Goal: Transaction & Acquisition: Purchase product/service

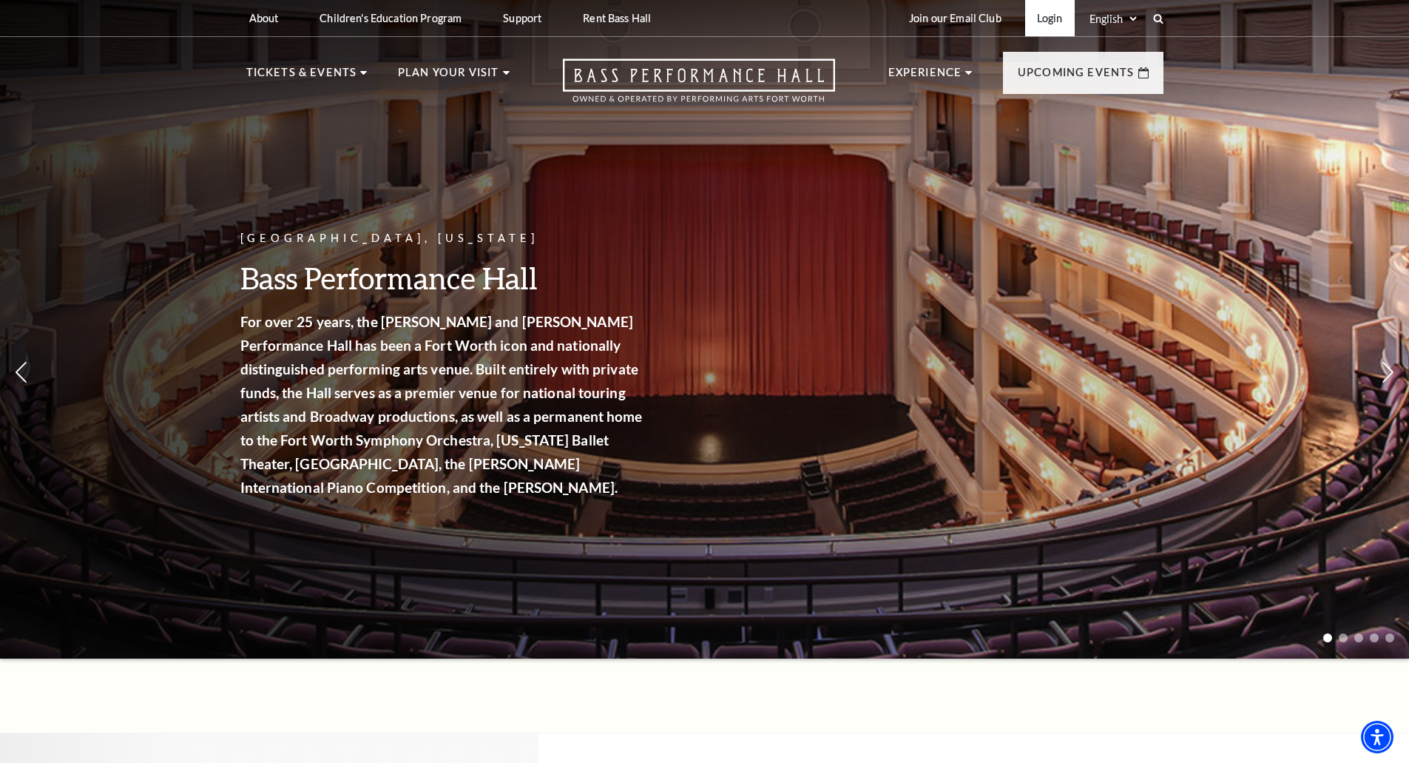
click at [1047, 10] on link "Login" at bounding box center [1050, 18] width 50 height 36
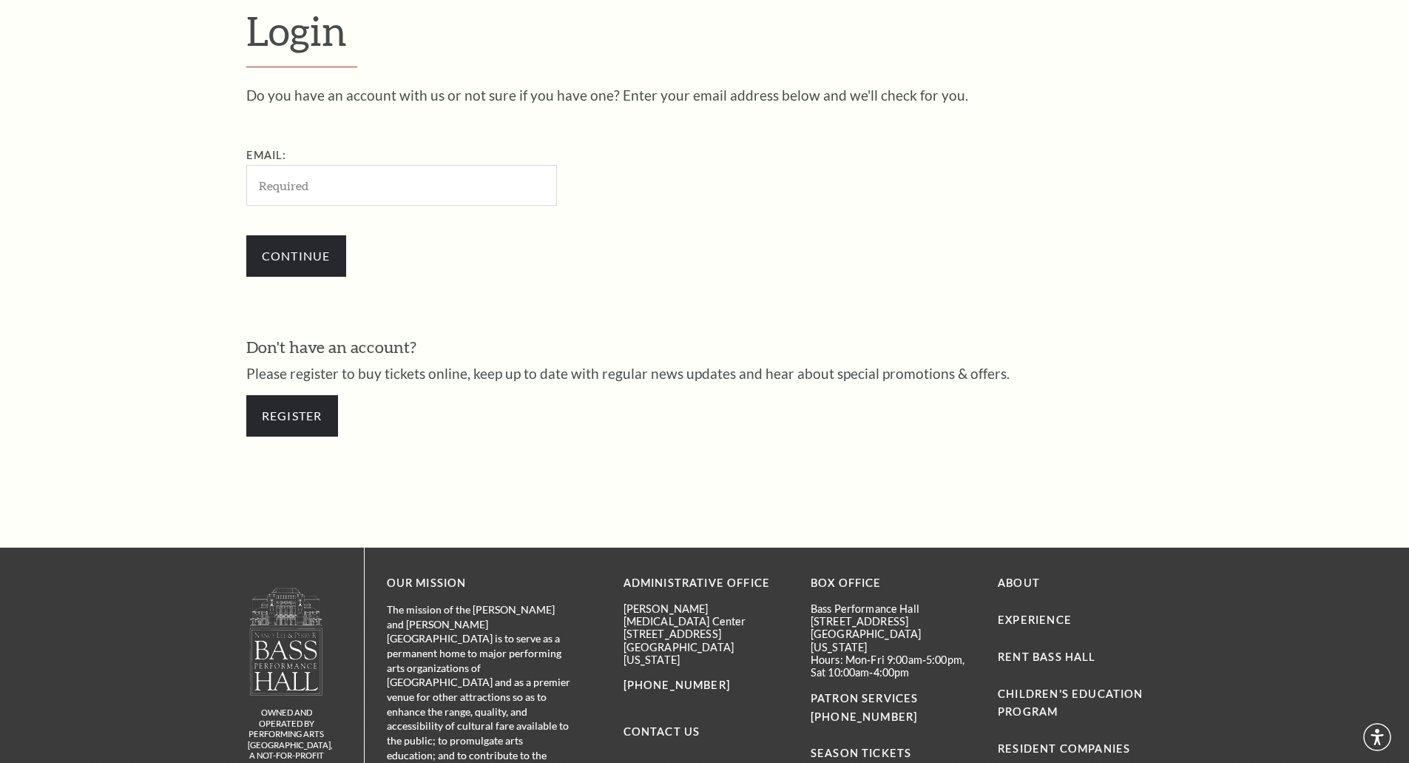
scroll to position [495, 0]
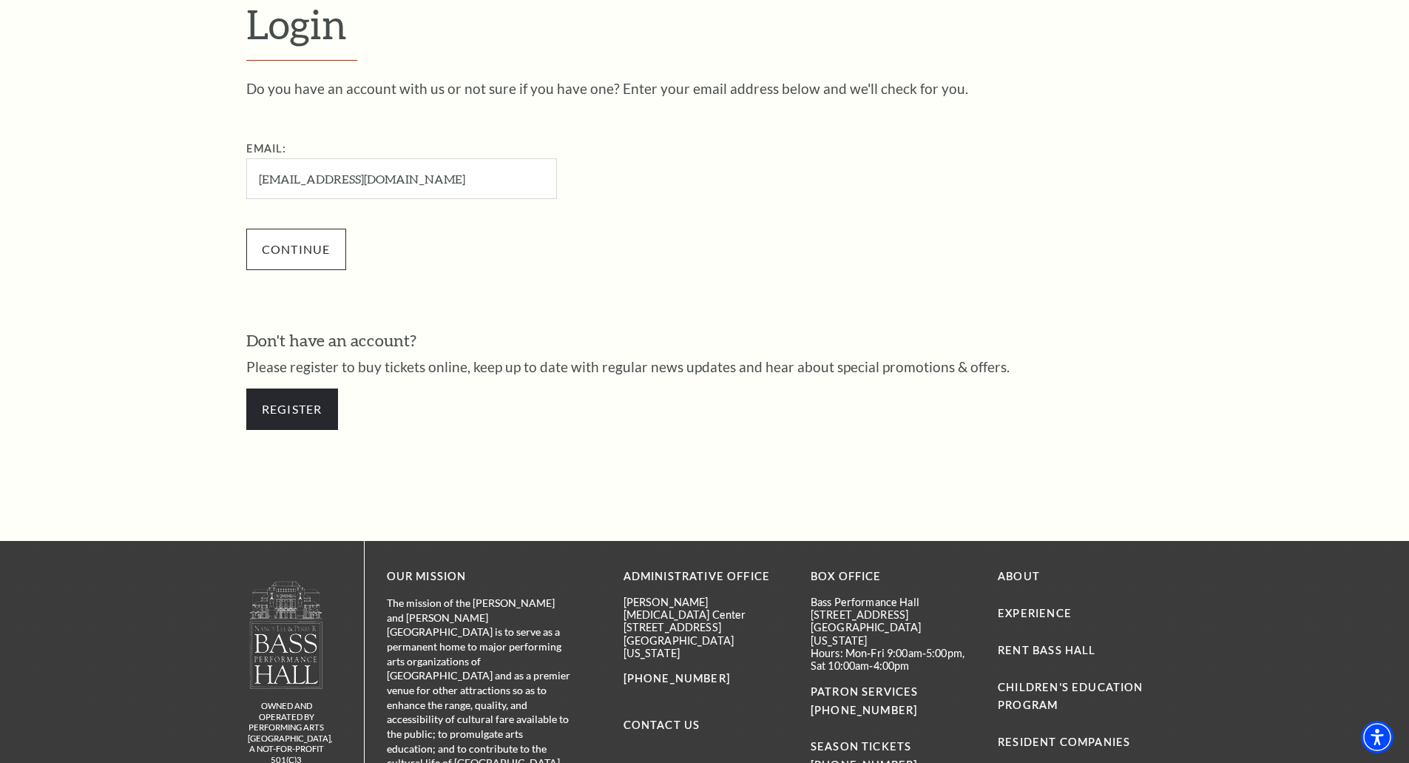
type input "[EMAIL_ADDRESS][DOMAIN_NAME]"
click at [320, 243] on input "Continue" at bounding box center [296, 249] width 100 height 41
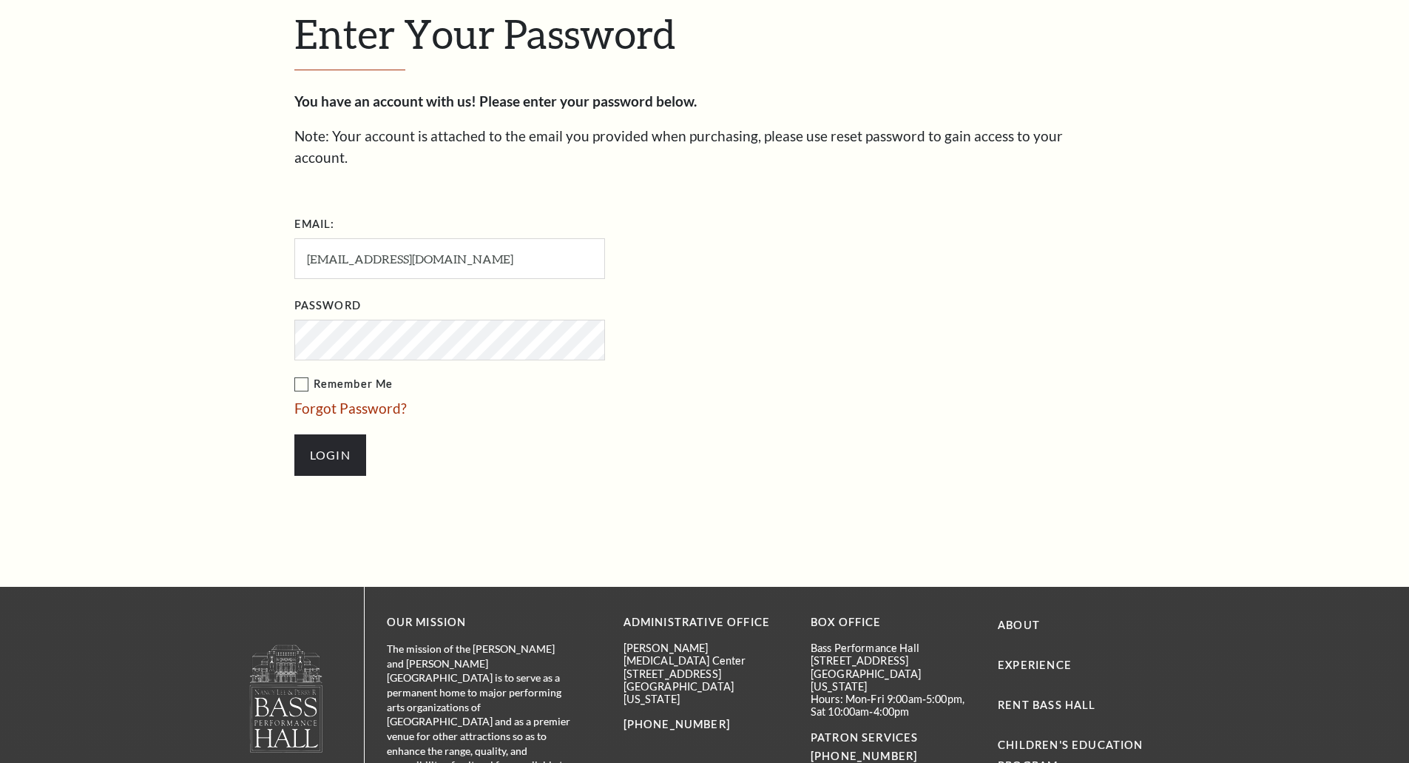
scroll to position [509, 0]
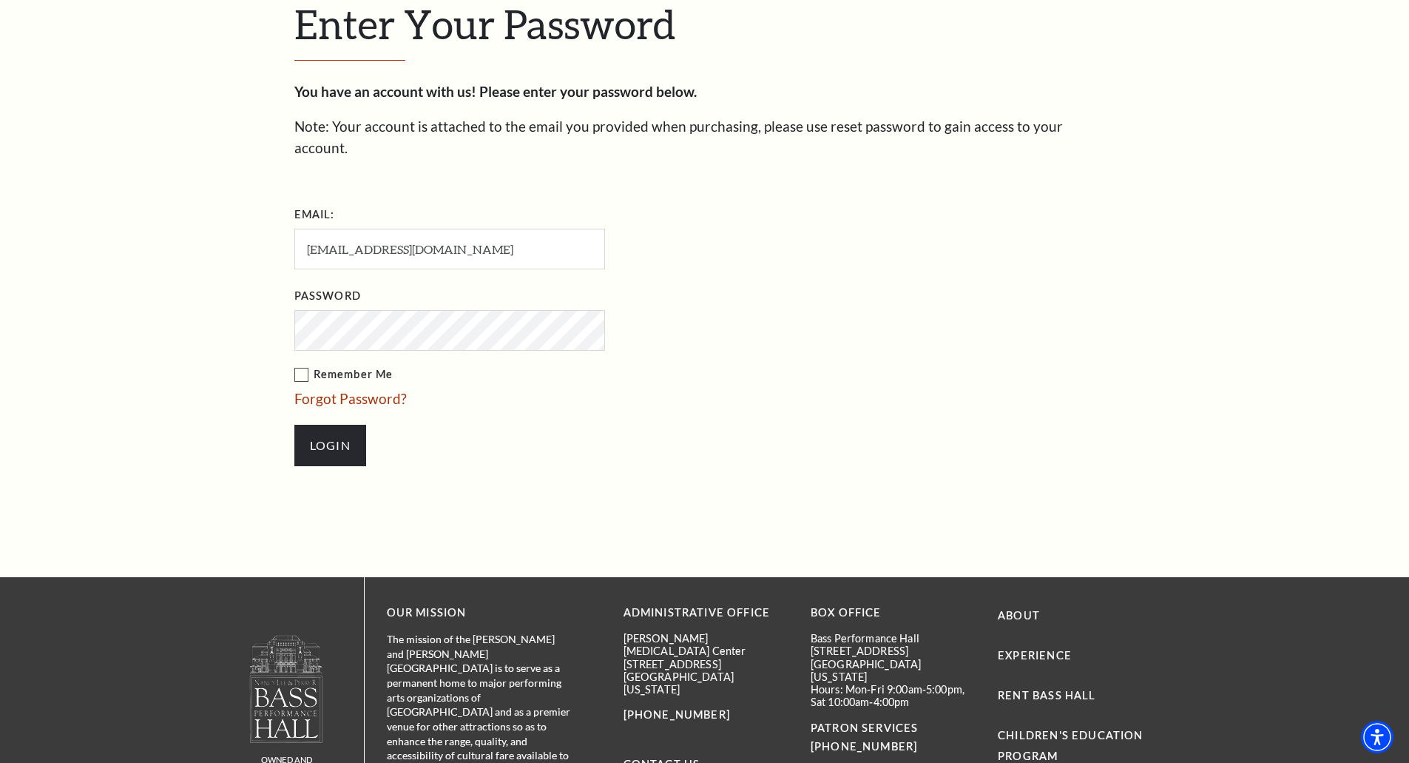
click at [301, 365] on label "Remember Me" at bounding box center [523, 374] width 459 height 18
click at [0, 0] on input "Remember Me" at bounding box center [0, 0] width 0 height 0
drag, startPoint x: 334, startPoint y: 438, endPoint x: 330, endPoint y: 424, distance: 14.5
click at [334, 437] on input "Login" at bounding box center [330, 445] width 72 height 41
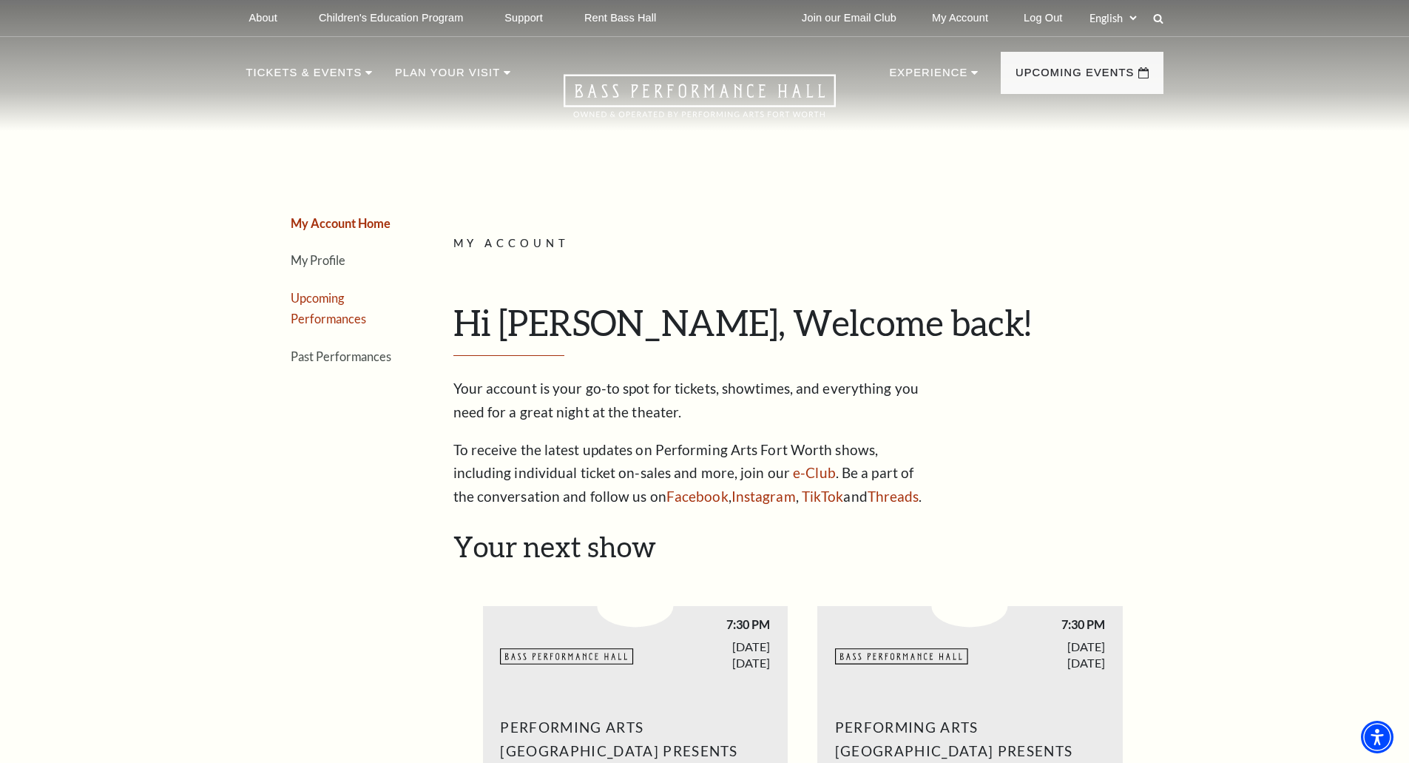
click at [377, 300] on li "Upcoming Performances" at bounding box center [344, 308] width 107 height 42
click at [322, 320] on link "Upcoming Performances" at bounding box center [328, 309] width 75 height 36
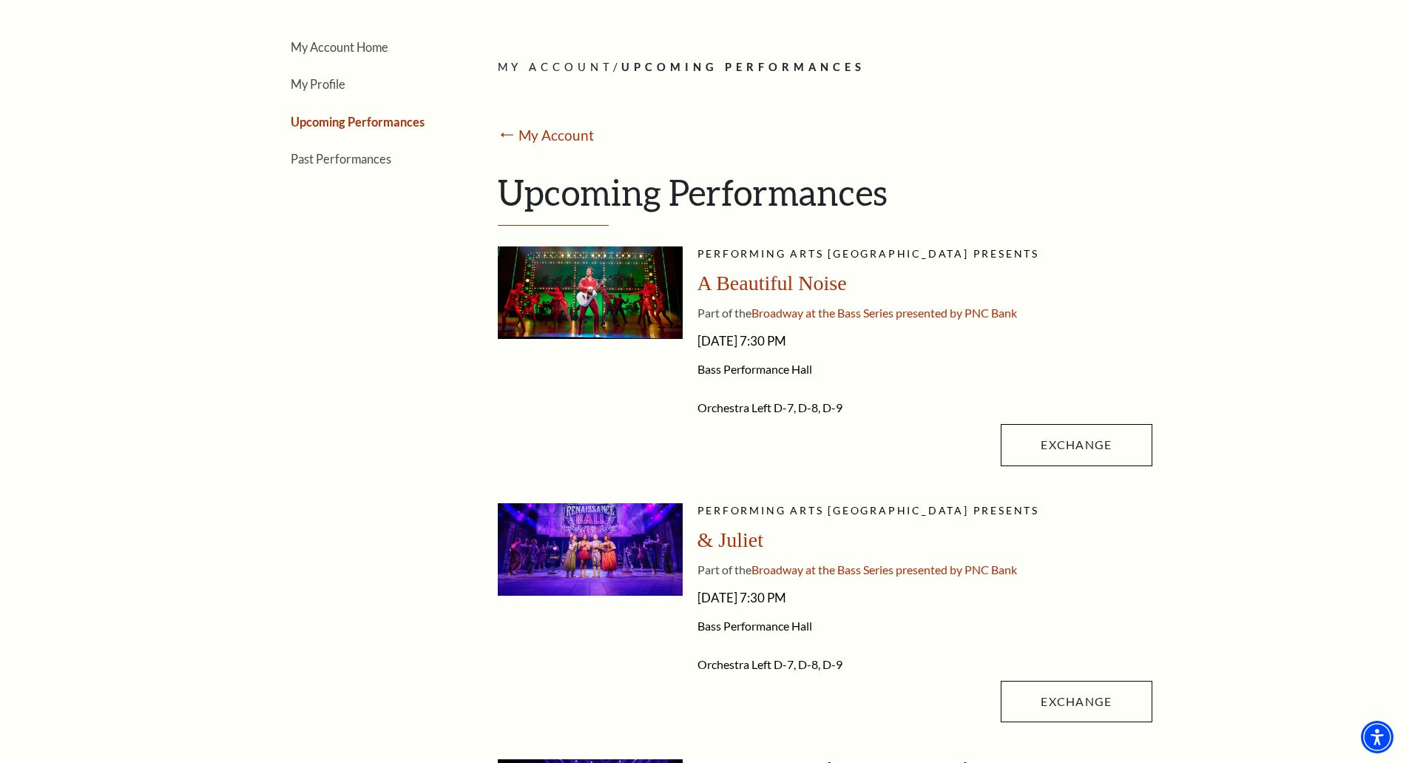
scroll to position [198, 0]
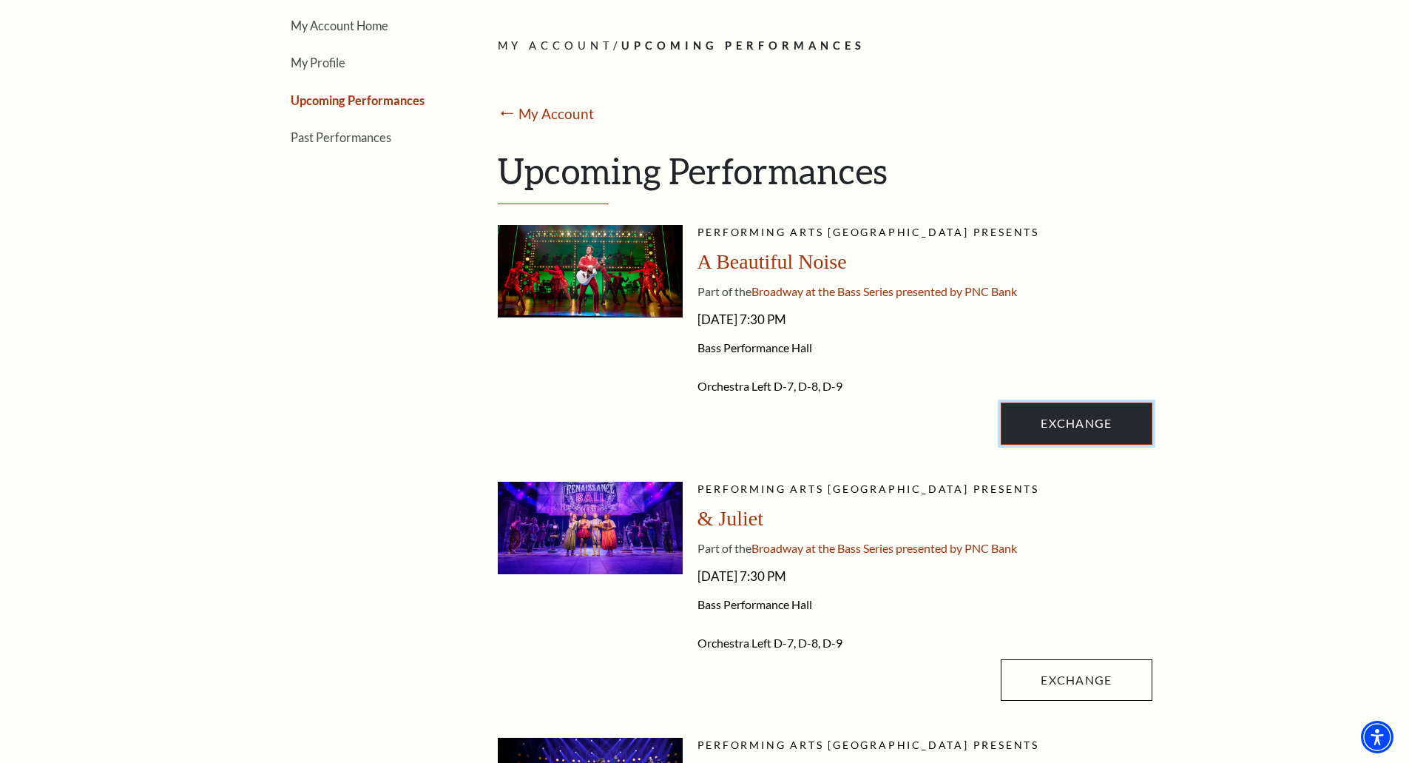
click at [1052, 416] on link "Exchange" at bounding box center [1076, 422] width 151 height 41
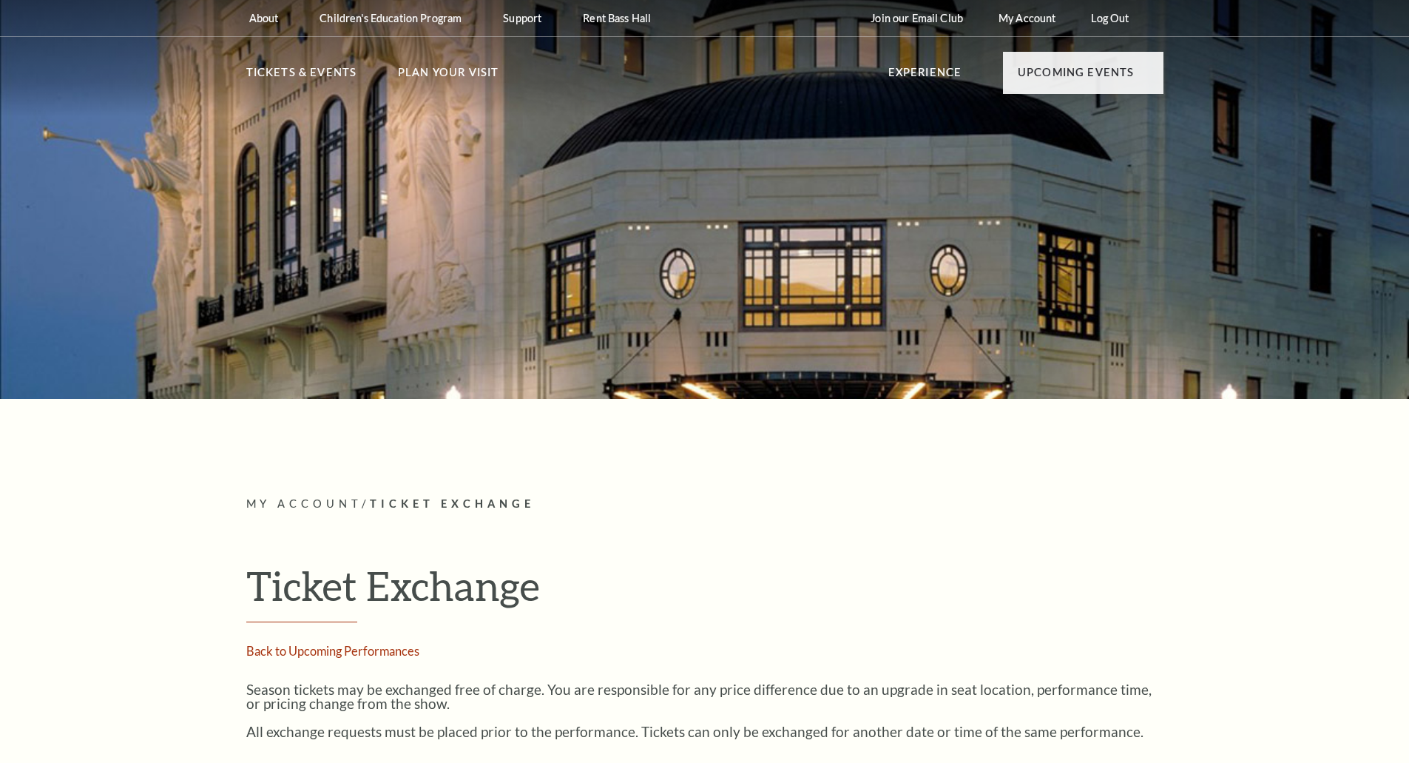
radio input "true"
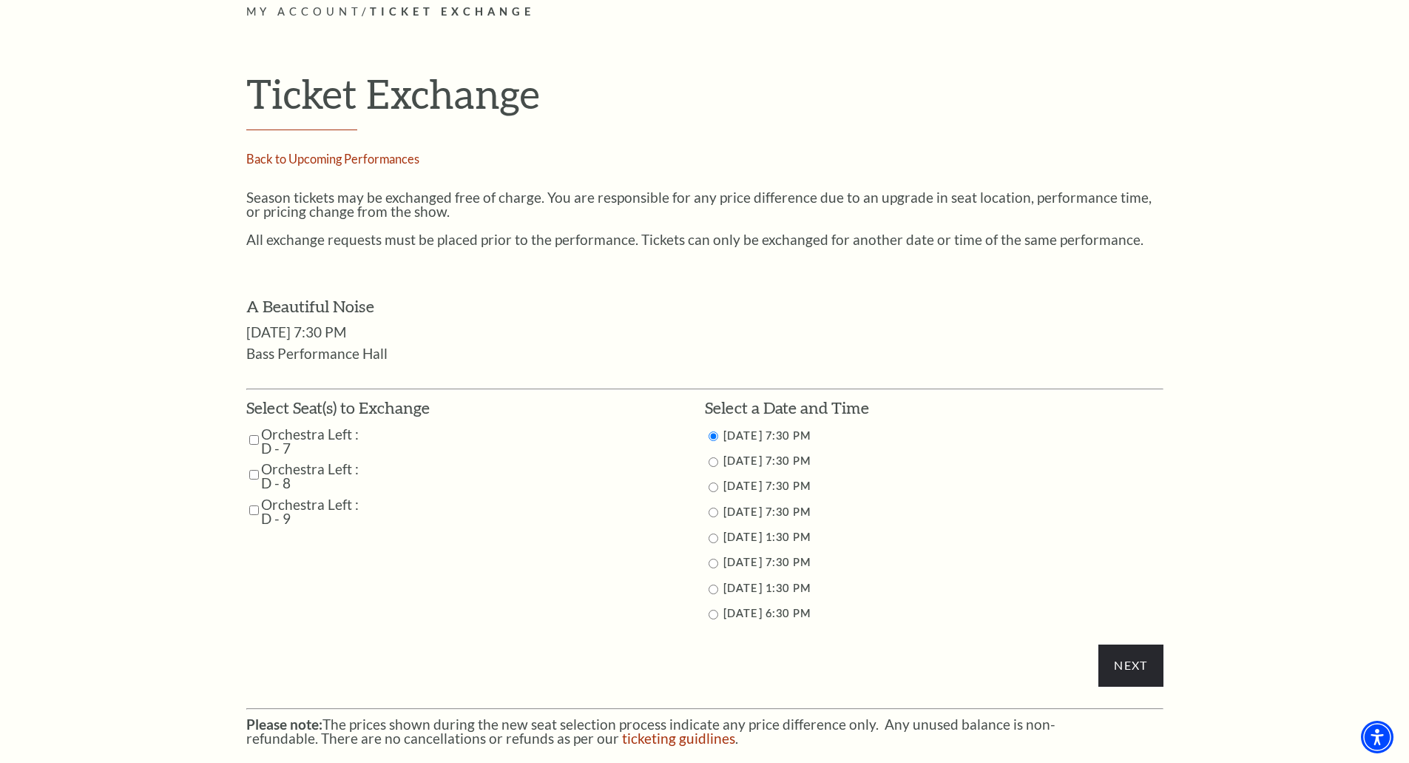
scroll to position [493, 0]
click at [719, 535] on li "11/1/2025 1:30 PM" at bounding box center [934, 536] width 459 height 18
click at [715, 535] on input "11/1/2025 1:30 PM" at bounding box center [714, 537] width 10 height 10
radio input "true"
click at [1130, 656] on input "Next" at bounding box center [1130, 663] width 64 height 41
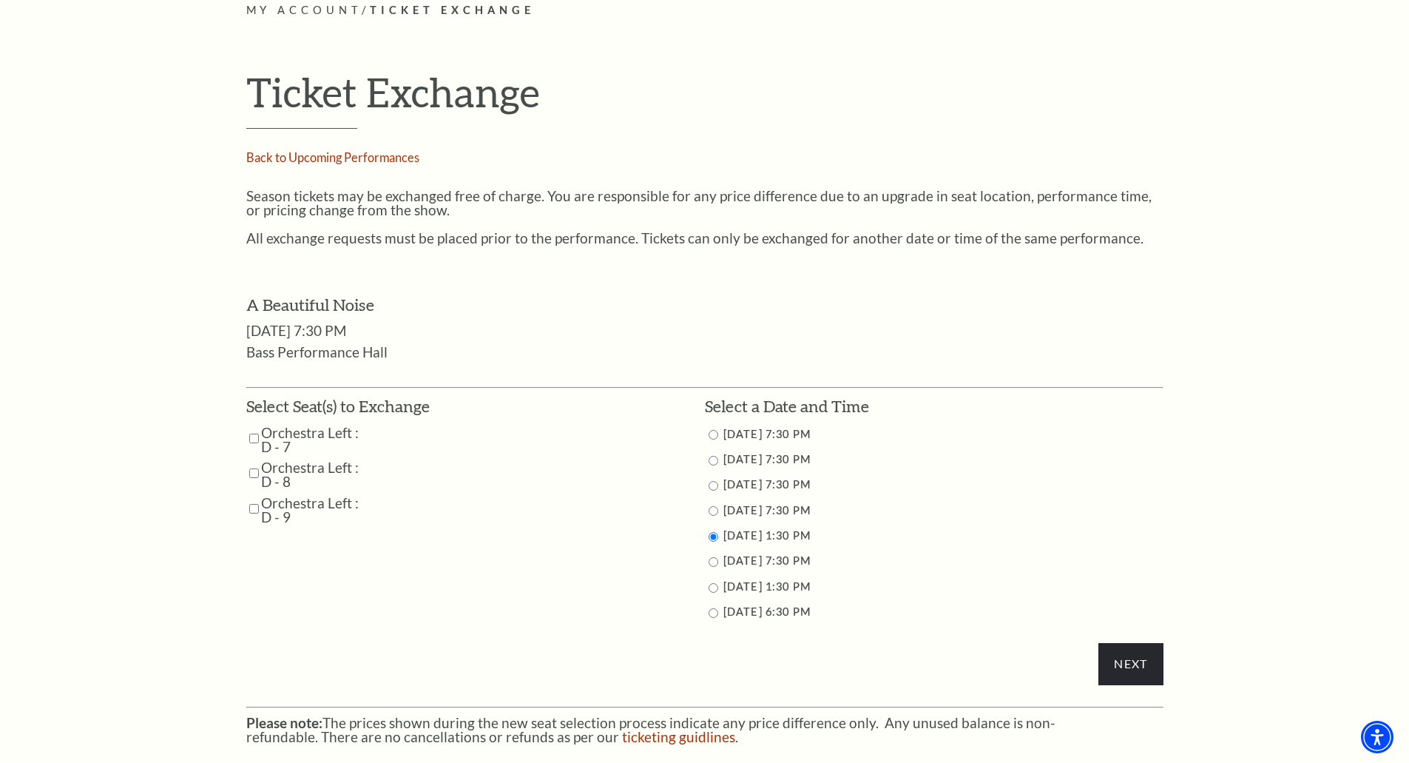
click at [253, 439] on input "Orchestra Left : D - 7" at bounding box center [254, 438] width 10 height 26
checkbox input "true"
click at [253, 473] on input "Orchestra Left : D - 8" at bounding box center [254, 473] width 10 height 26
checkbox input "true"
click at [254, 513] on input "Orchestra Left : D - 9" at bounding box center [254, 509] width 10 height 26
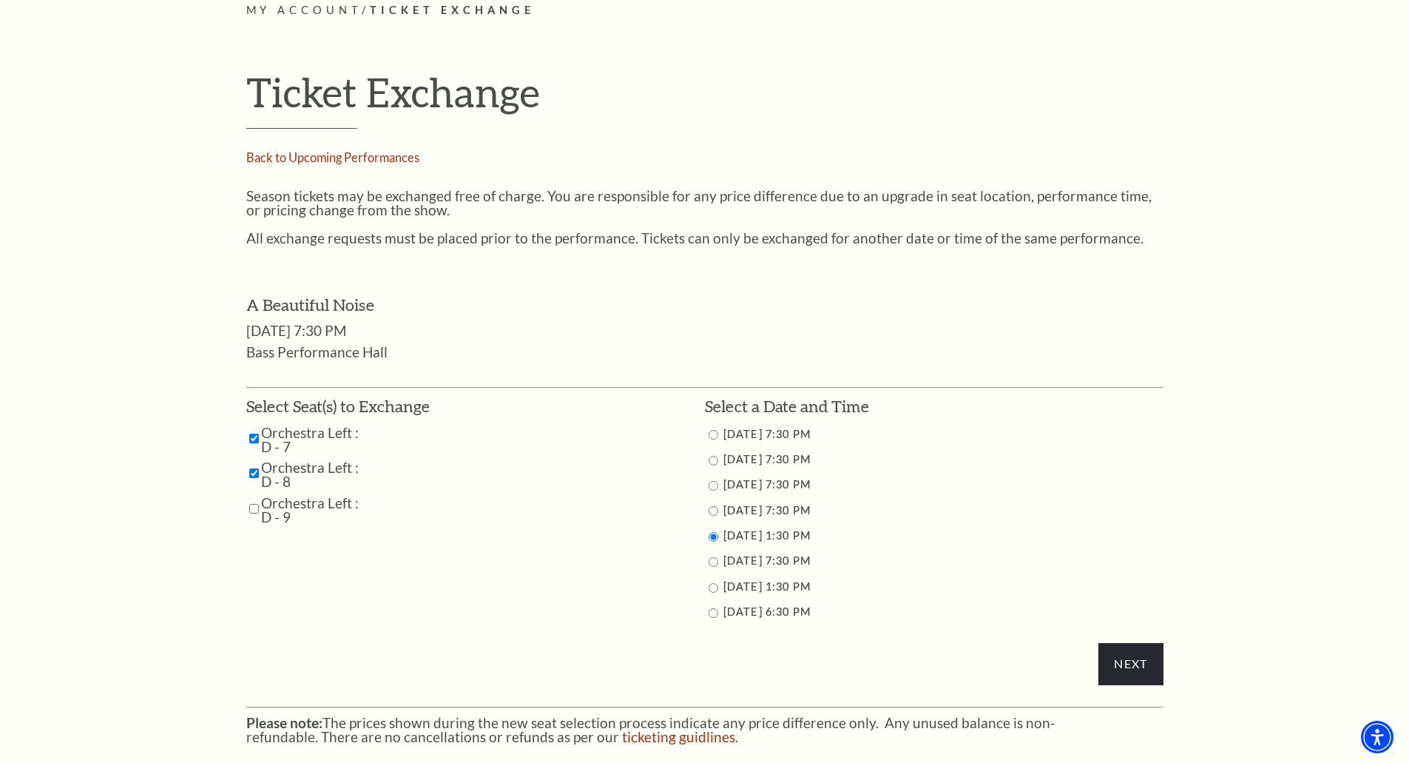
checkbox input "true"
click at [1132, 671] on input "Next" at bounding box center [1130, 663] width 64 height 41
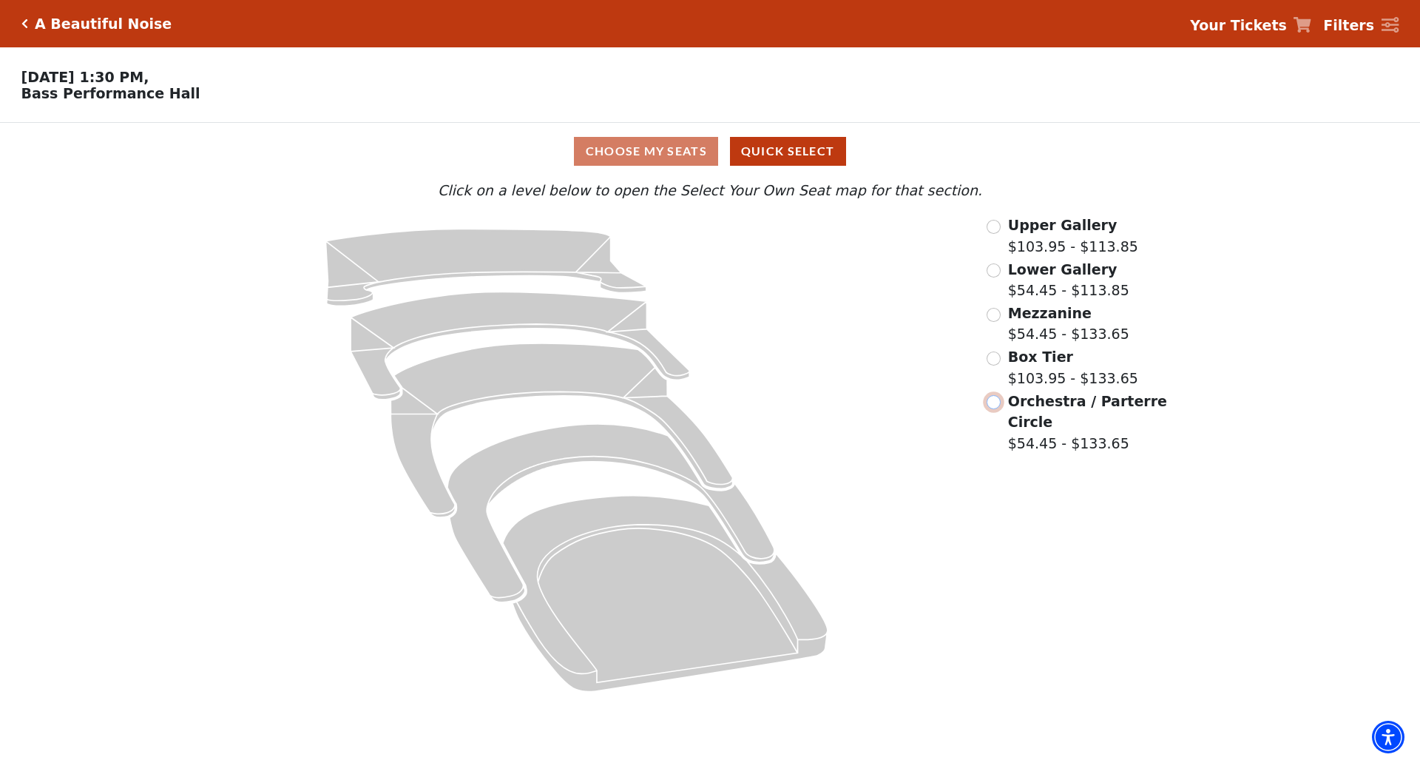
click at [994, 409] on input "Orchestra / Parterre Circle$54.45 - $133.65\a" at bounding box center [994, 402] width 14 height 14
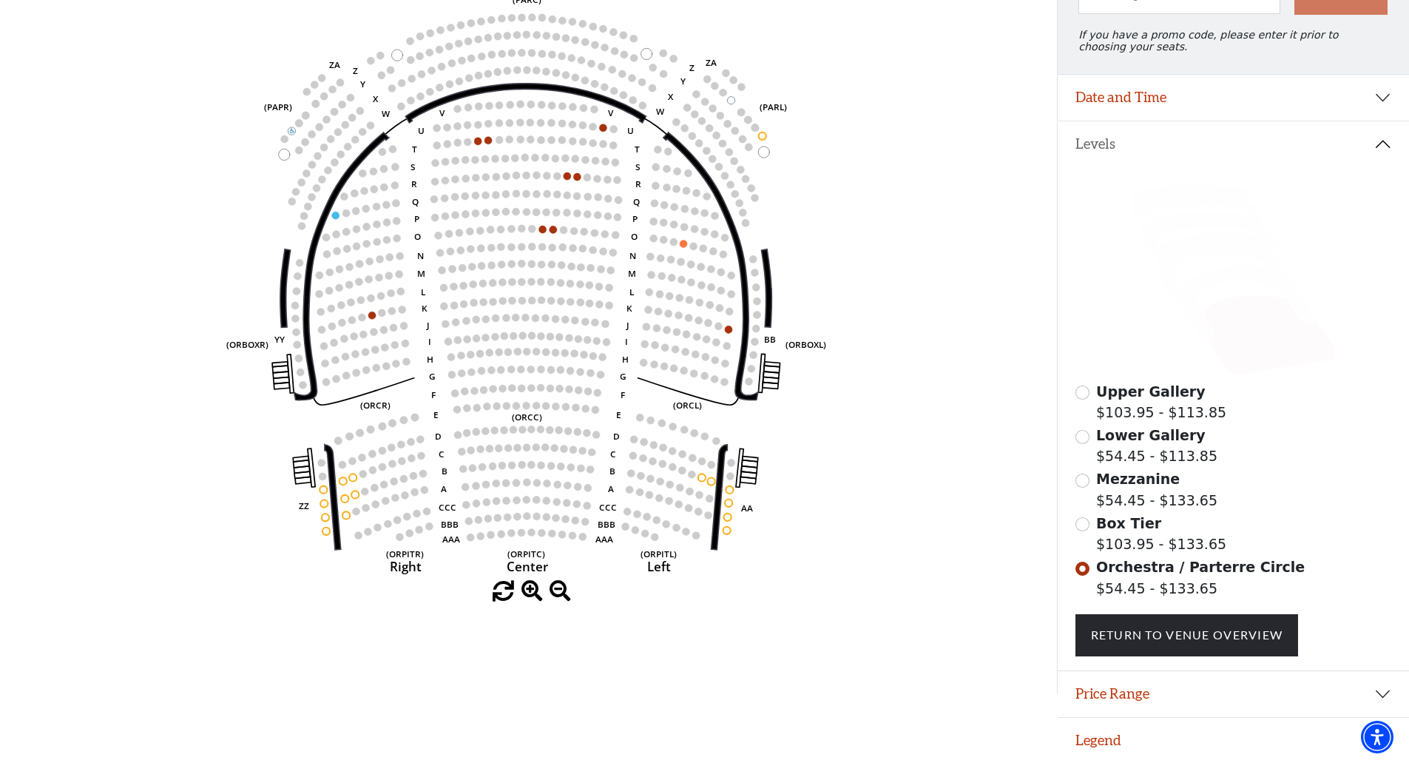
scroll to position [202, 0]
click at [1080, 524] on input "Box Tier$103.95 - $133.65\a" at bounding box center [1083, 524] width 14 height 14
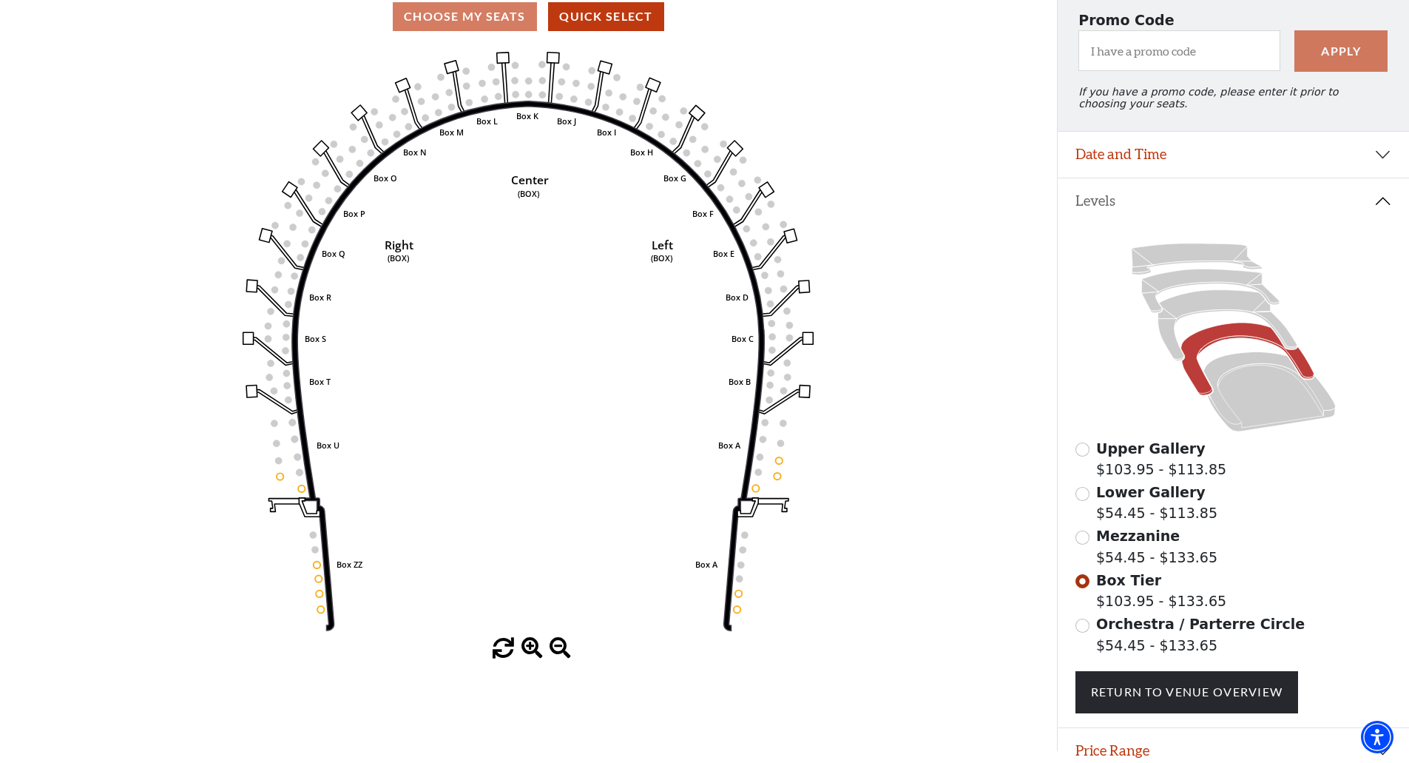
scroll to position [167, 0]
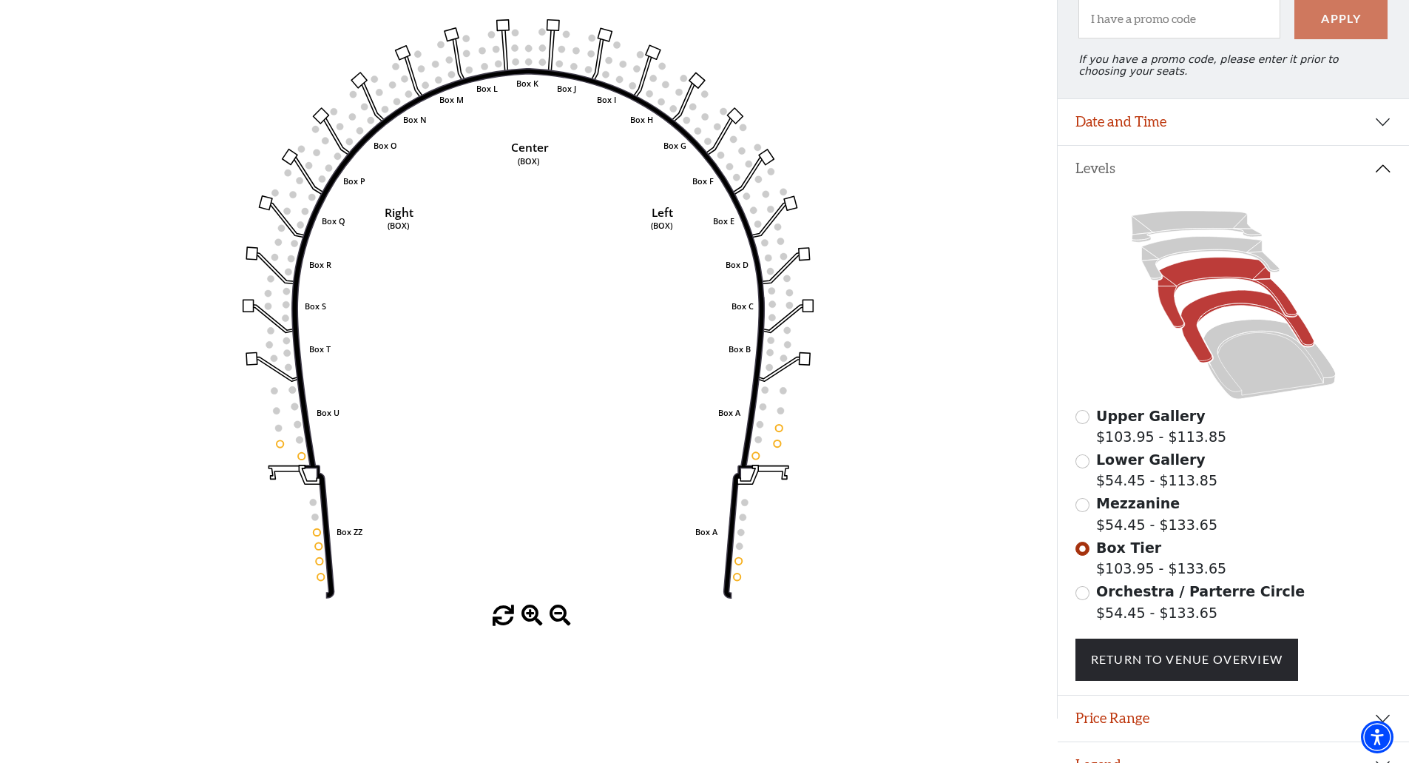
click at [1175, 321] on icon at bounding box center [1227, 292] width 139 height 71
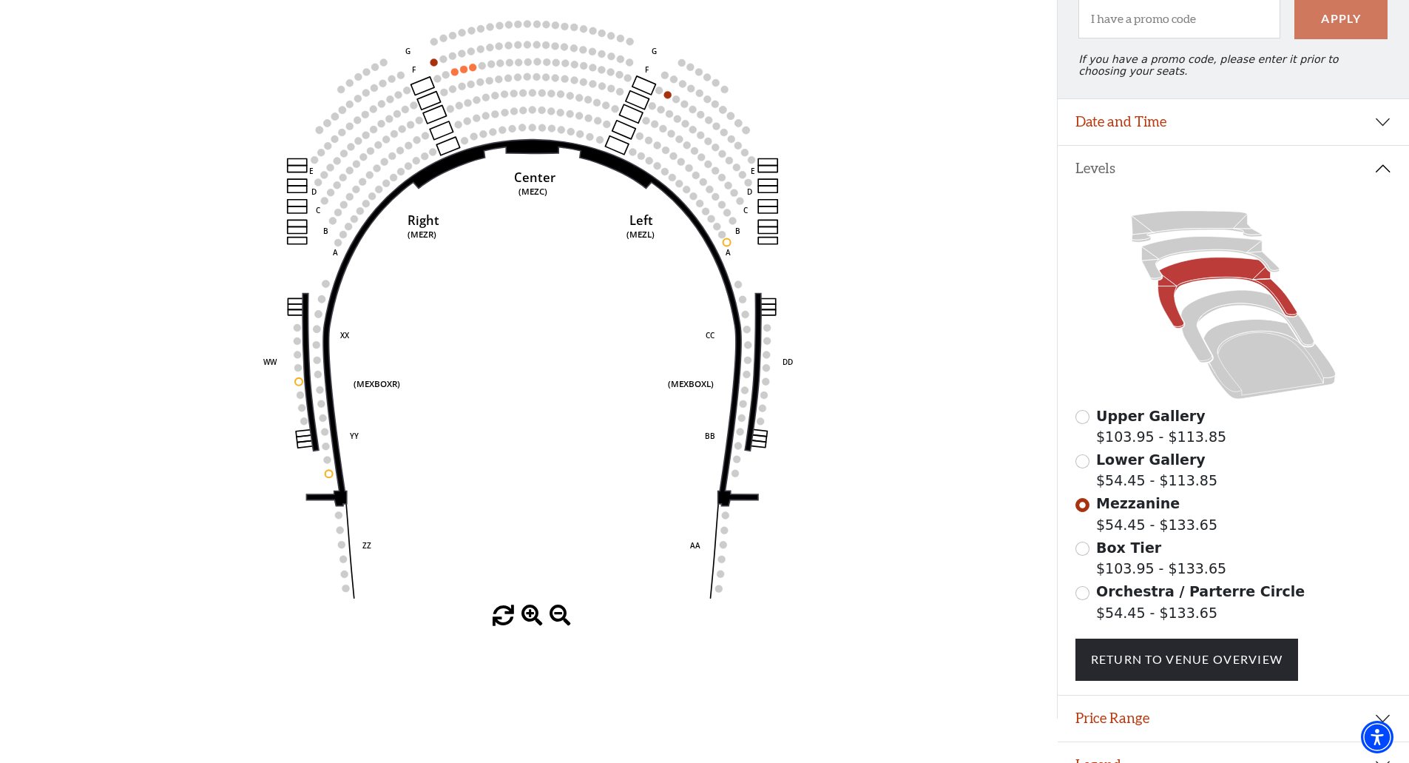
scroll to position [202, 0]
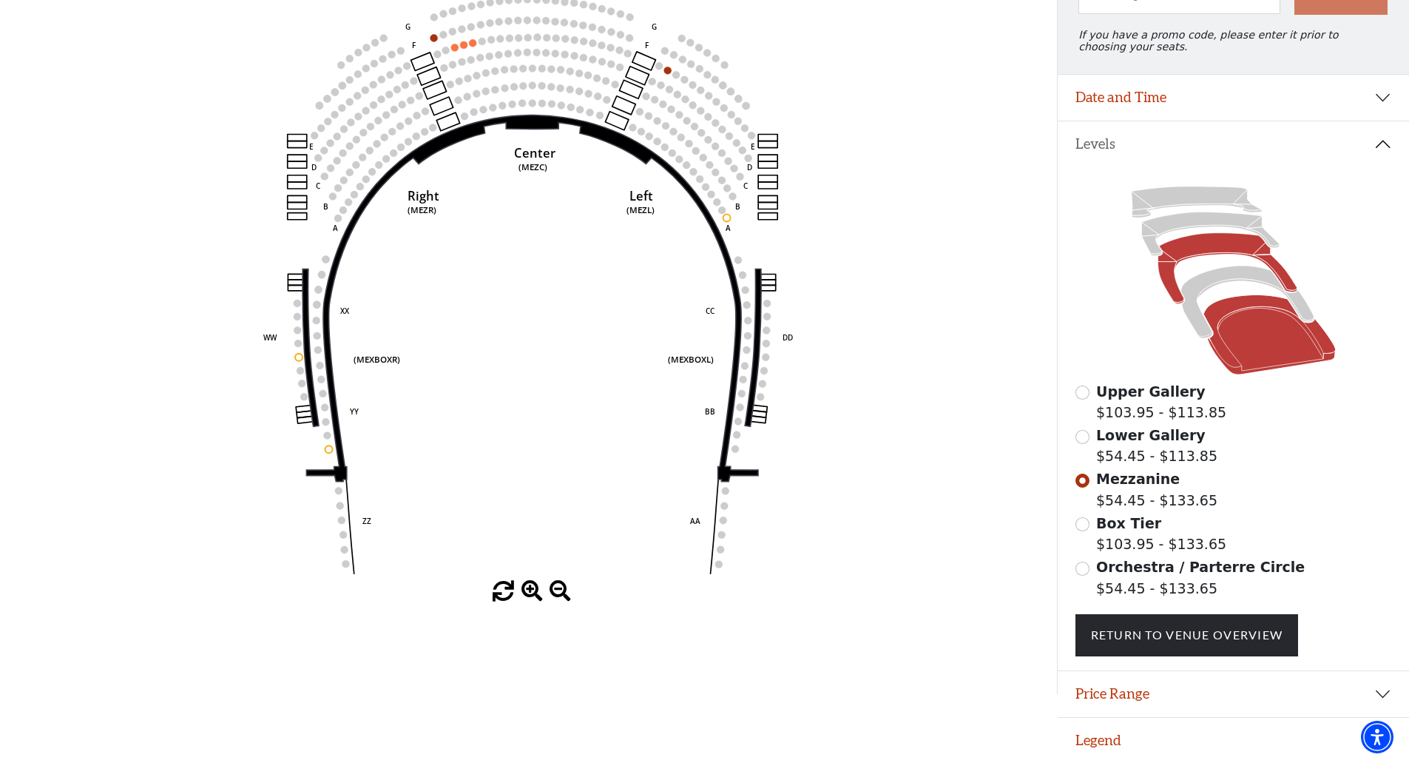
click at [1260, 360] on icon at bounding box center [1269, 335] width 132 height 80
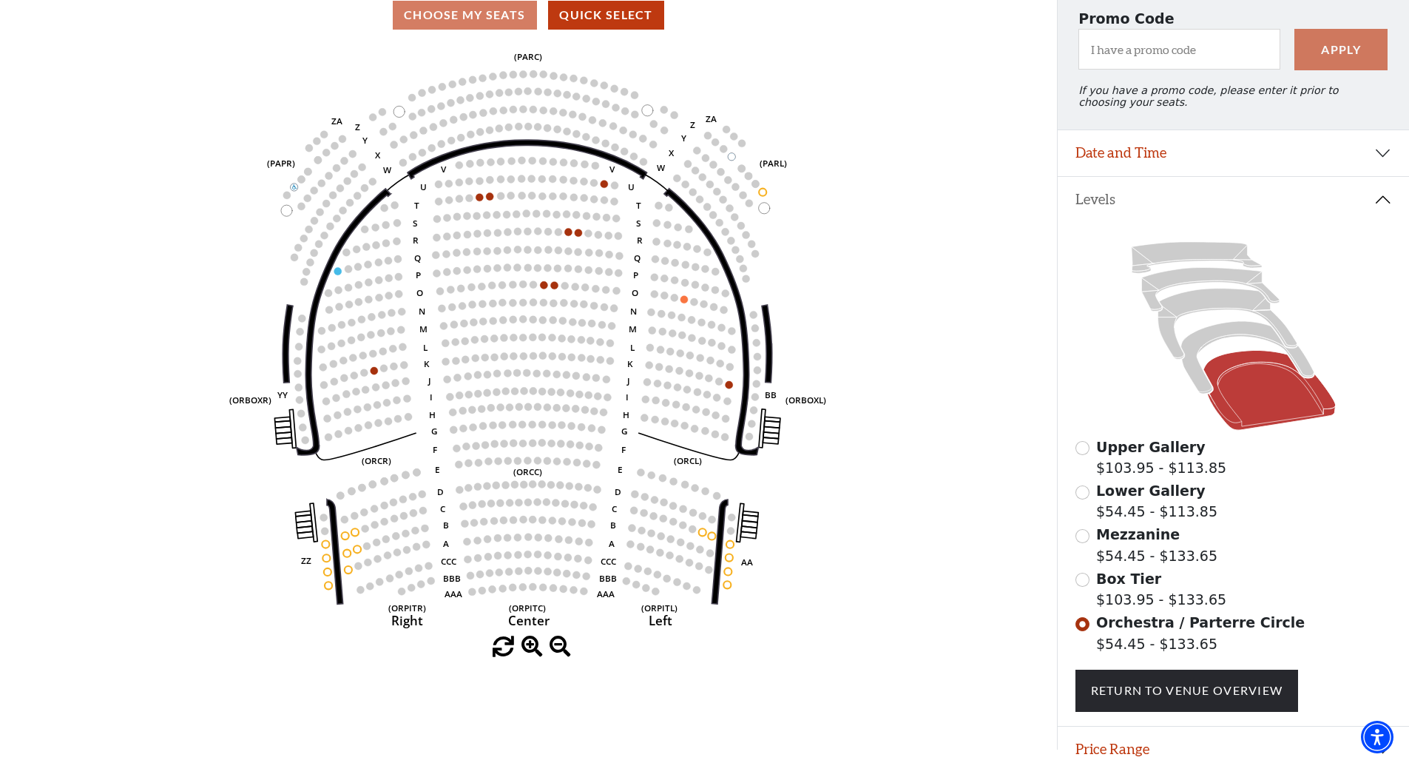
scroll to position [104, 0]
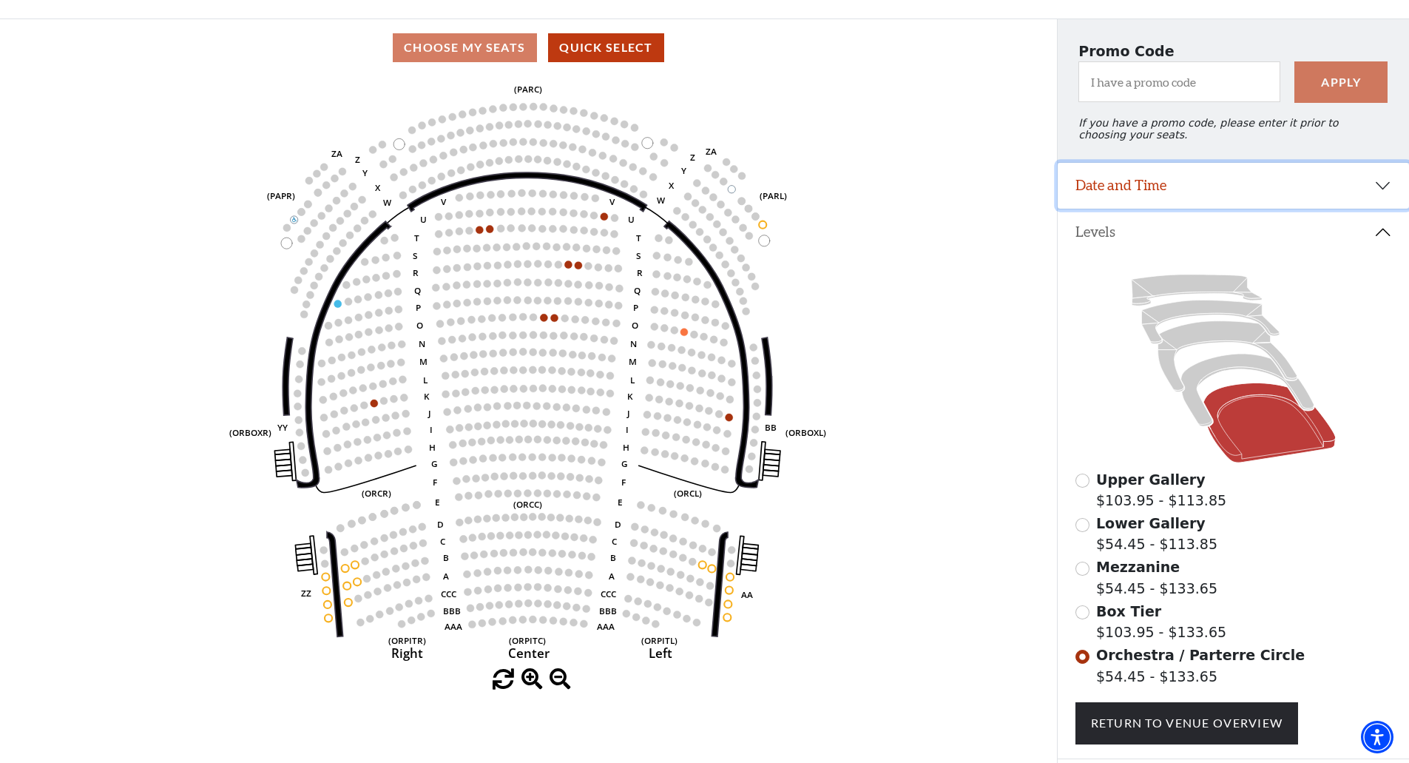
click at [1196, 202] on button "Date and Time" at bounding box center [1233, 186] width 351 height 46
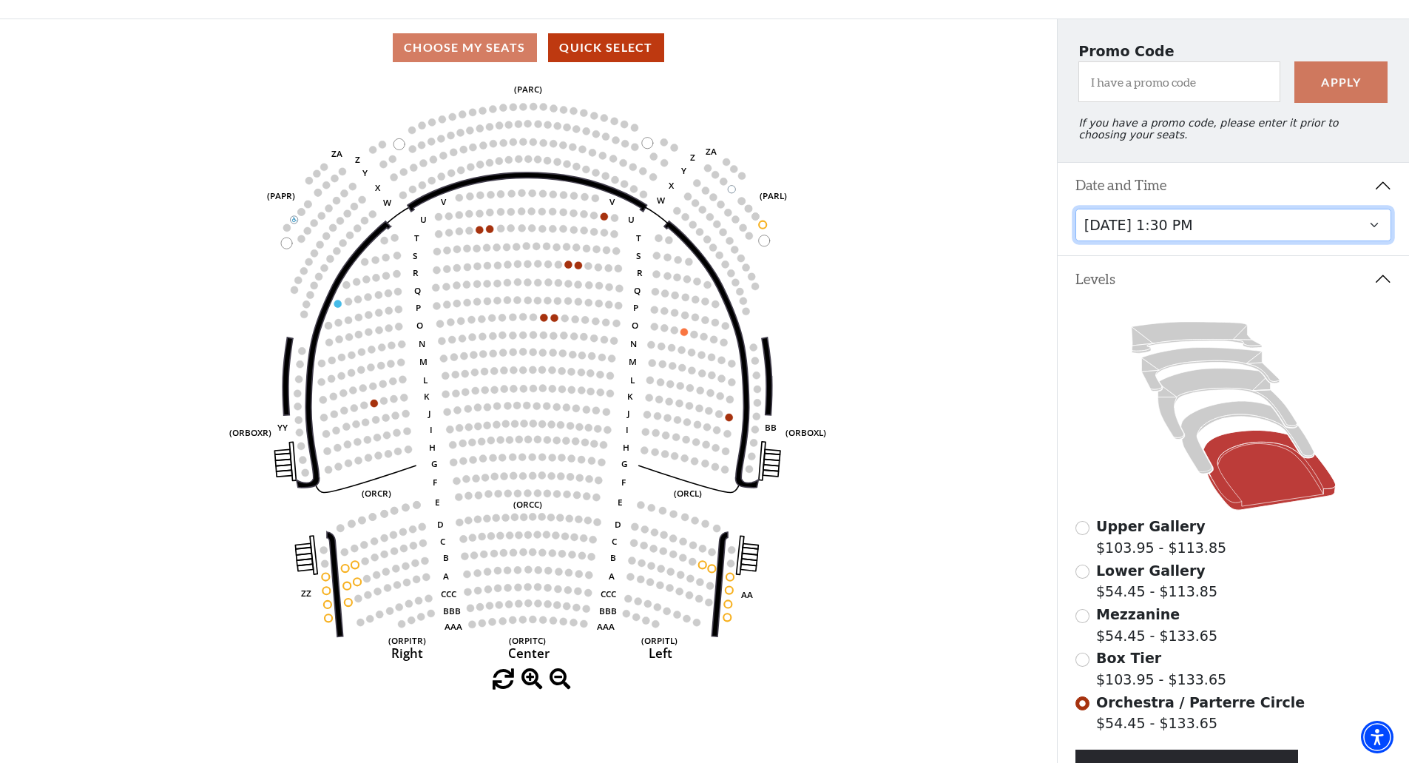
click at [1379, 234] on select "Tuesday, October 28 at 7:30 PM Wednesday, October 29 at 7:30 PM Thursday, Octob…" at bounding box center [1234, 225] width 317 height 33
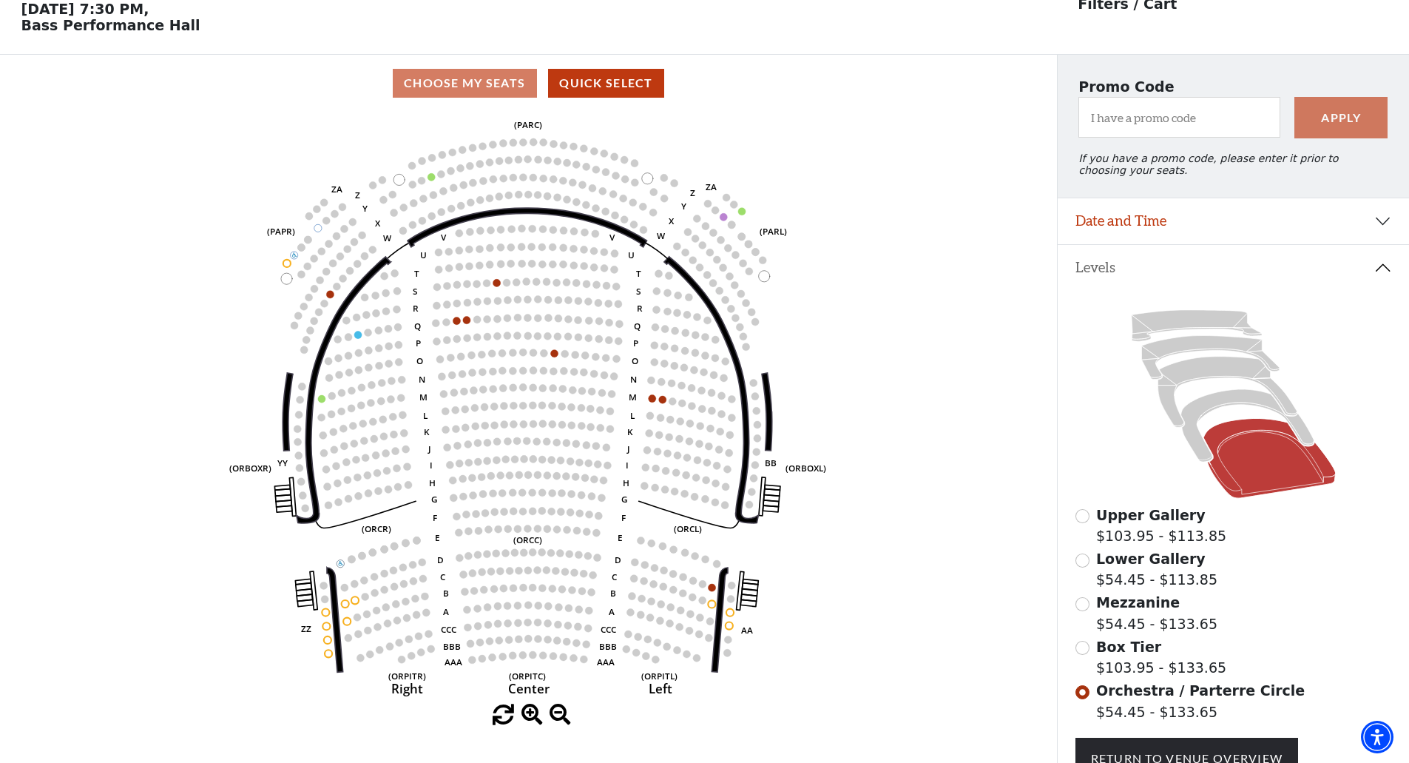
scroll to position [69, 0]
click at [1196, 451] on icon at bounding box center [1247, 425] width 133 height 72
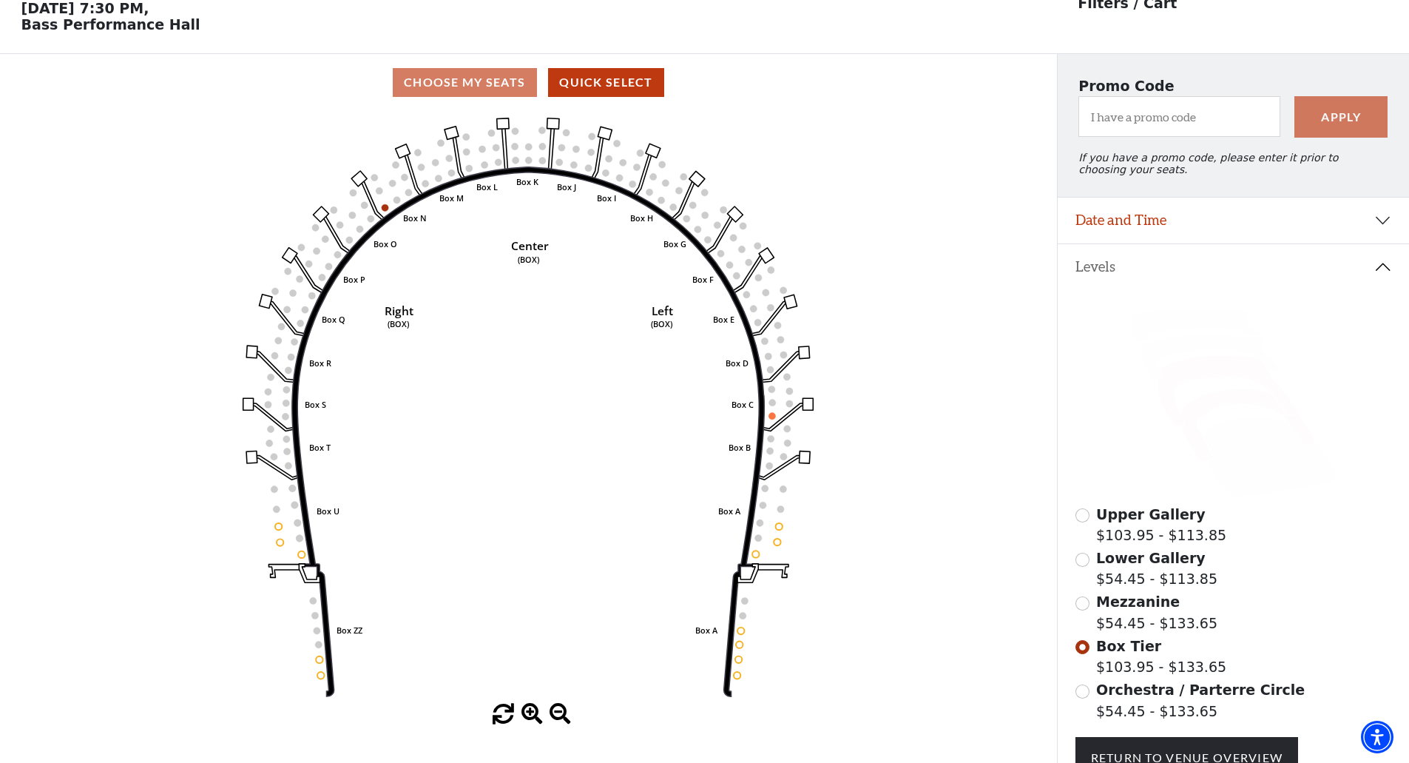
click at [1170, 406] on icon at bounding box center [1227, 391] width 139 height 71
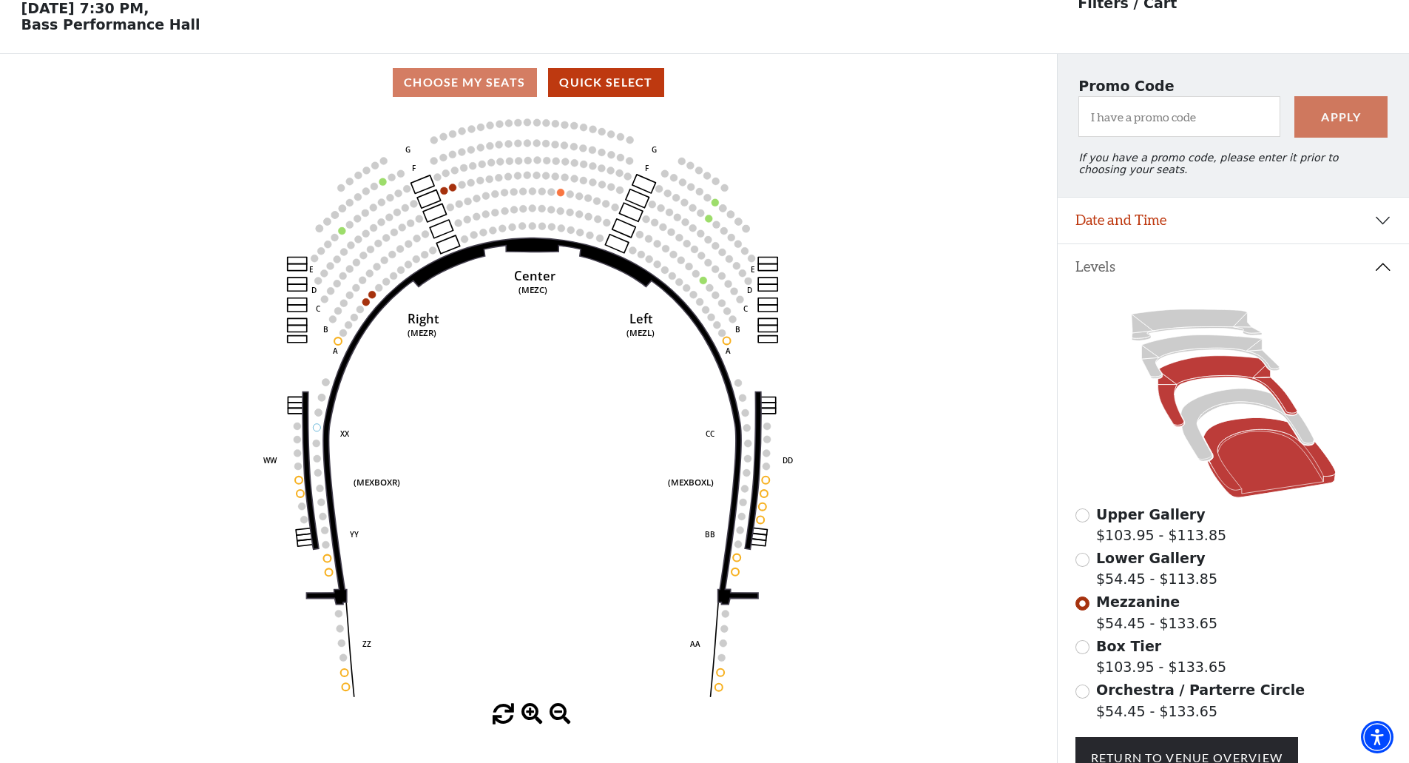
click at [1253, 465] on icon at bounding box center [1269, 458] width 132 height 80
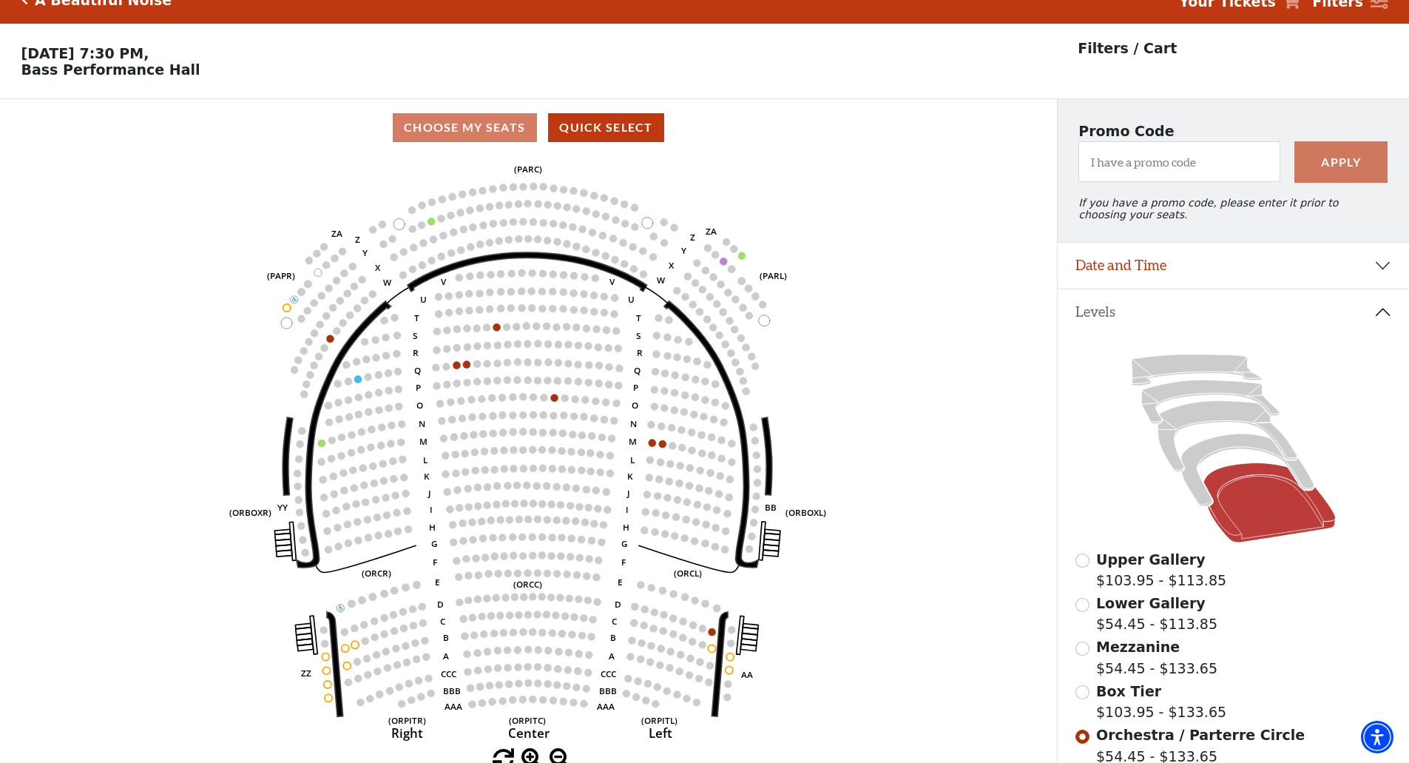
scroll to position [0, 0]
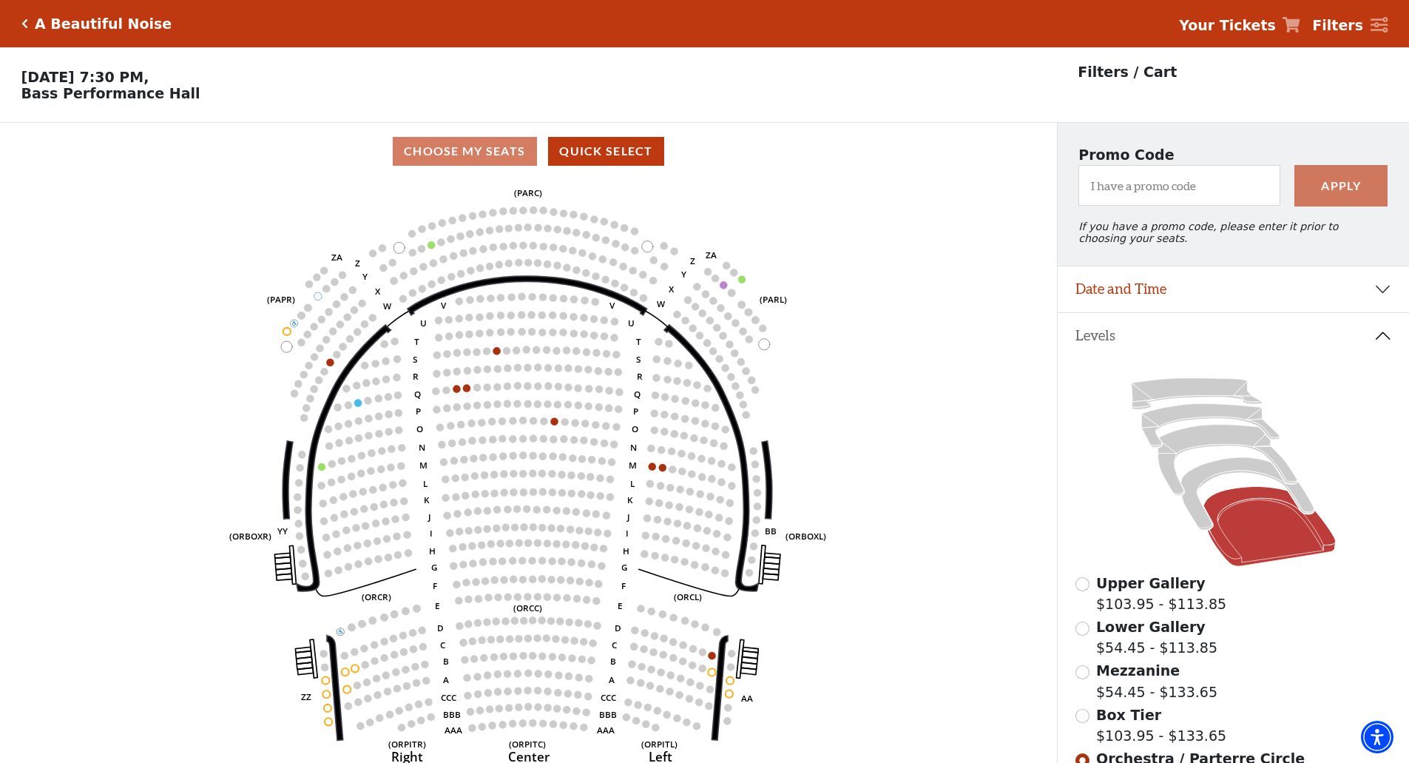
click at [24, 20] on icon "Click here to go back to filters" at bounding box center [24, 23] width 7 height 10
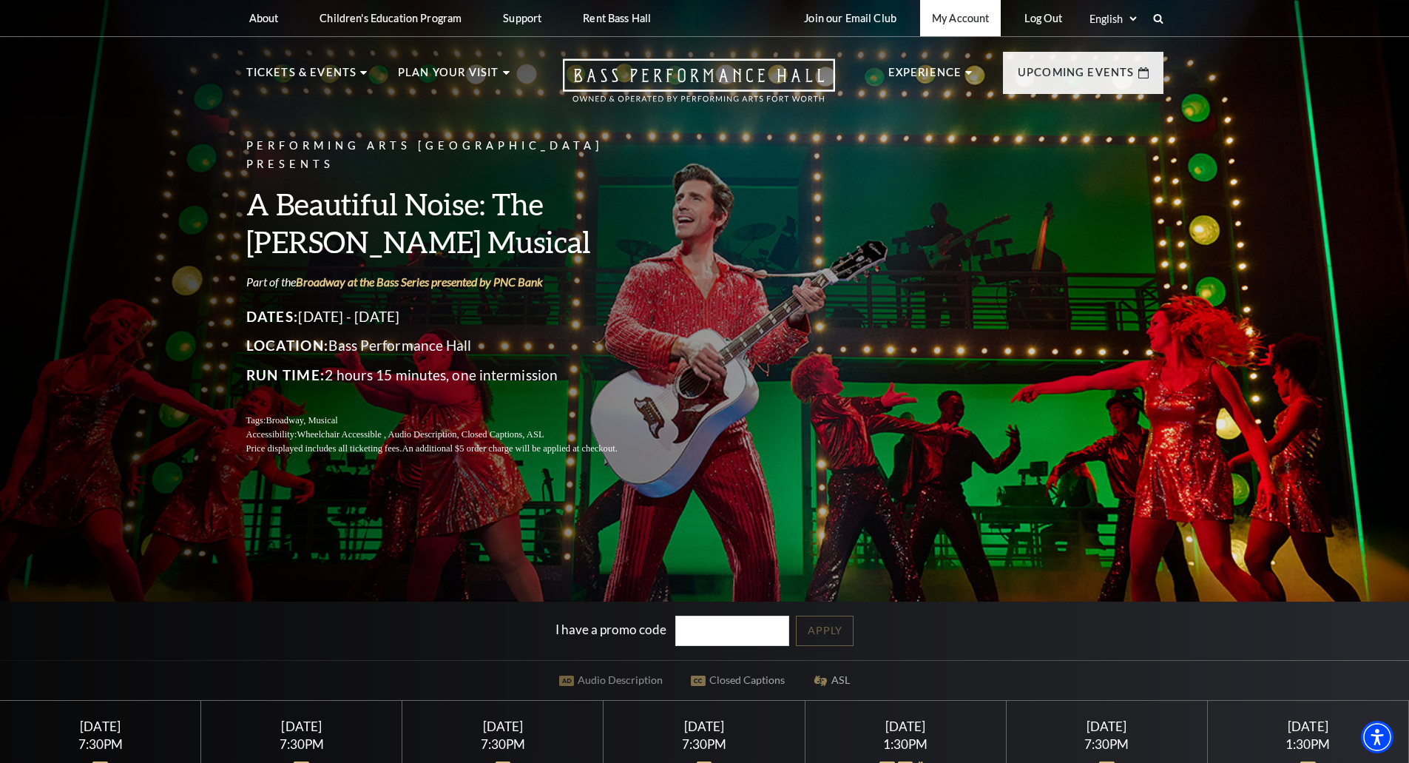
click at [985, 13] on link "My Account" at bounding box center [960, 18] width 81 height 36
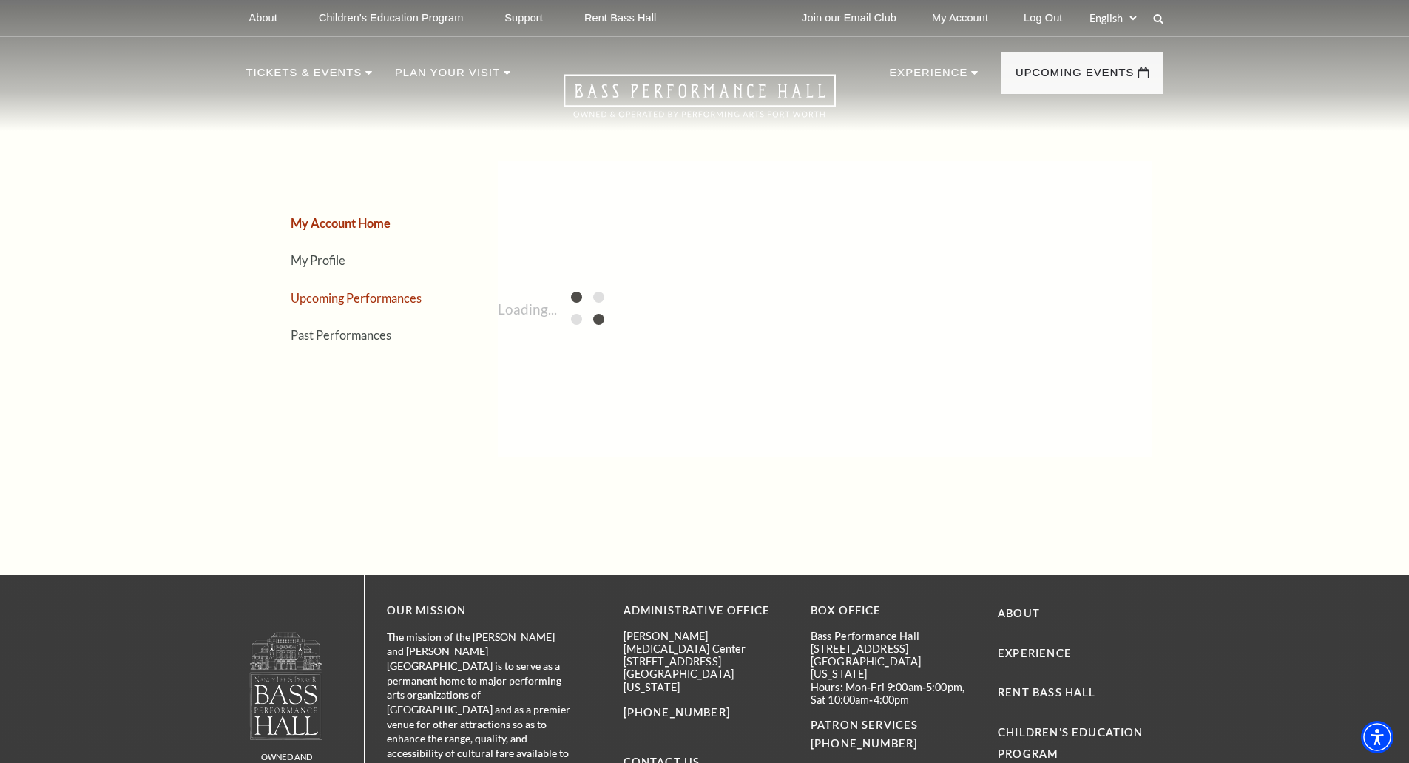
click at [357, 298] on link "Upcoming Performances" at bounding box center [356, 298] width 131 height 14
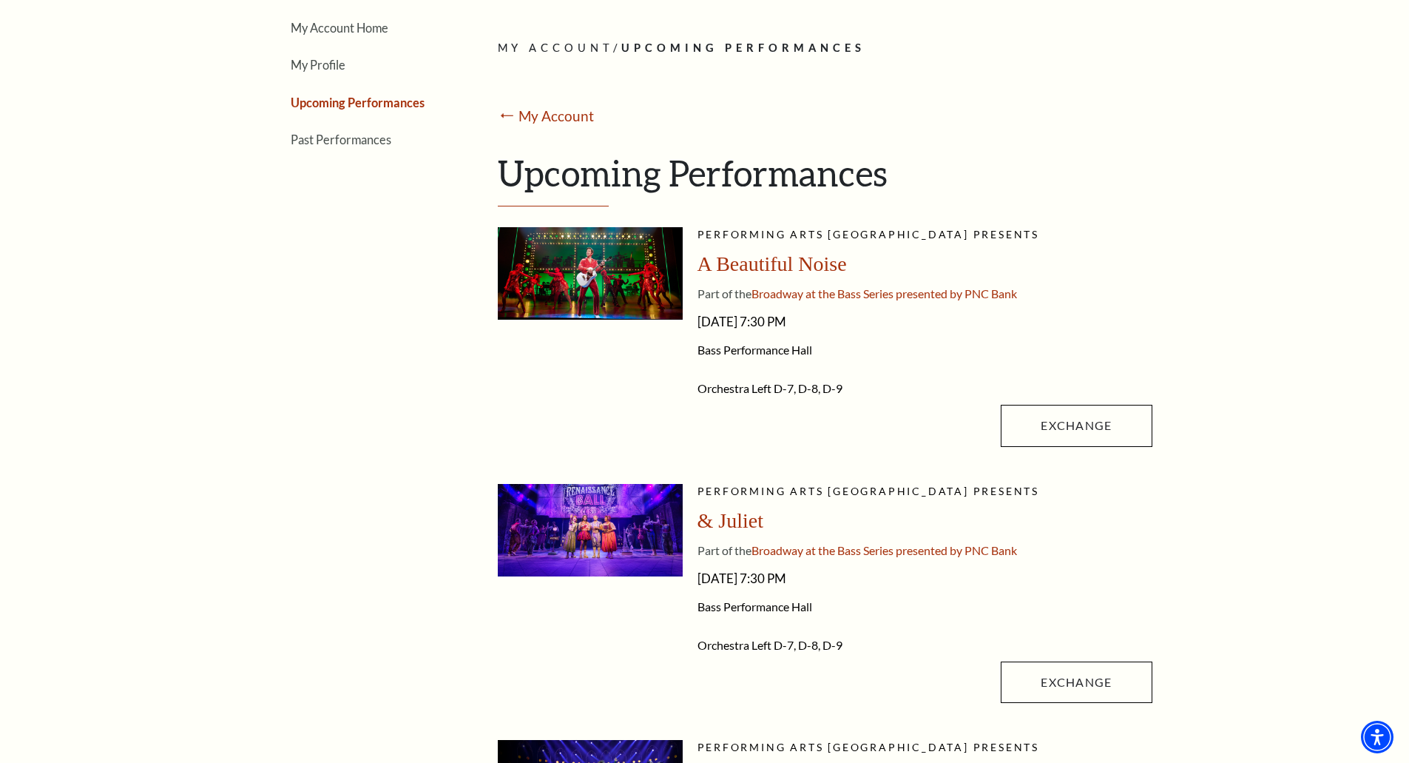
scroll to position [198, 0]
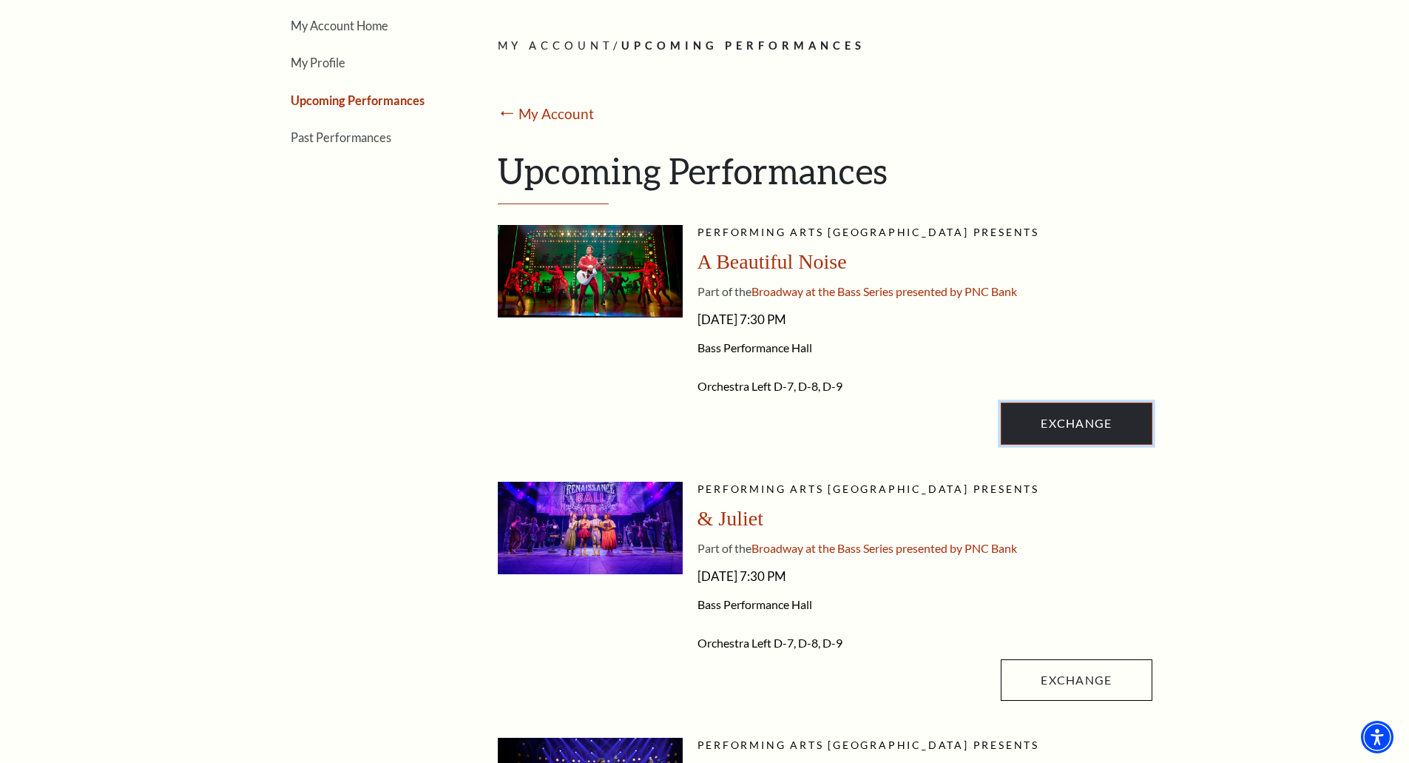
click at [1070, 413] on link "Exchange" at bounding box center [1076, 422] width 151 height 41
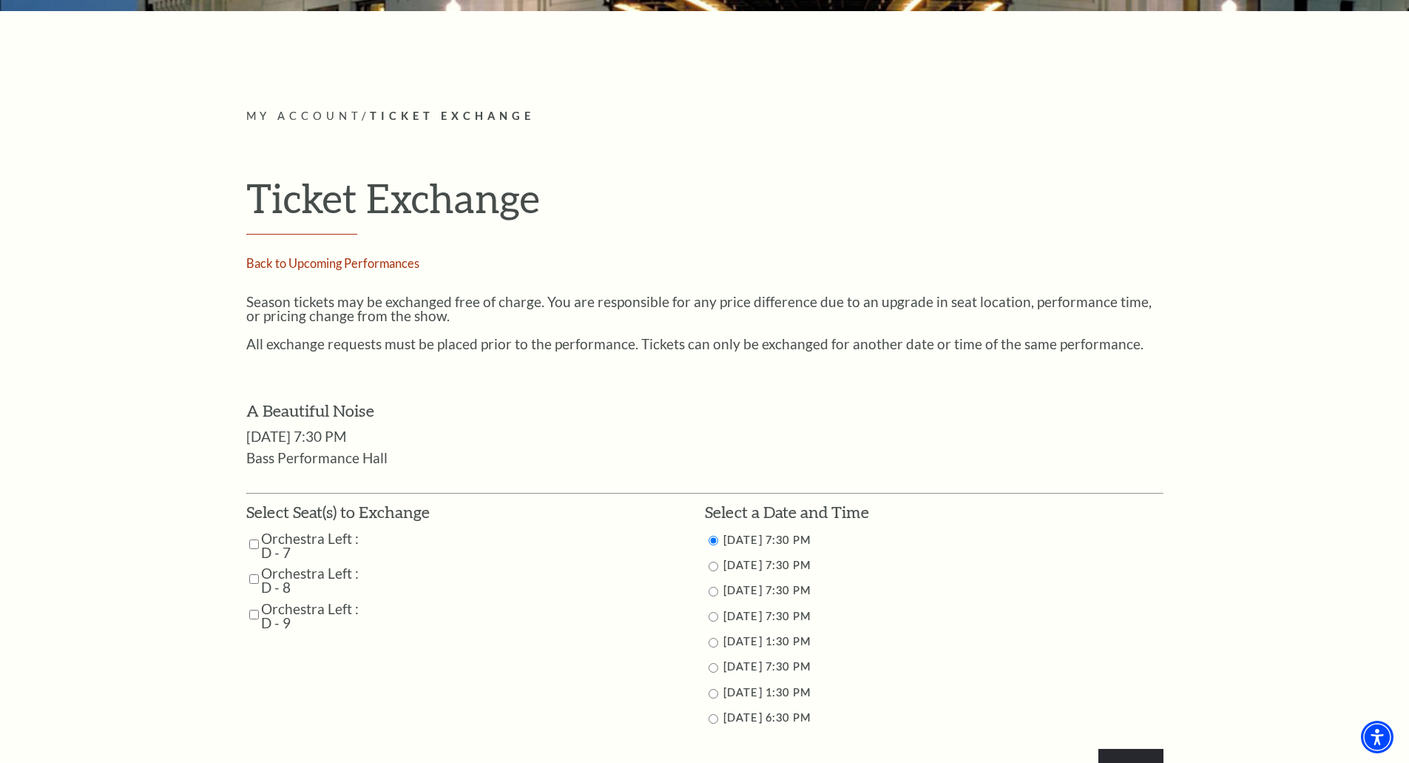
scroll to position [493, 0]
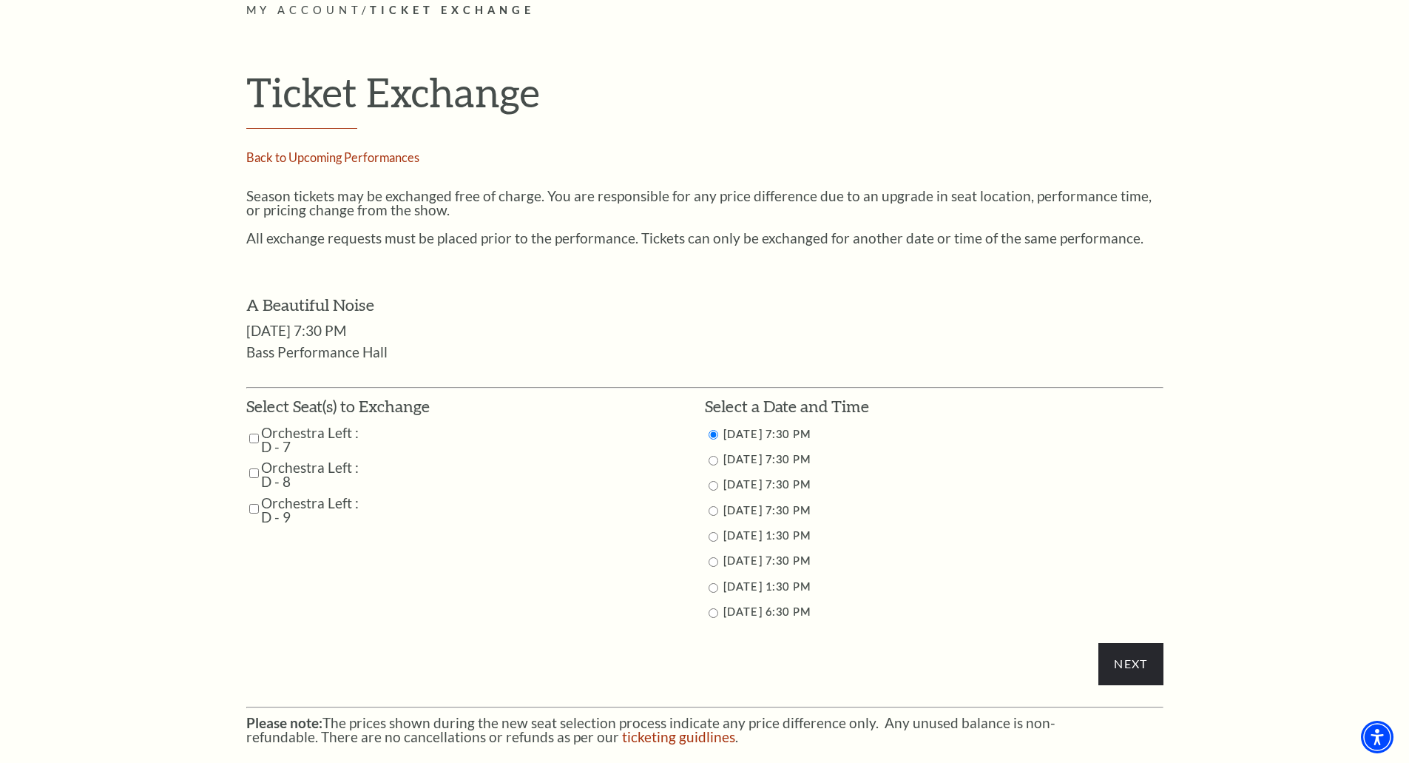
click at [252, 439] on input "Orchestra Left : D - 7" at bounding box center [254, 438] width 10 height 26
checkbox input "true"
click at [251, 470] on input "Orchestra Left : D - 8" at bounding box center [254, 473] width 10 height 26
checkbox input "true"
click at [251, 506] on input "Orchestra Left : D - 9" at bounding box center [254, 509] width 10 height 26
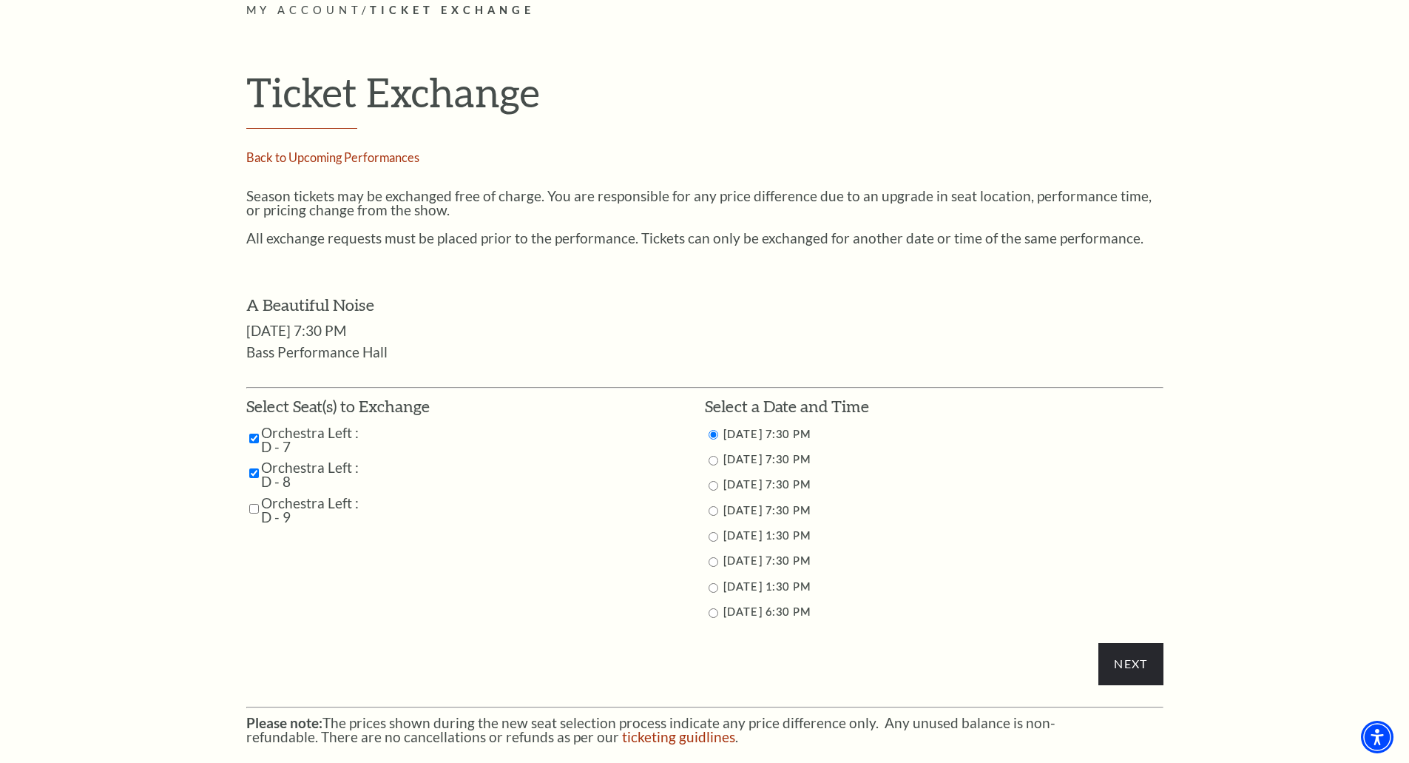
checkbox input "true"
click at [712, 535] on input "11/1/2025 1:30 PM" at bounding box center [714, 537] width 10 height 10
radio input "true"
click at [1121, 665] on input "Next" at bounding box center [1130, 663] width 64 height 41
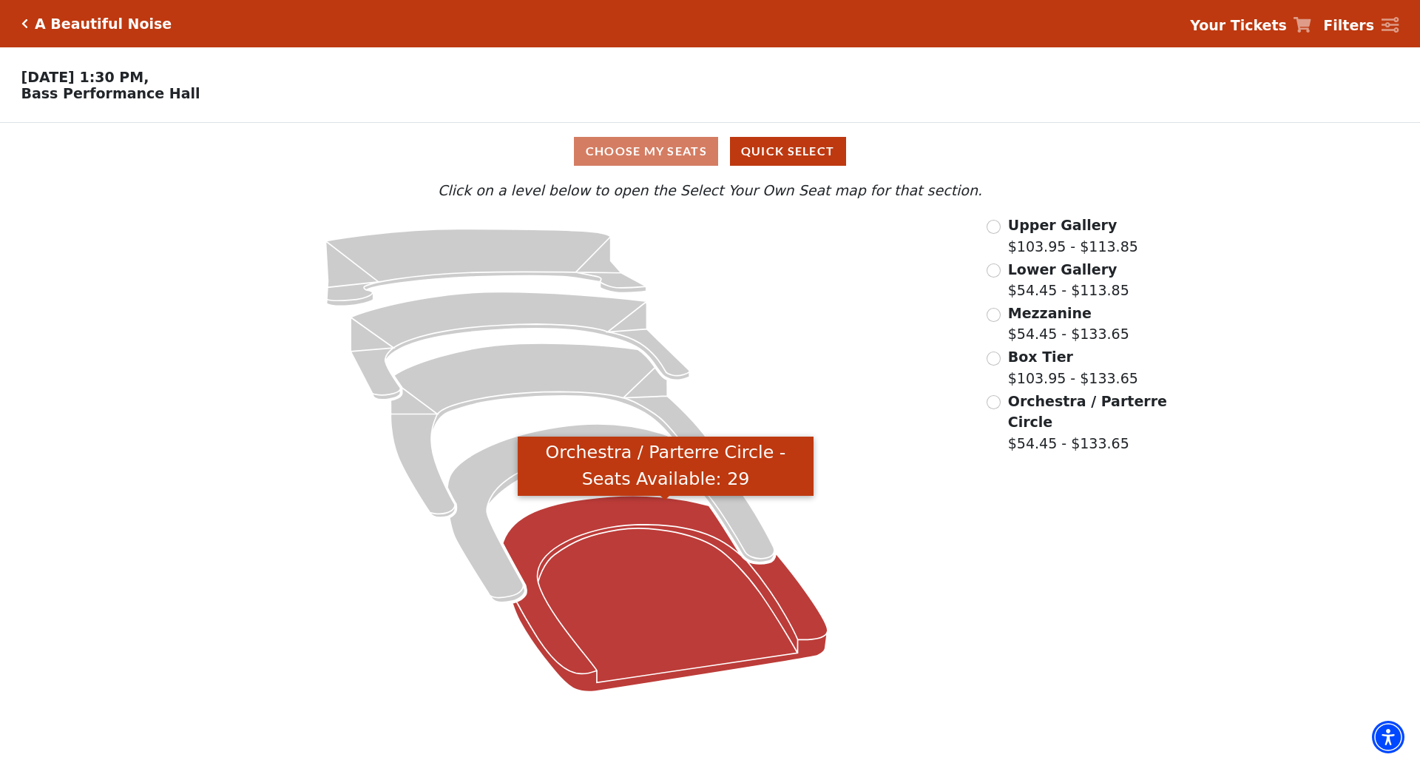
click at [666, 611] on icon "Orchestra / Parterre Circle - Seats Available: 29" at bounding box center [665, 594] width 325 height 196
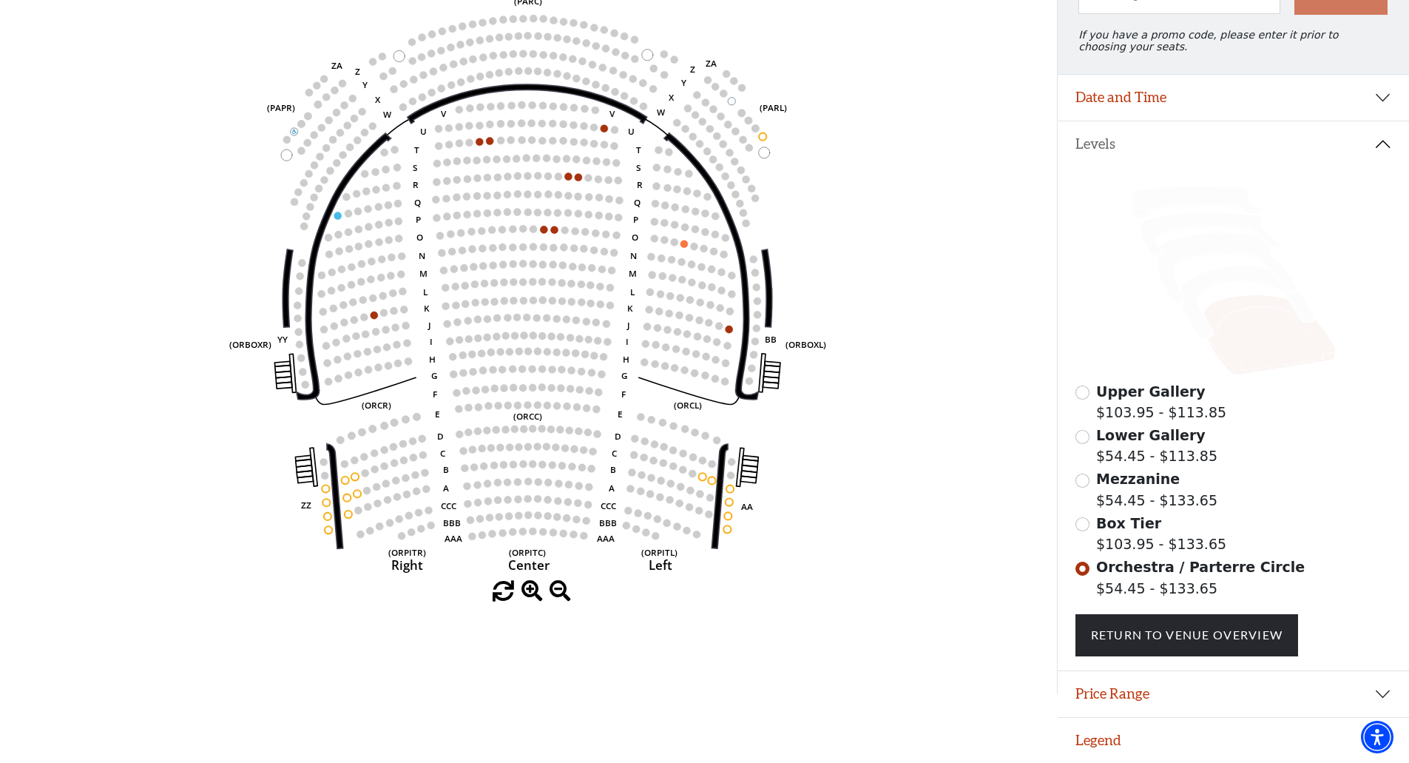
scroll to position [202, 0]
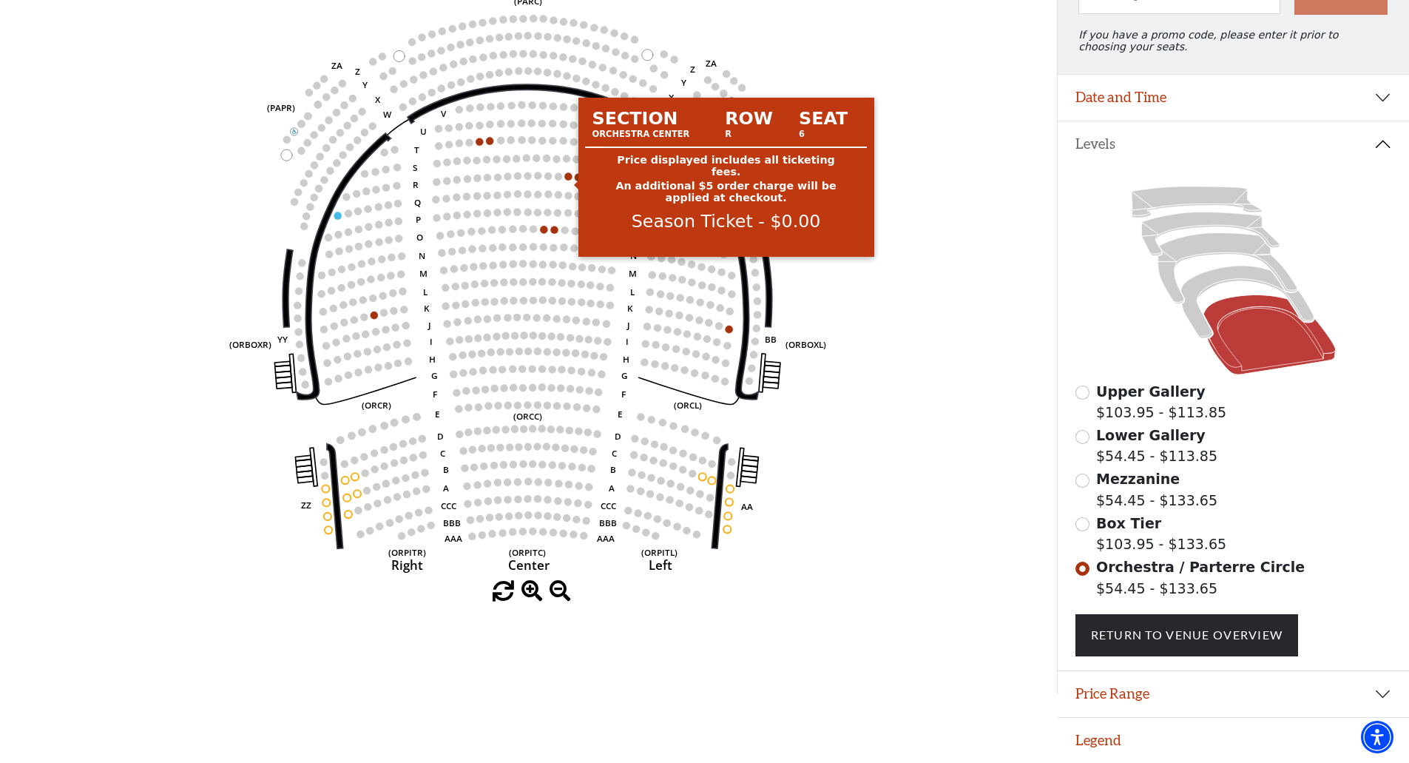
click at [567, 172] on circle at bounding box center [568, 175] width 7 height 7
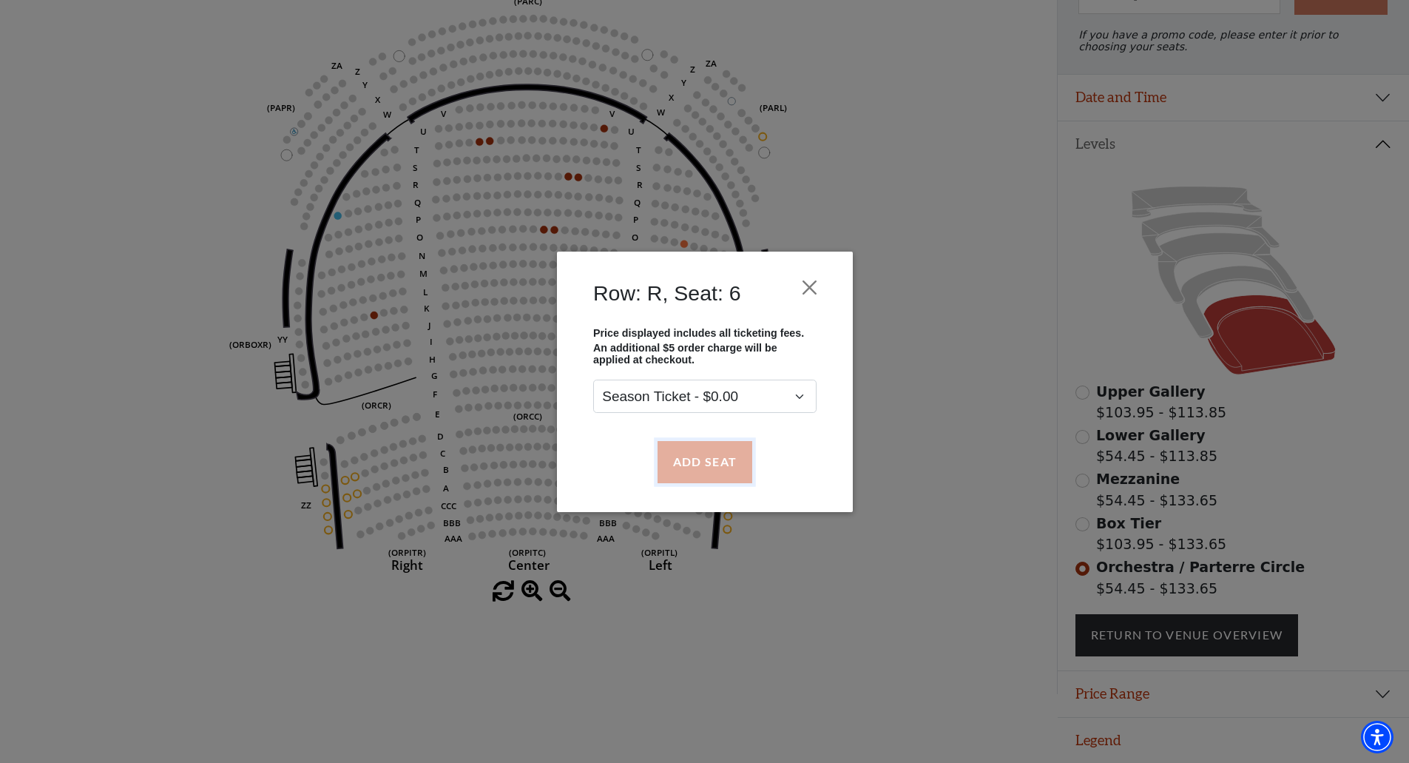
click at [728, 449] on button "Add Seat" at bounding box center [704, 461] width 95 height 41
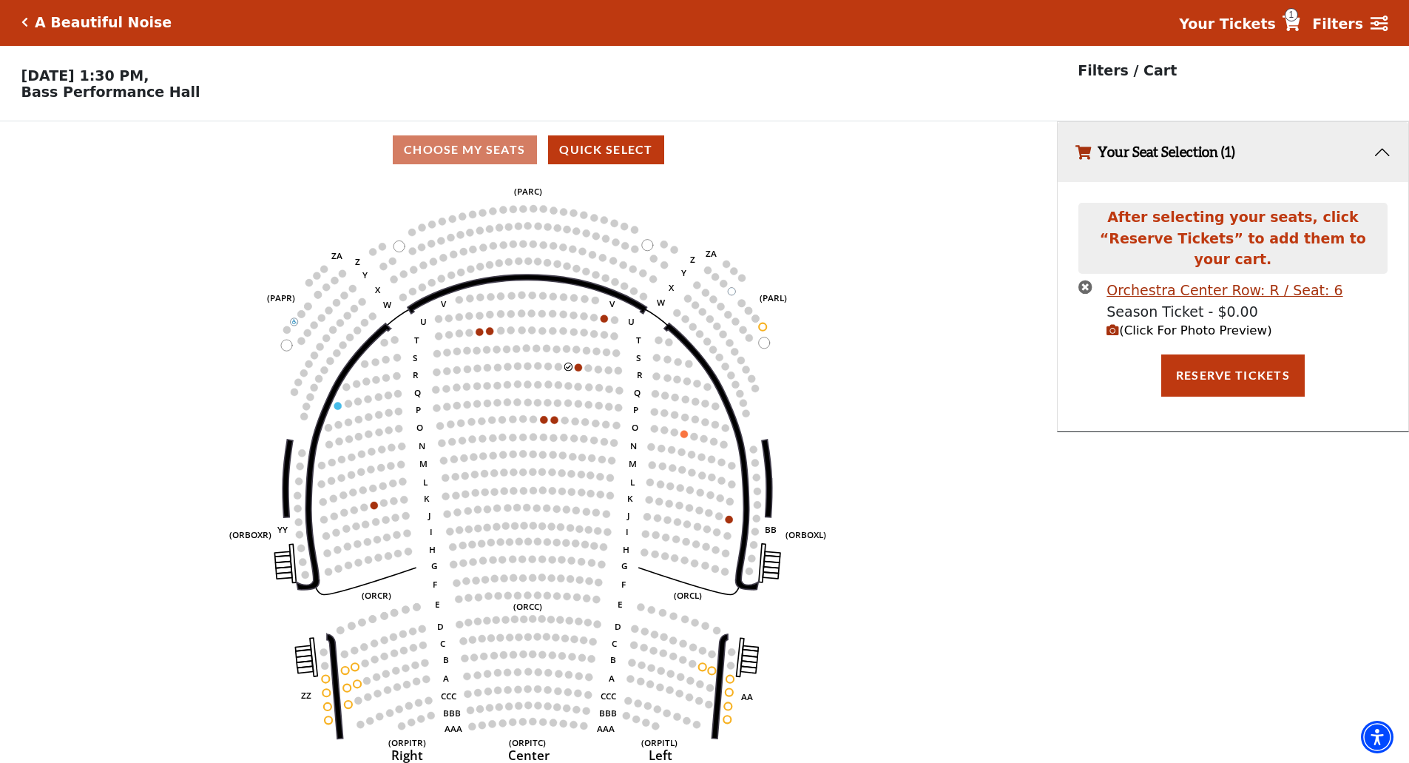
scroll to position [0, 0]
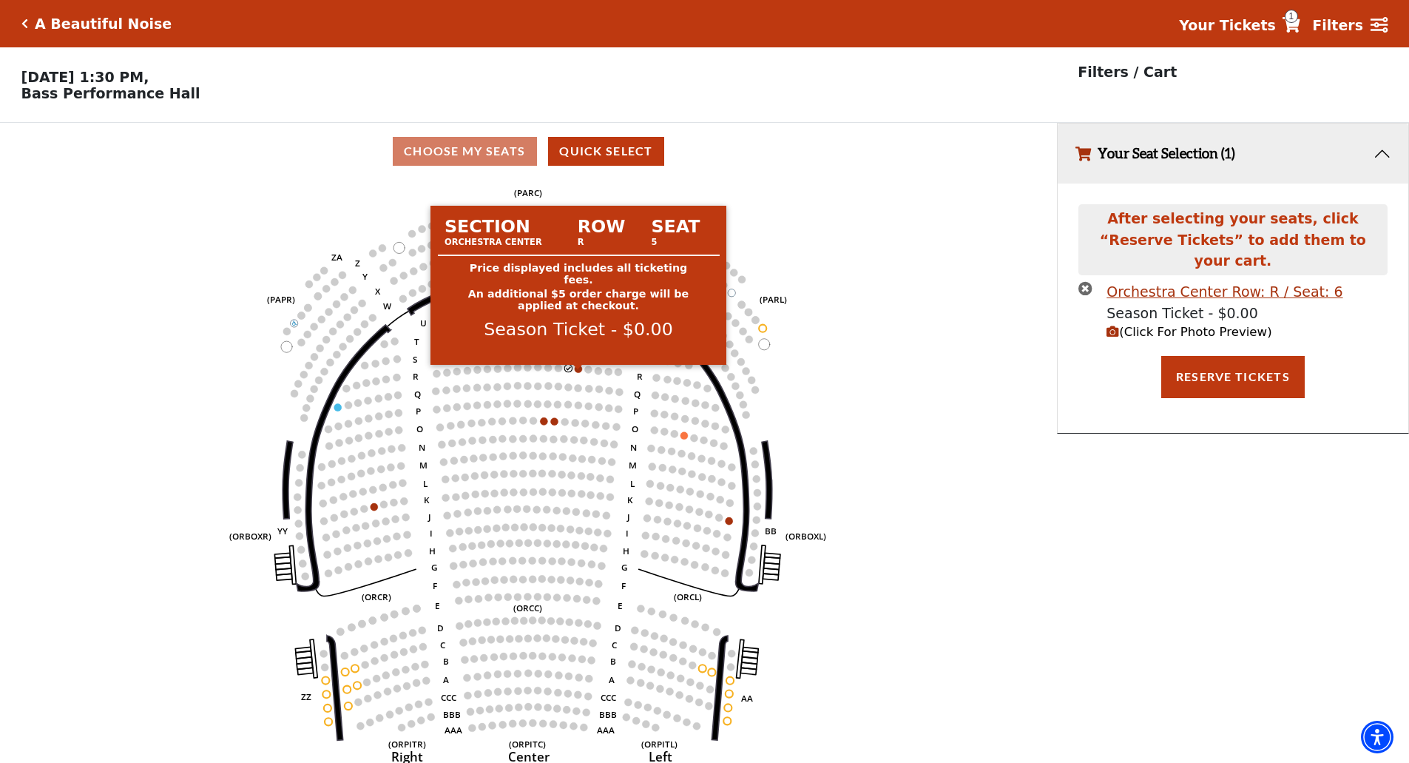
click at [580, 372] on circle at bounding box center [578, 368] width 7 height 7
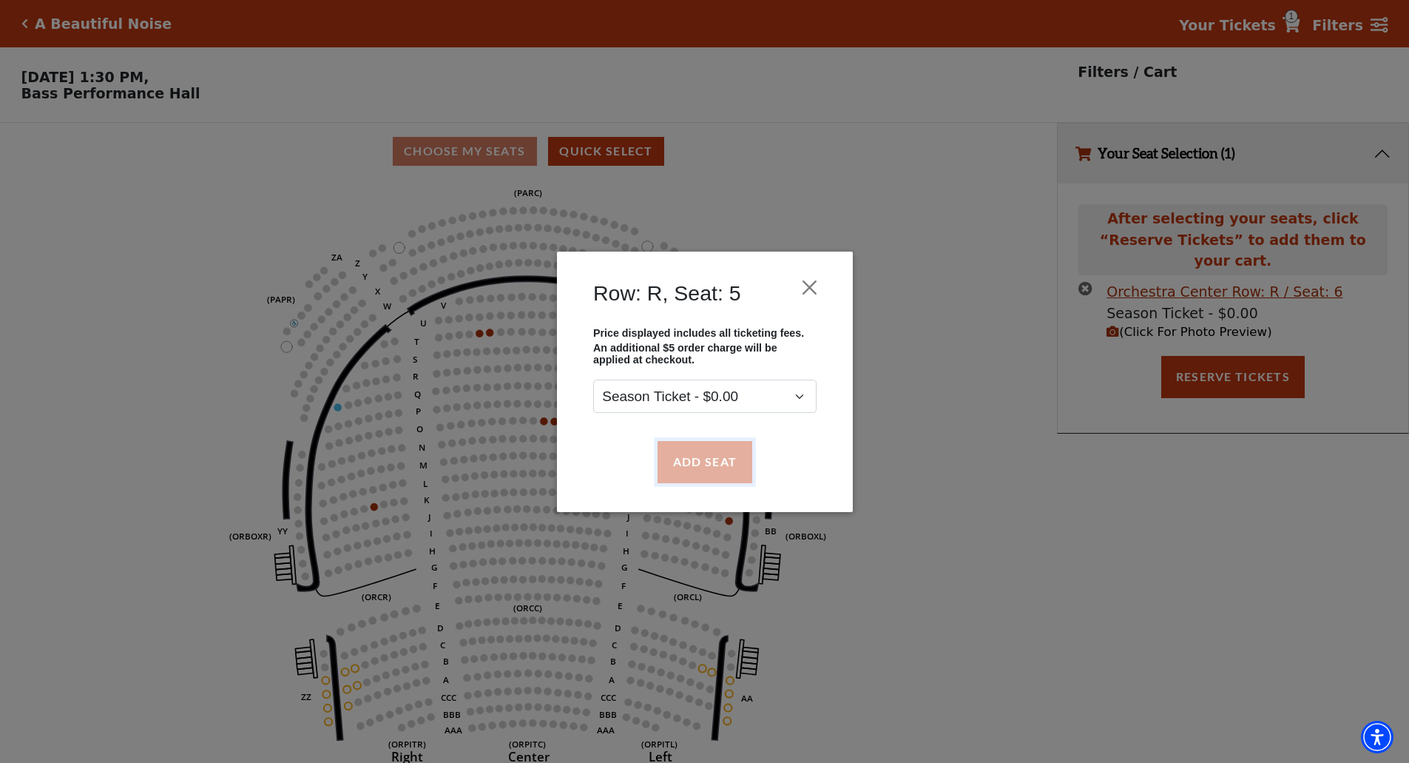
click at [698, 452] on button "Add Seat" at bounding box center [704, 461] width 95 height 41
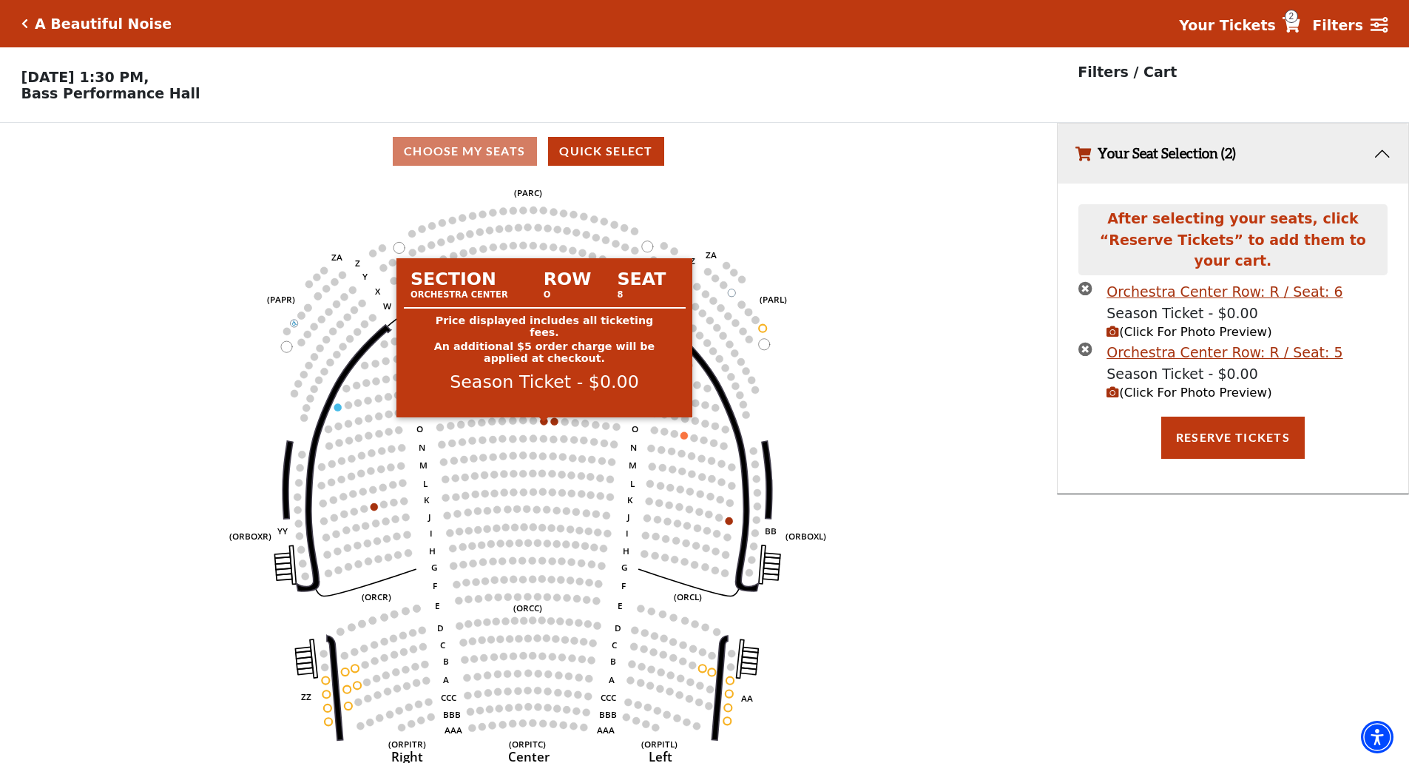
click at [544, 425] on circle at bounding box center [544, 420] width 7 height 7
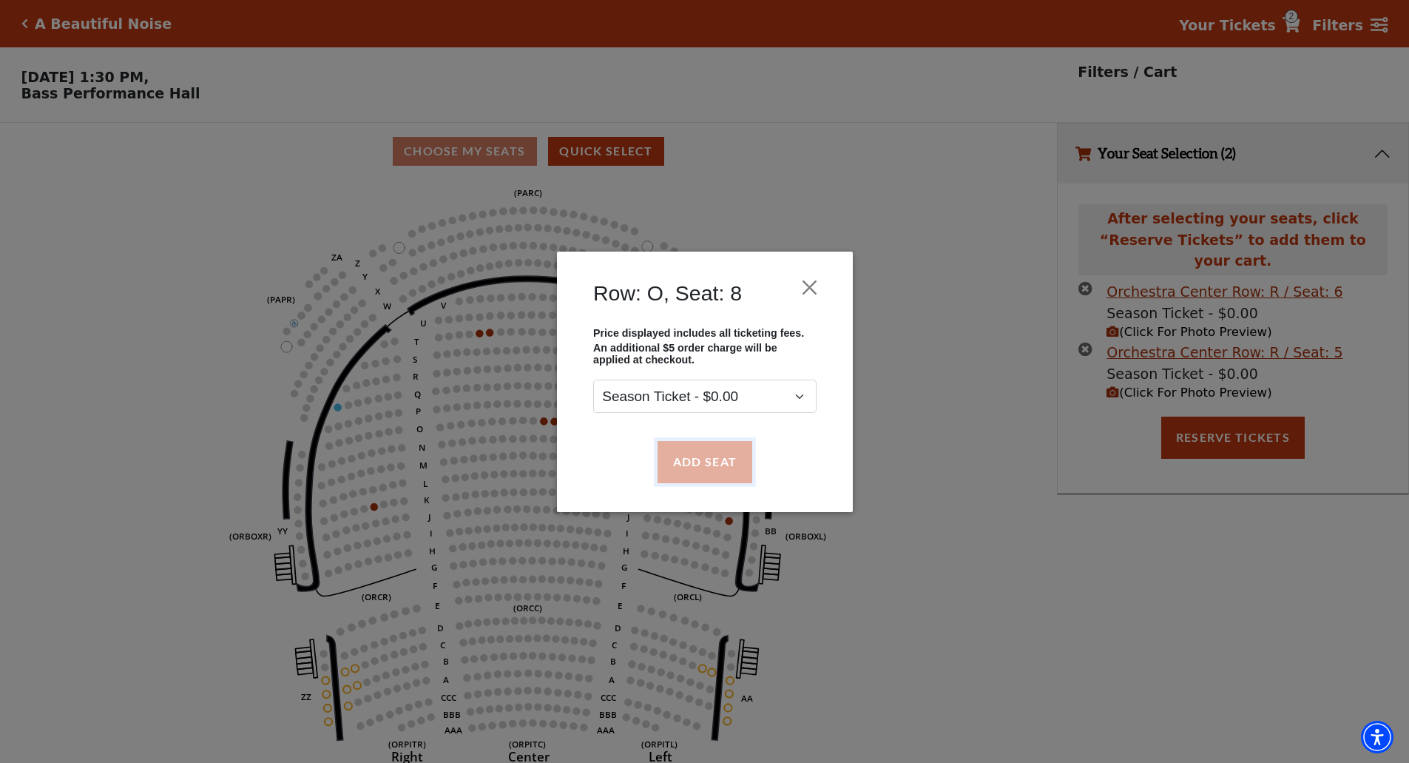
click at [691, 453] on button "Add Seat" at bounding box center [704, 461] width 95 height 41
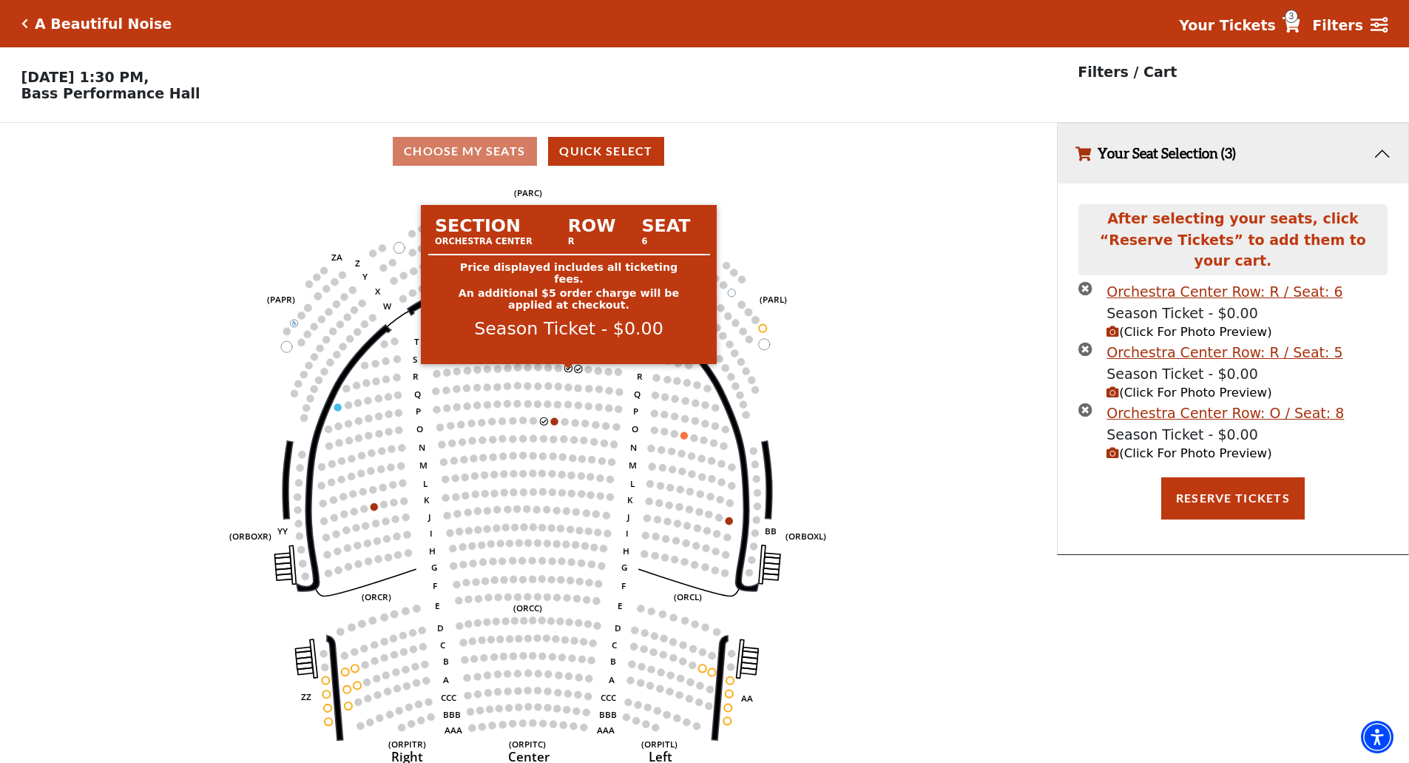
click at [567, 371] on circle at bounding box center [568, 367] width 7 height 7
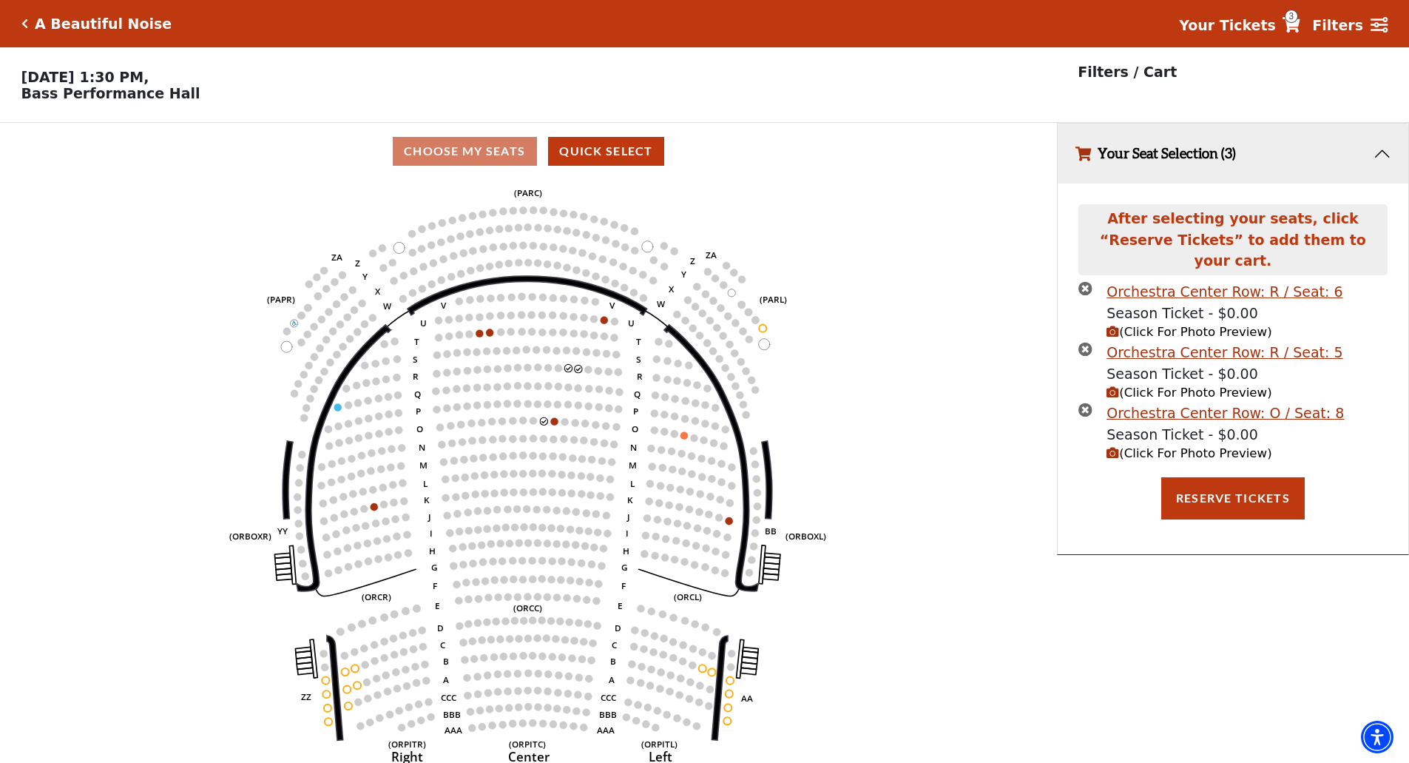
click at [1084, 281] on icon "times-circle" at bounding box center [1085, 288] width 14 height 14
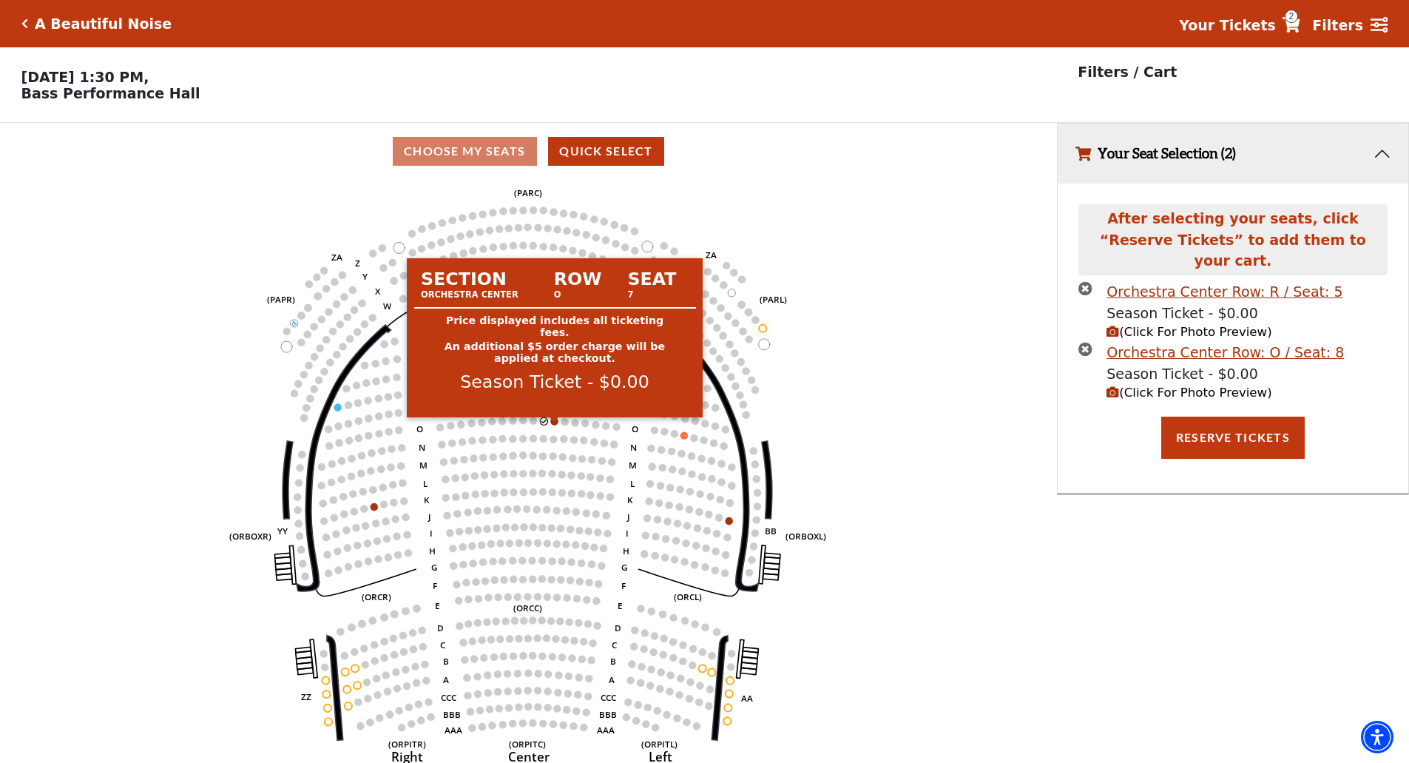
click at [556, 425] on circle at bounding box center [554, 420] width 7 height 7
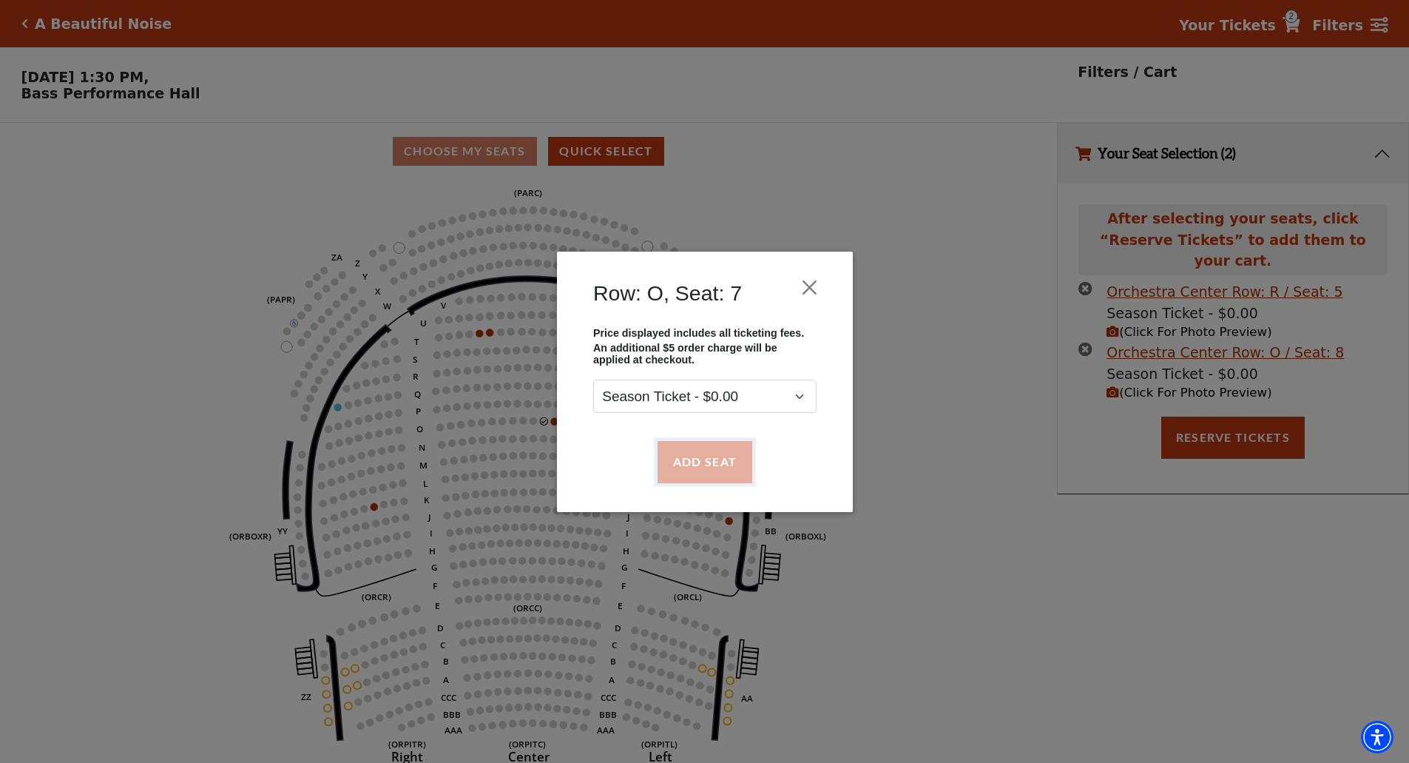
click at [708, 455] on button "Add Seat" at bounding box center [704, 461] width 95 height 41
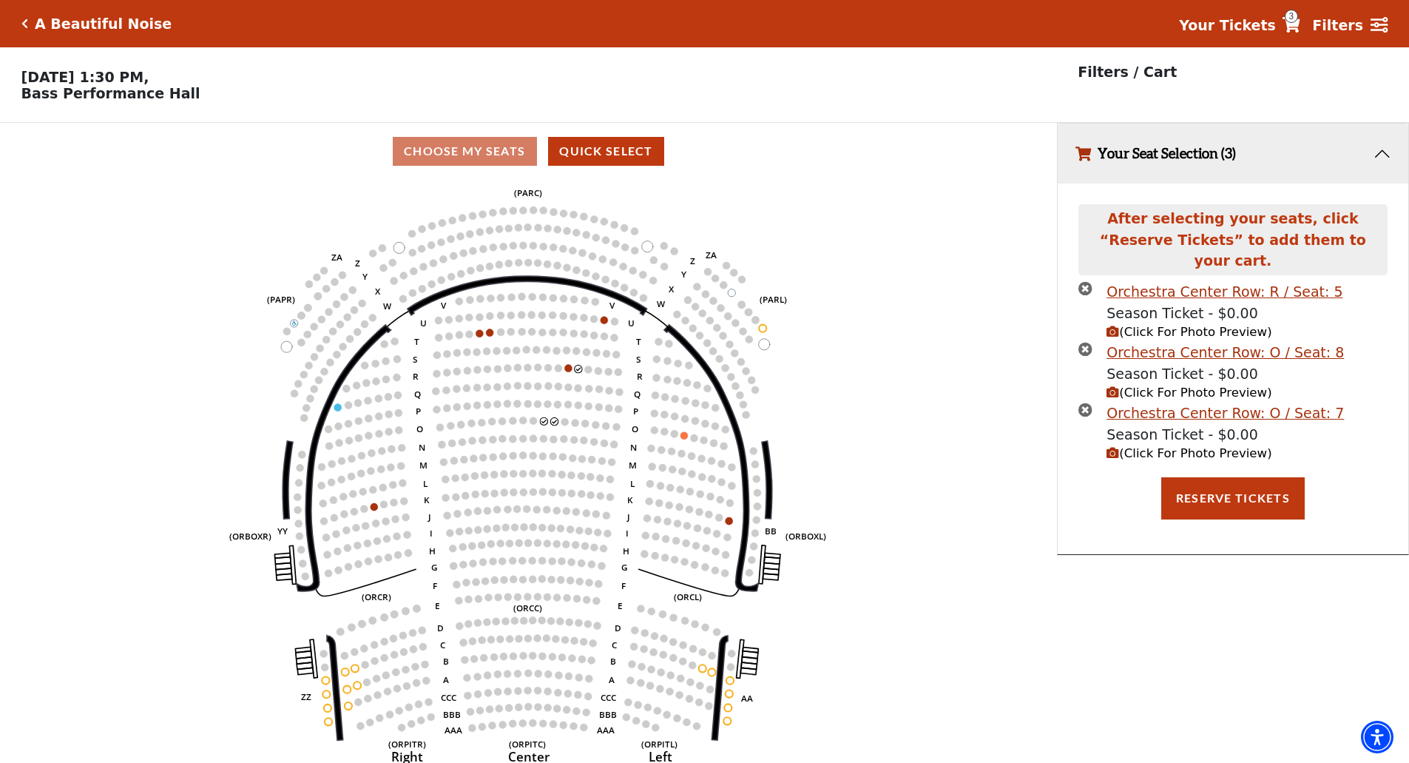
click at [1085, 281] on icon "times-circle" at bounding box center [1085, 288] width 14 height 14
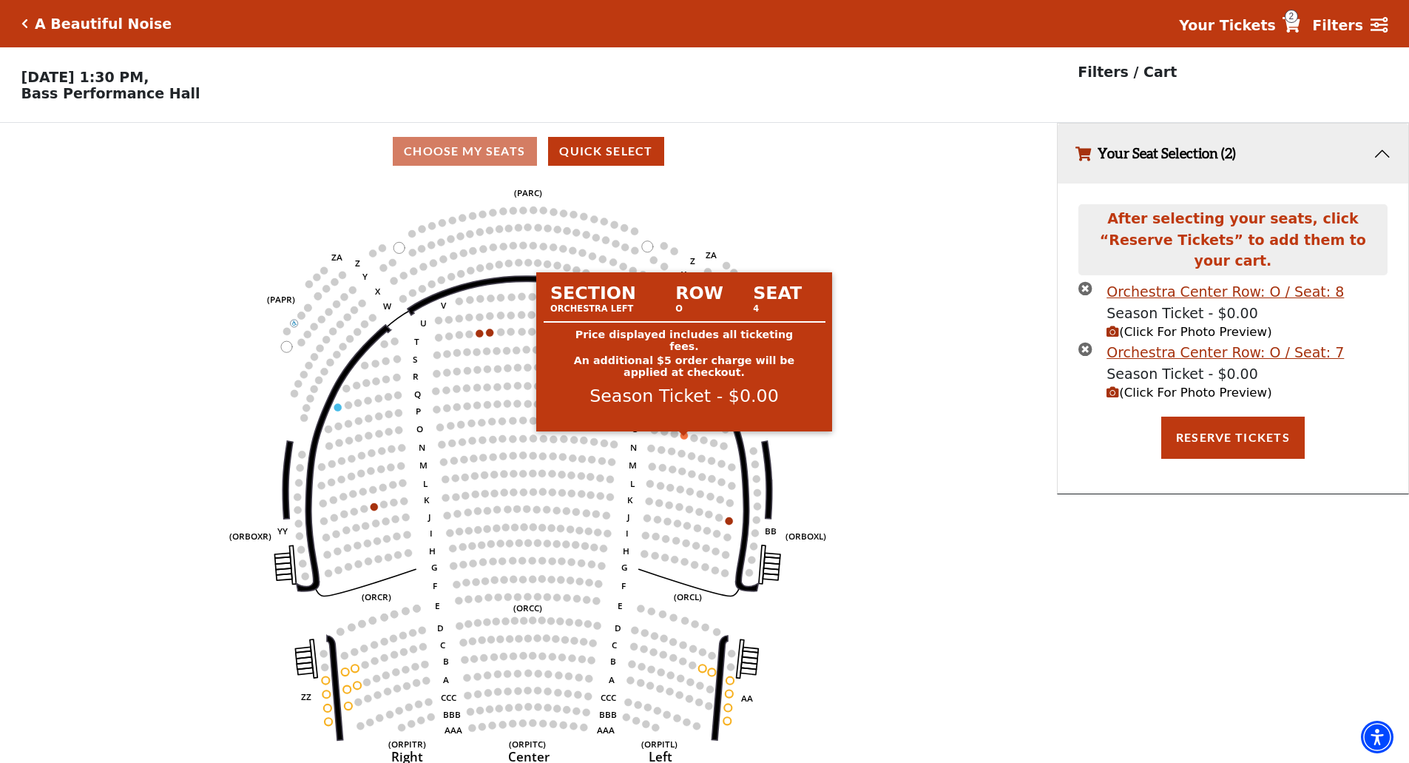
click at [684, 439] on circle at bounding box center [684, 434] width 7 height 7
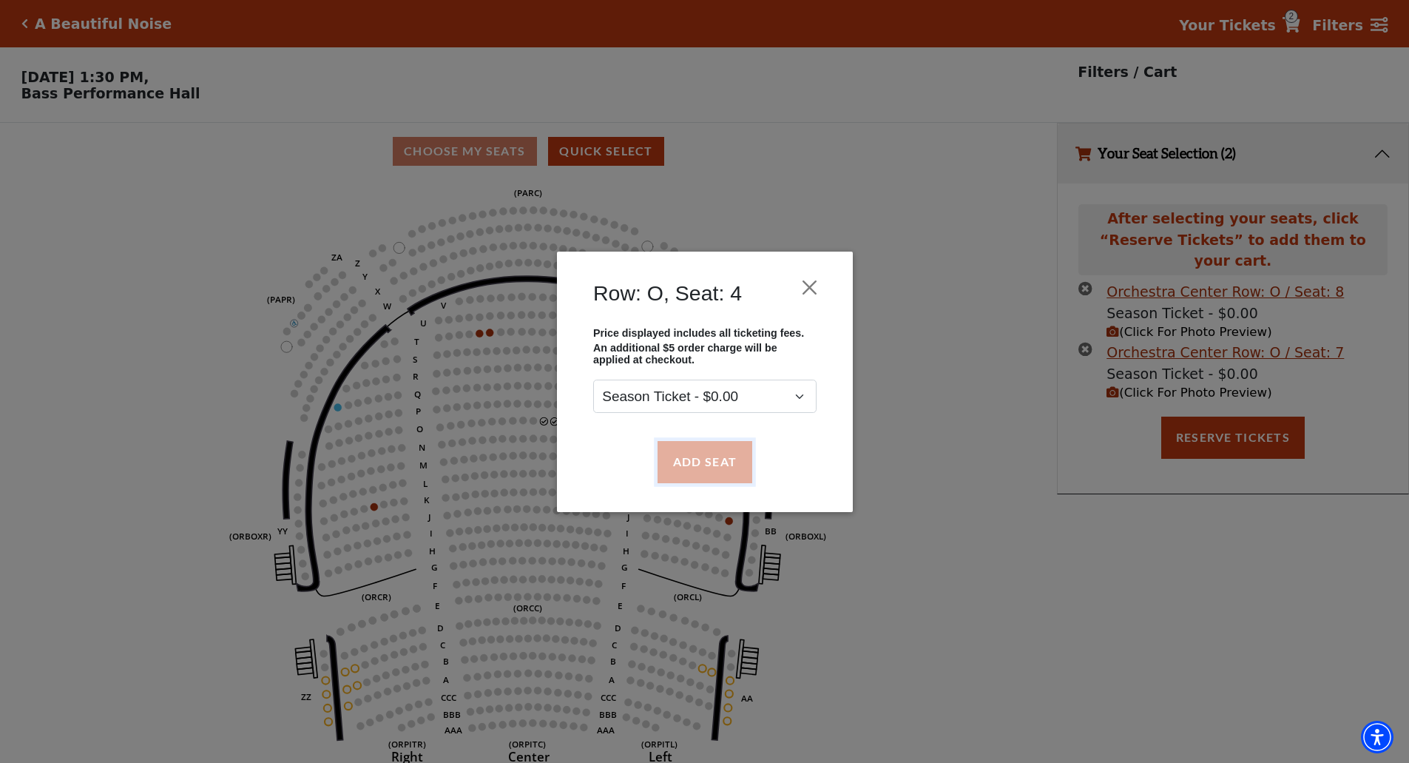
click at [714, 453] on button "Add Seat" at bounding box center [704, 461] width 95 height 41
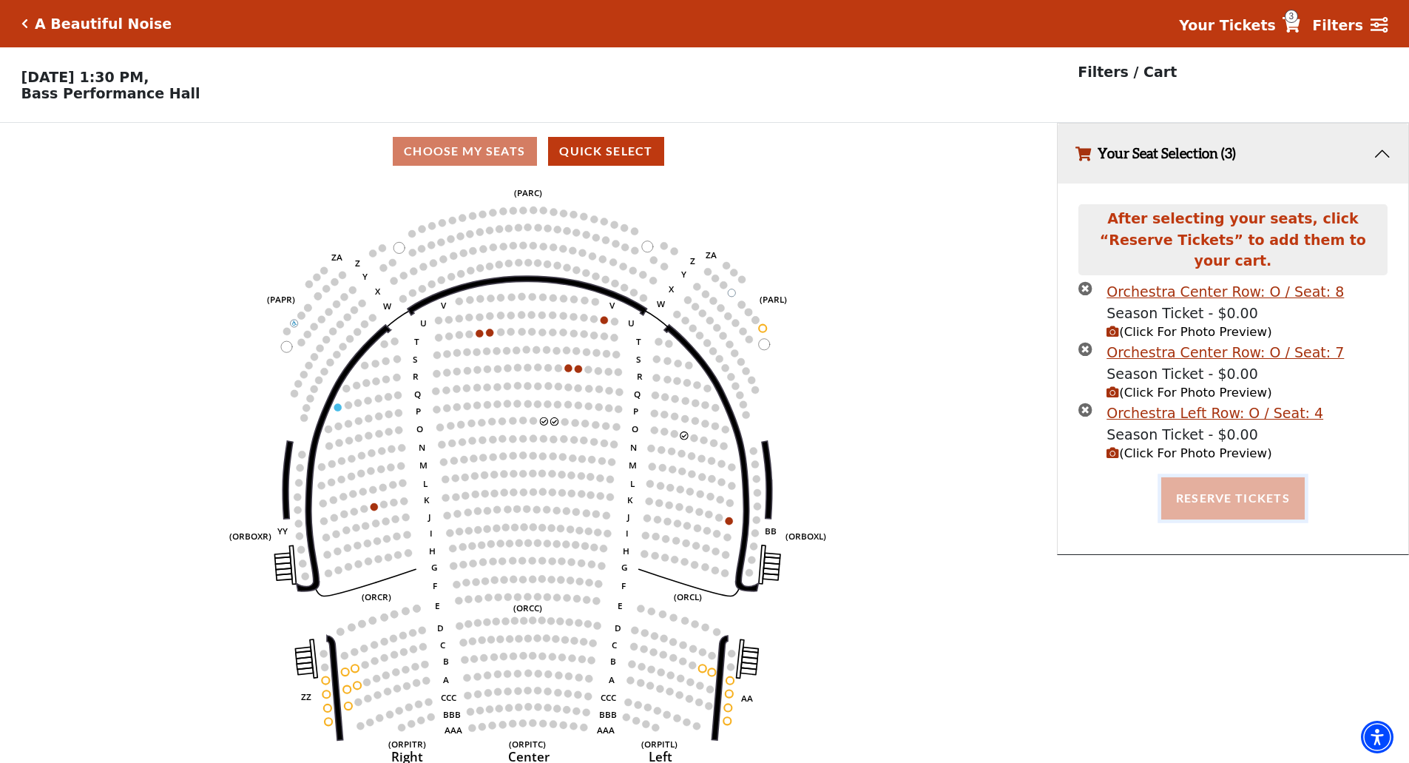
click at [1232, 488] on button "Reserve Tickets" at bounding box center [1233, 497] width 144 height 41
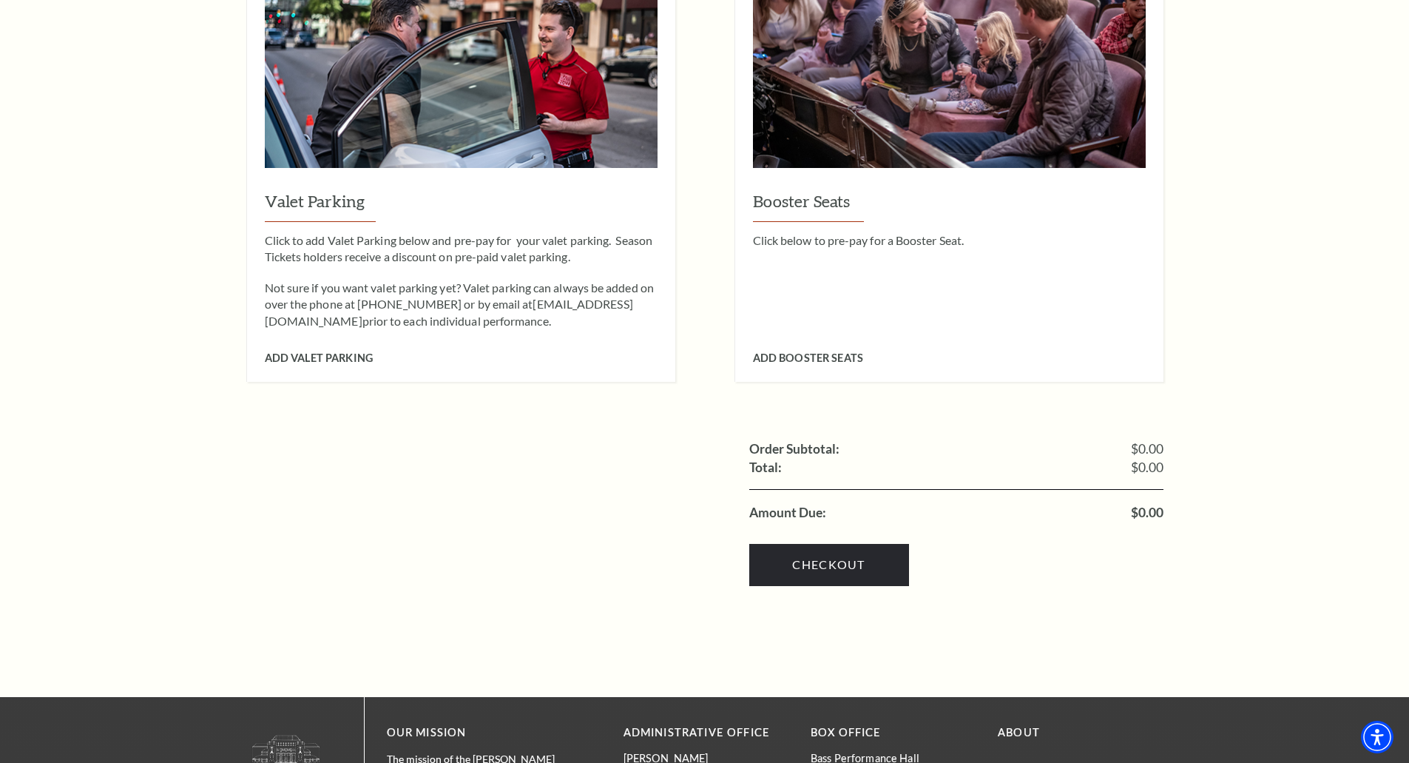
scroll to position [1677, 0]
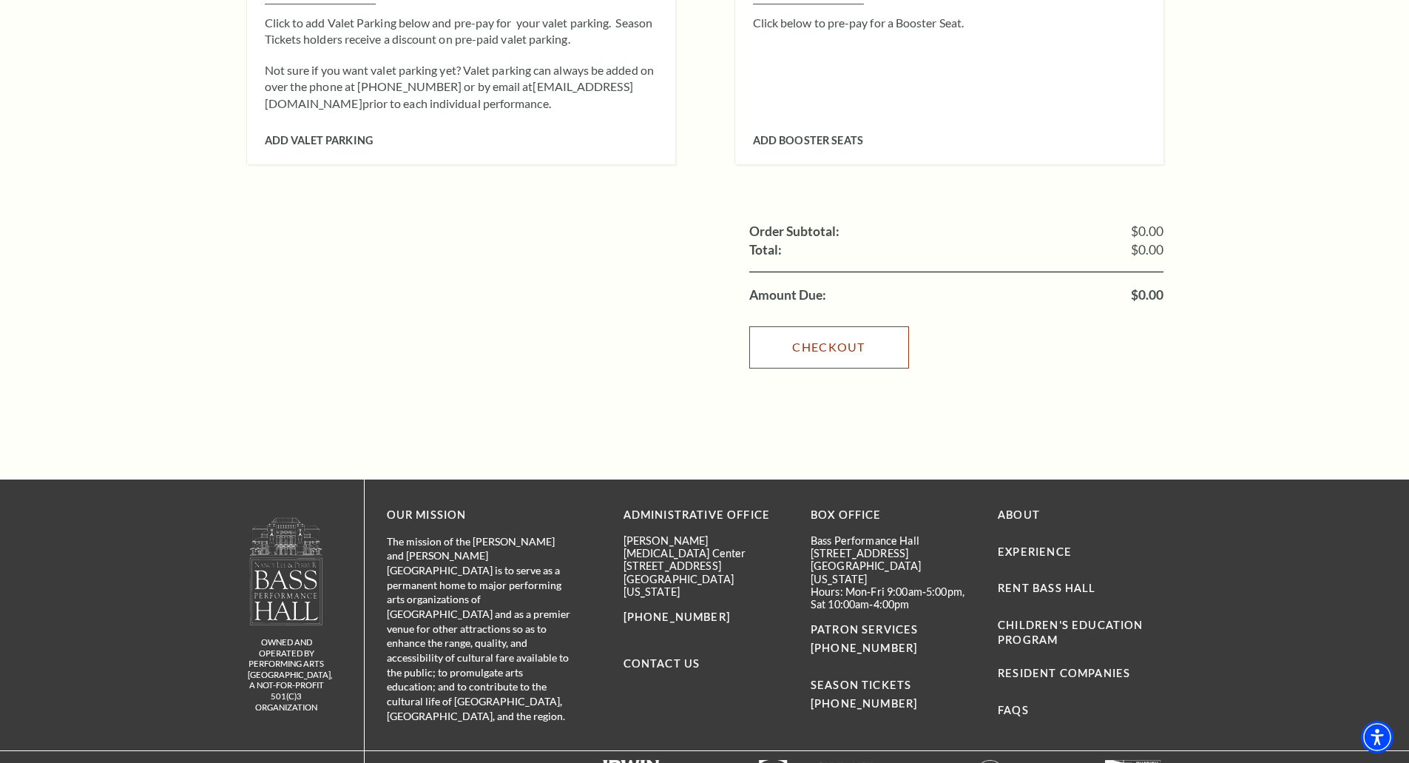
click at [868, 326] on link "Checkout" at bounding box center [829, 346] width 160 height 41
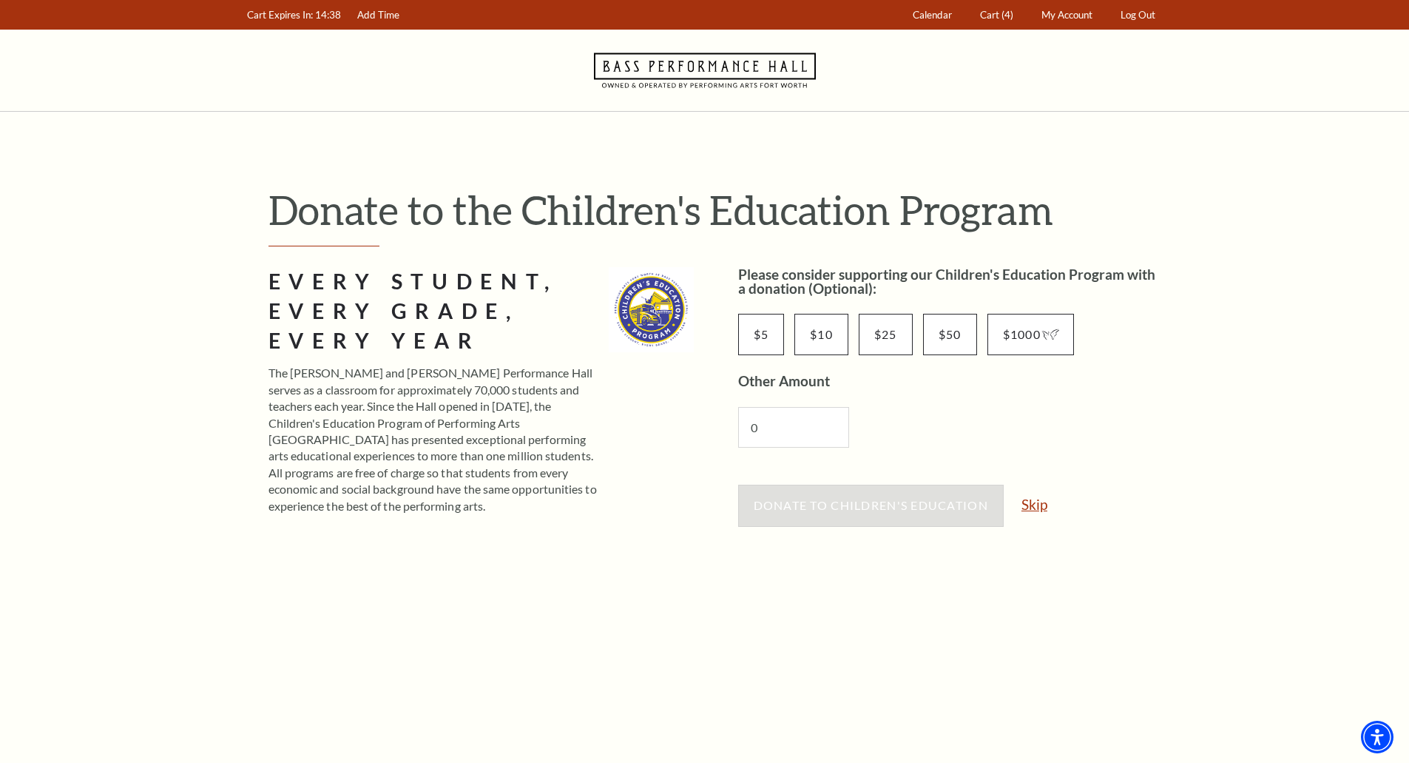
click at [1034, 510] on link "Skip" at bounding box center [1035, 504] width 26 height 14
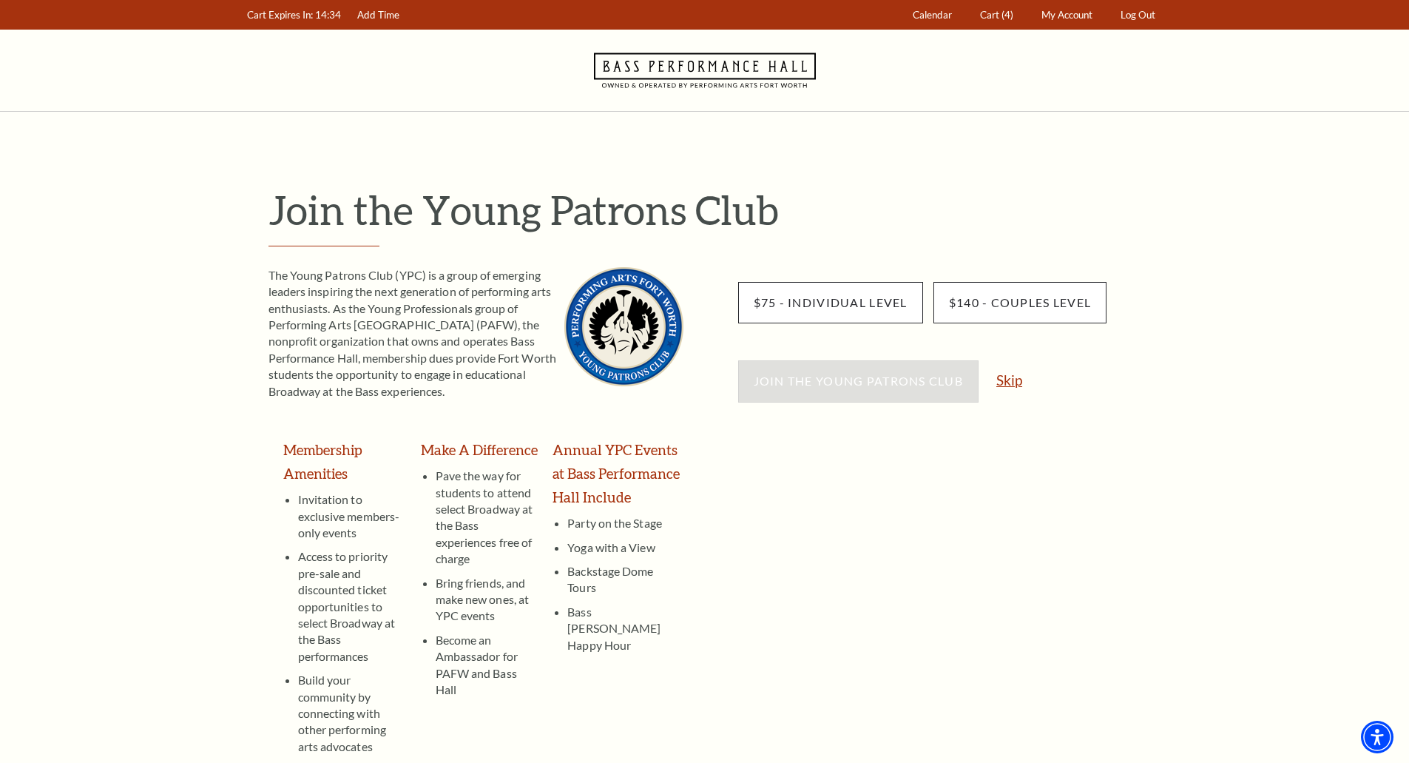
click at [1016, 379] on link "Skip" at bounding box center [1009, 380] width 26 height 14
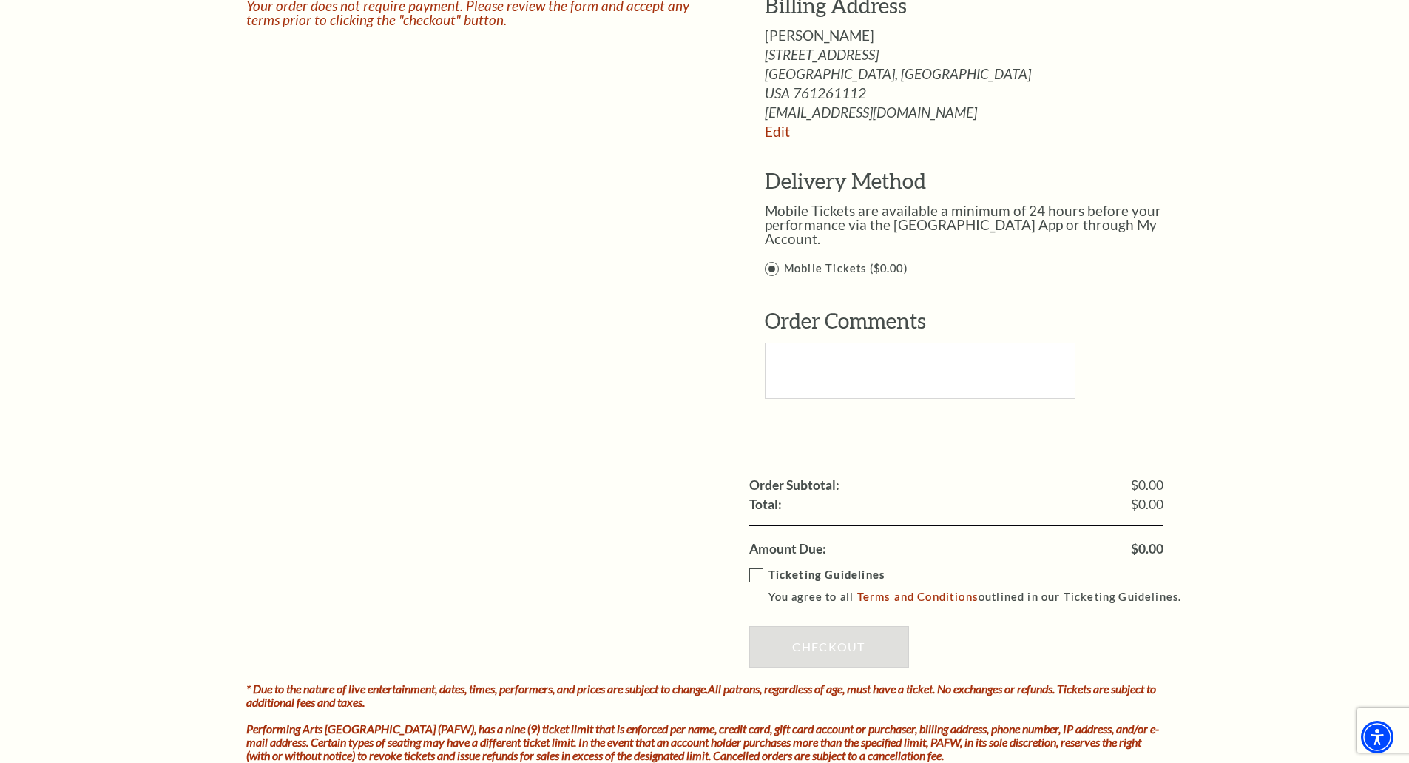
scroll to position [1184, 0]
click at [754, 564] on label "Ticketing Guidelines You agree to all Terms and Conditions outlined in our Tick…" at bounding box center [972, 584] width 446 height 41
click at [0, 0] on input "Ticketing Guidelines You agree to all Terms and Conditions outlined in our Tick…" at bounding box center [0, 0] width 0 height 0
click at [823, 624] on link "Checkout" at bounding box center [829, 644] width 160 height 41
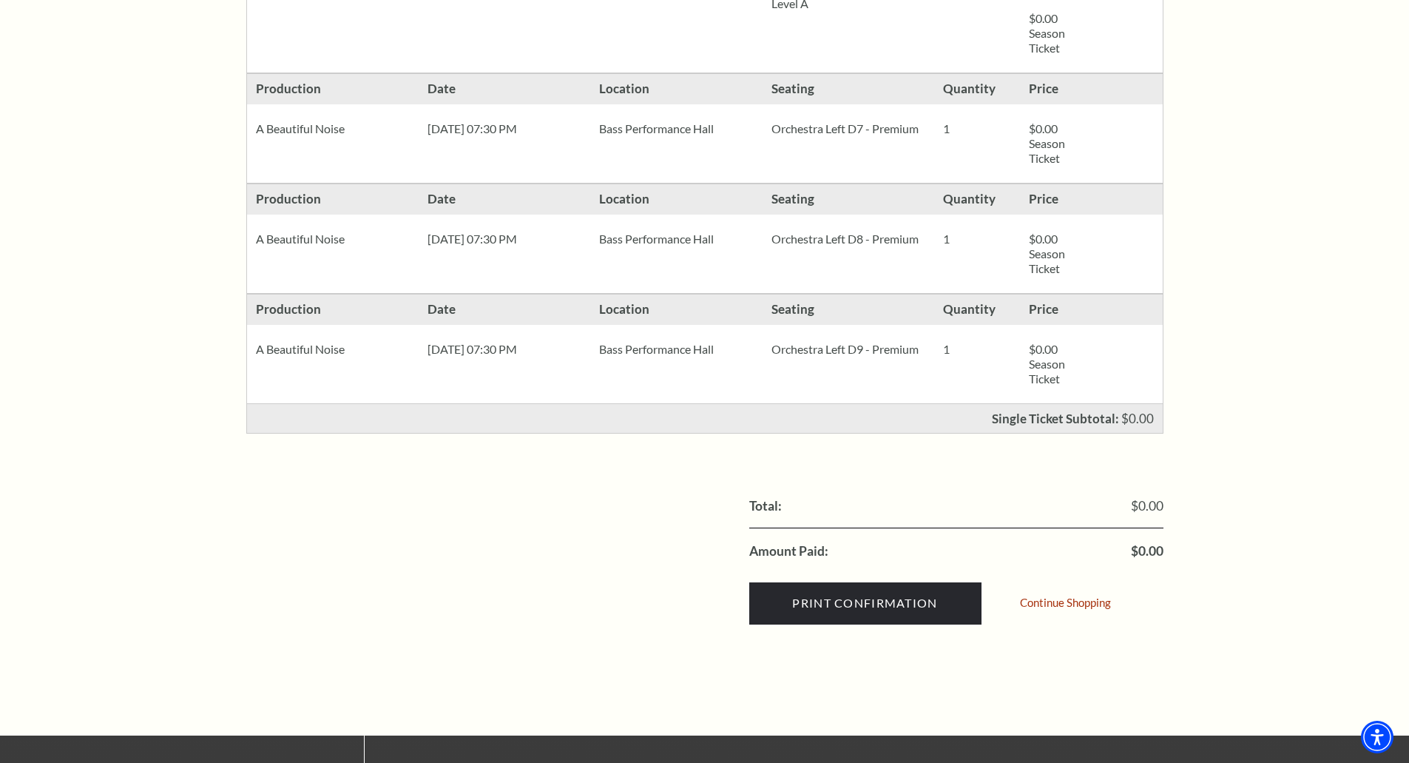
scroll to position [789, 0]
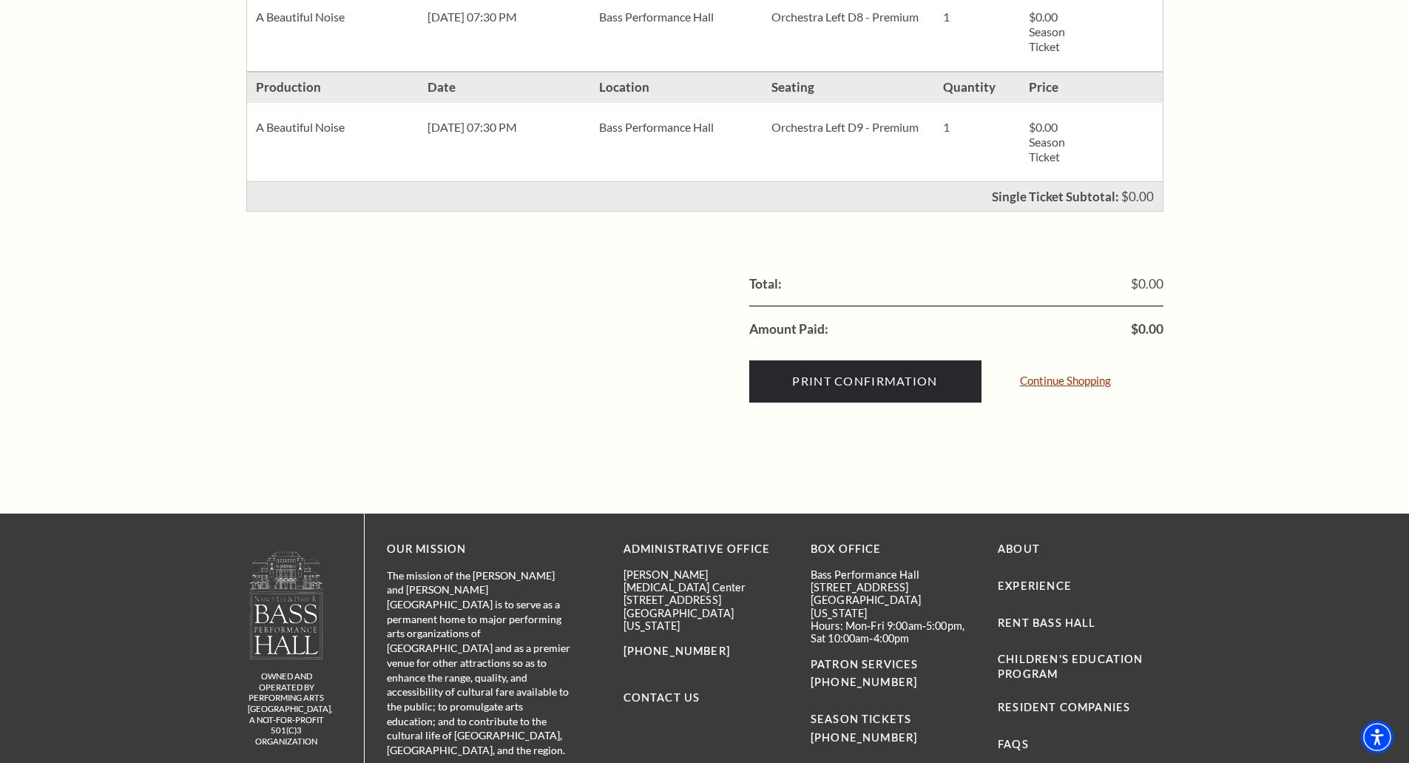
click at [1037, 378] on link "Continue Shopping" at bounding box center [1065, 380] width 91 height 11
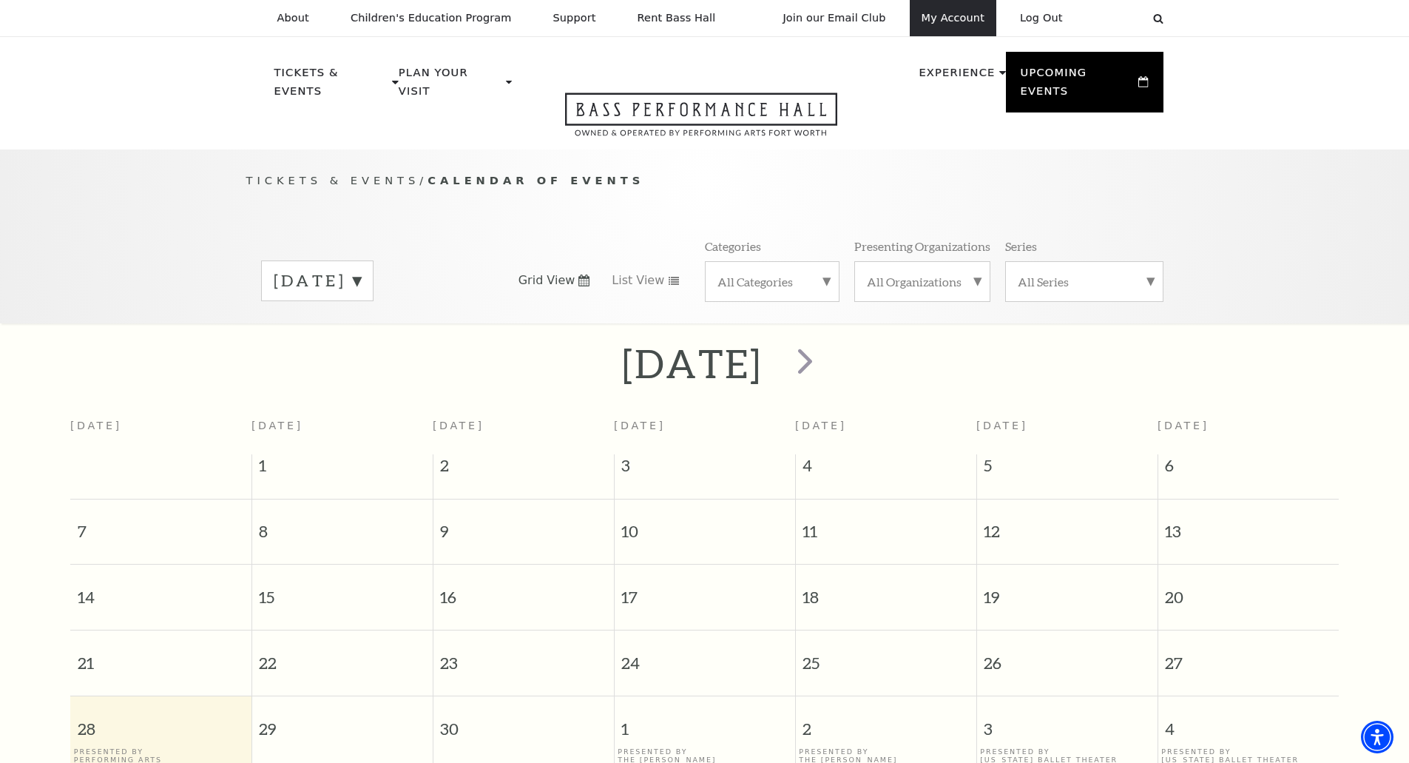
click at [960, 18] on link "My Account" at bounding box center [953, 18] width 87 height 36
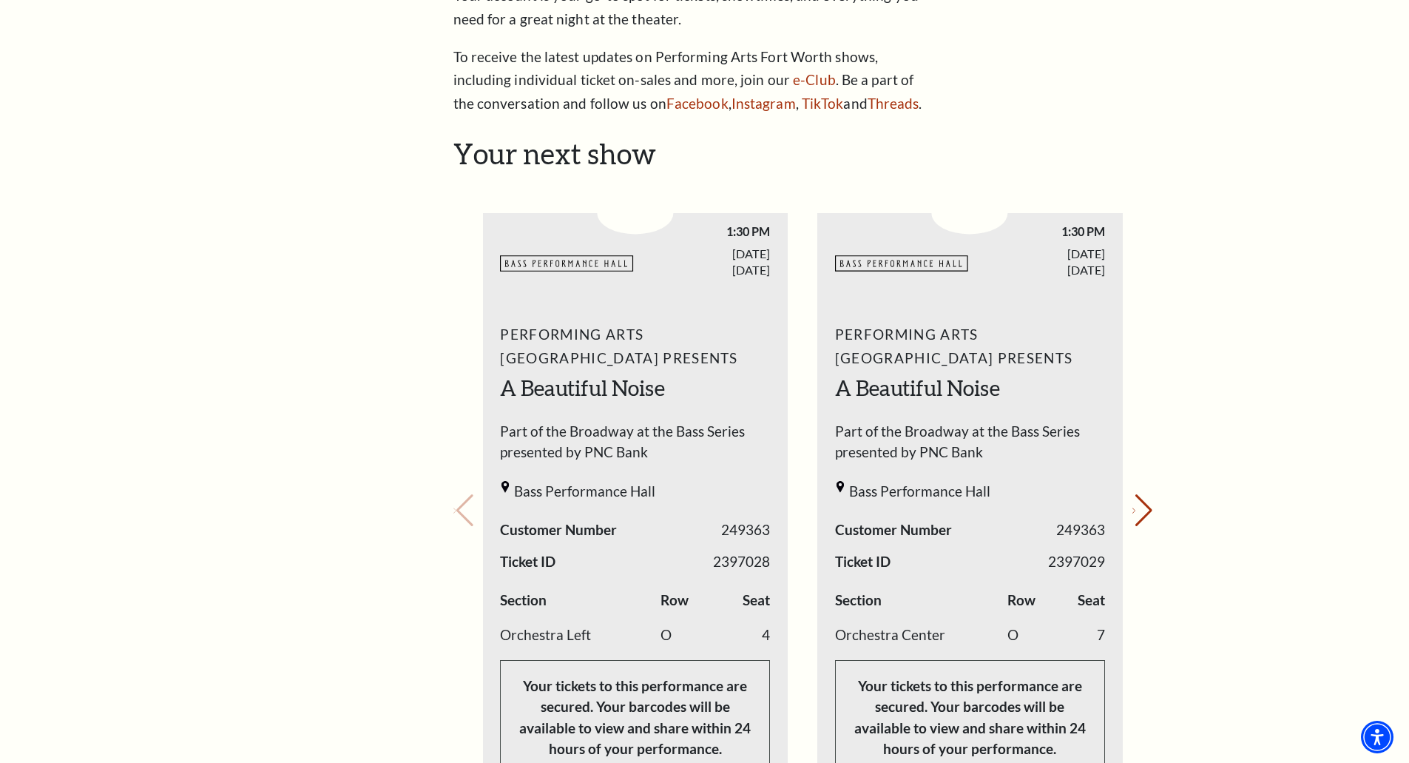
scroll to position [394, 0]
click at [1141, 508] on button "Next slide." at bounding box center [1142, 509] width 20 height 33
click at [467, 506] on button "Previous slide." at bounding box center [463, 509] width 20 height 33
click at [1139, 510] on button "Next slide." at bounding box center [1142, 509] width 20 height 33
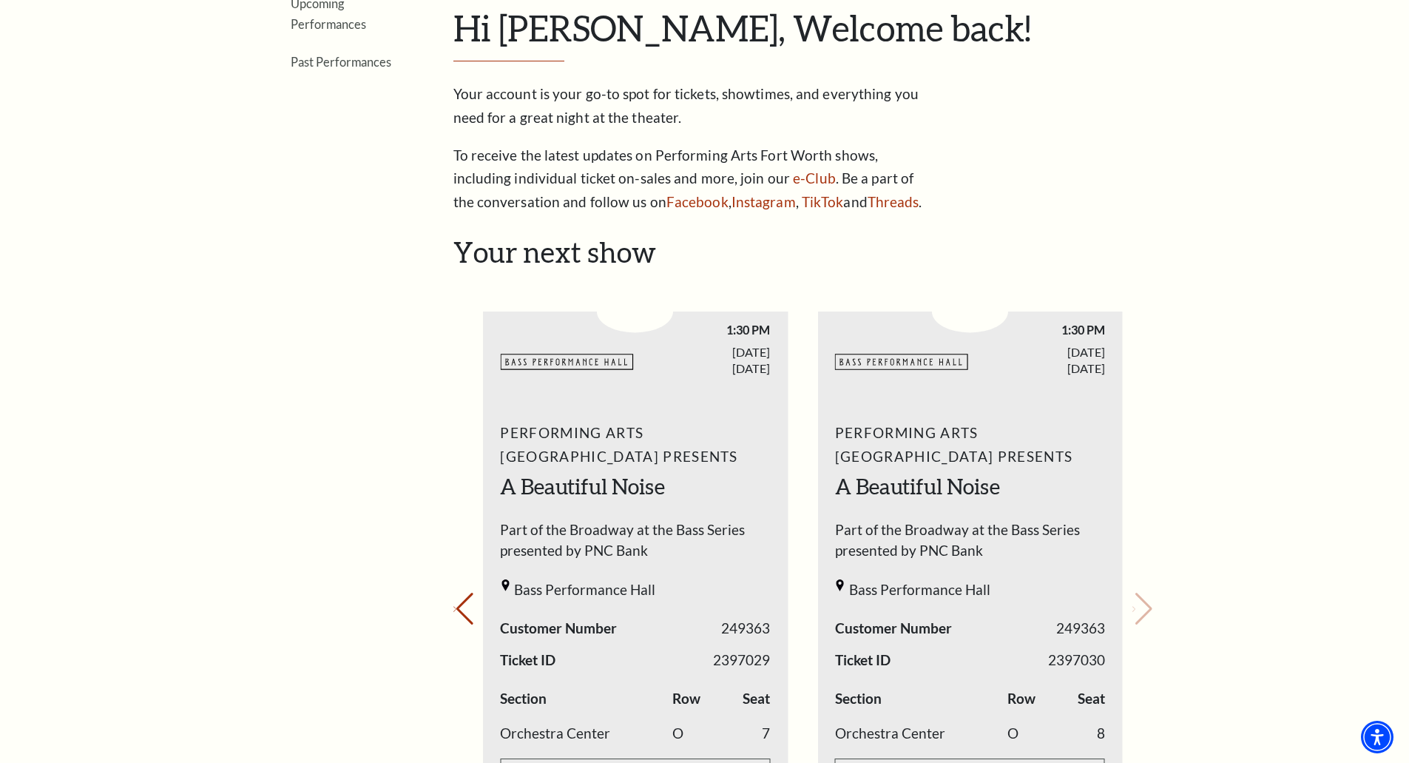
scroll to position [0, 0]
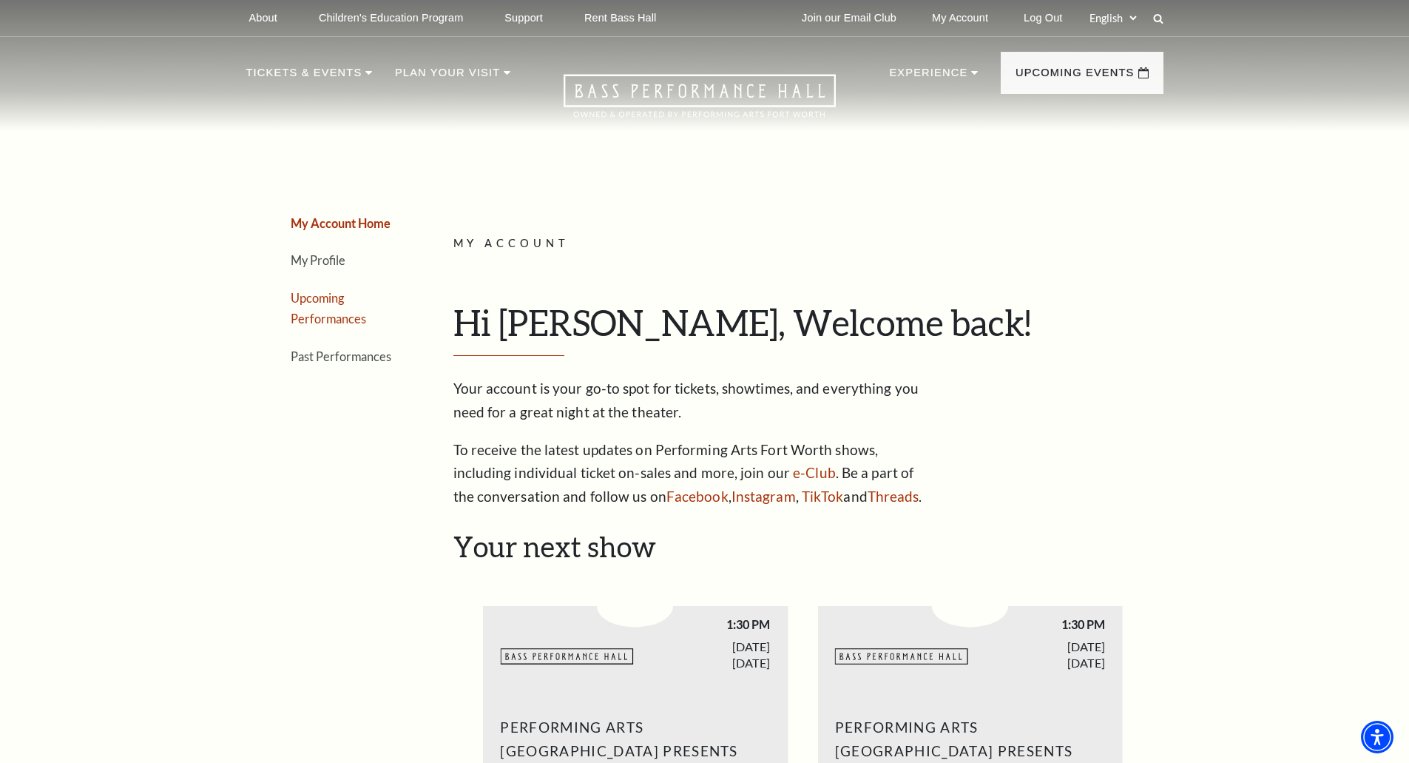
click at [311, 302] on link "Upcoming Performances" at bounding box center [328, 309] width 75 height 36
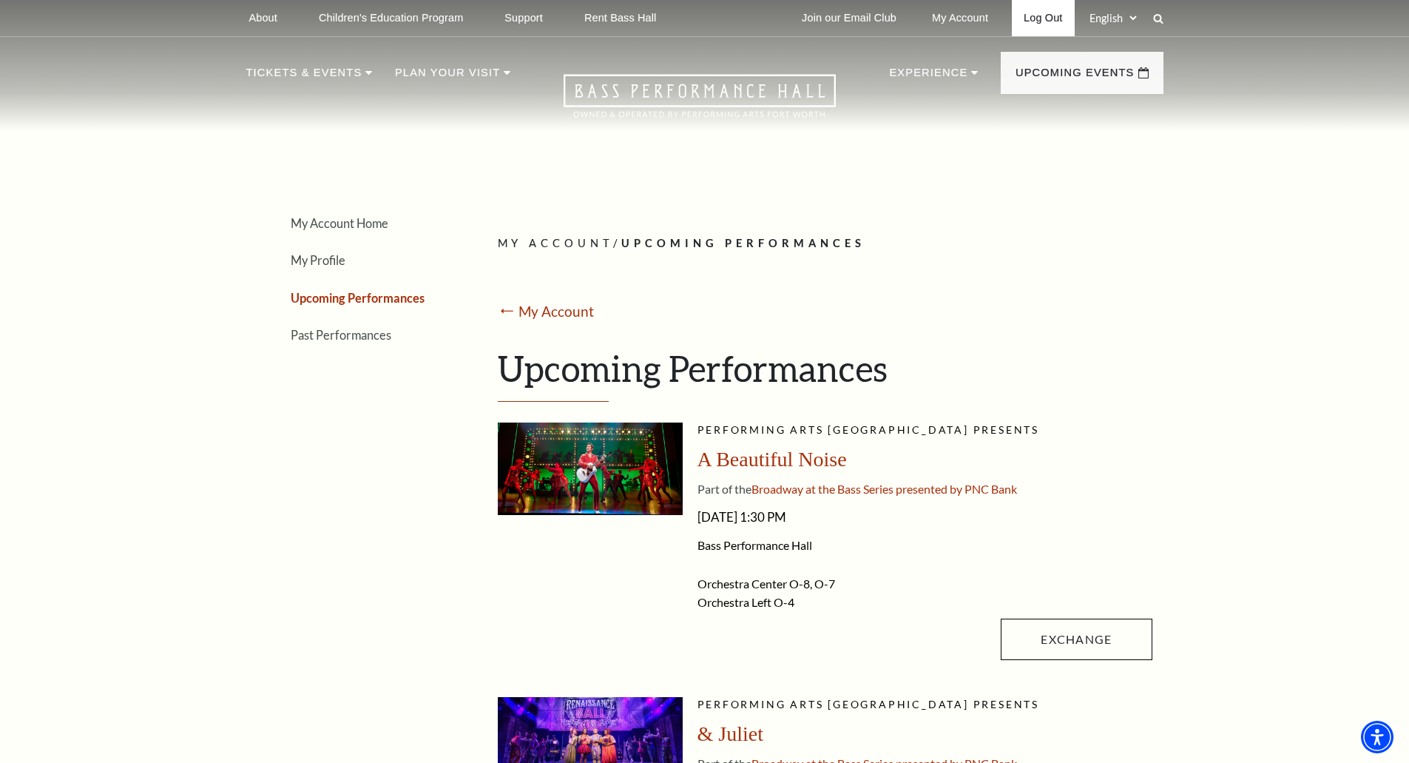
click at [1038, 15] on link "Log Out" at bounding box center [1043, 18] width 62 height 36
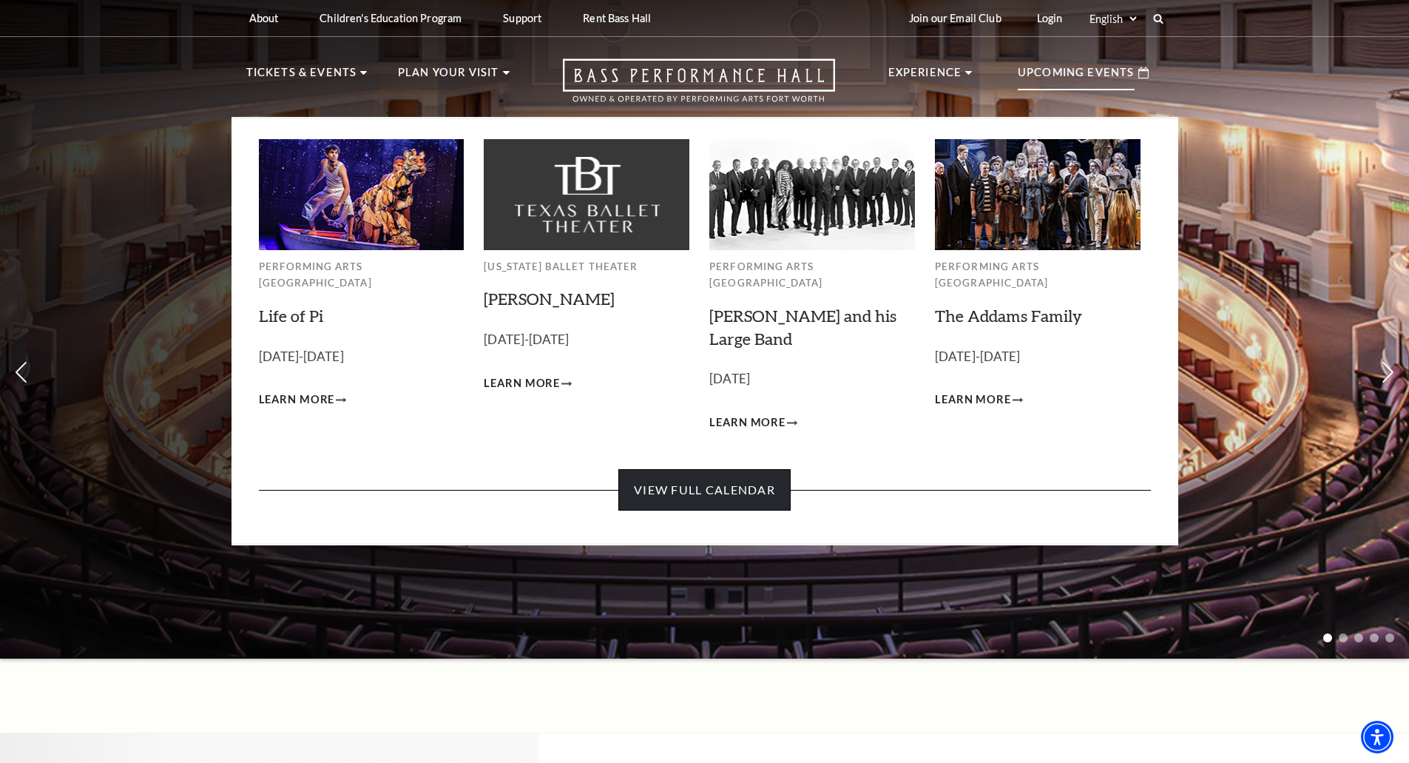
click at [752, 473] on link "View Full Calendar" at bounding box center [704, 489] width 172 height 41
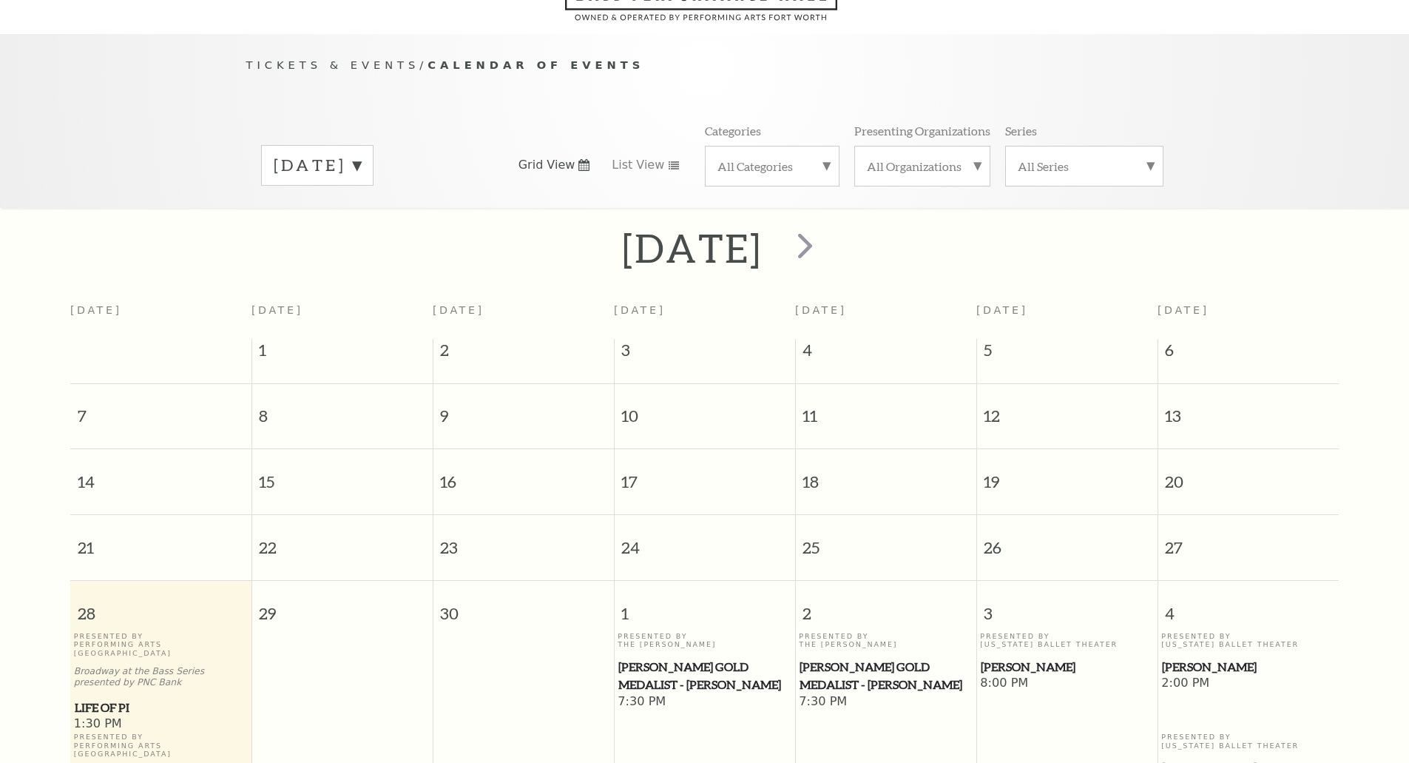
scroll to position [131, 0]
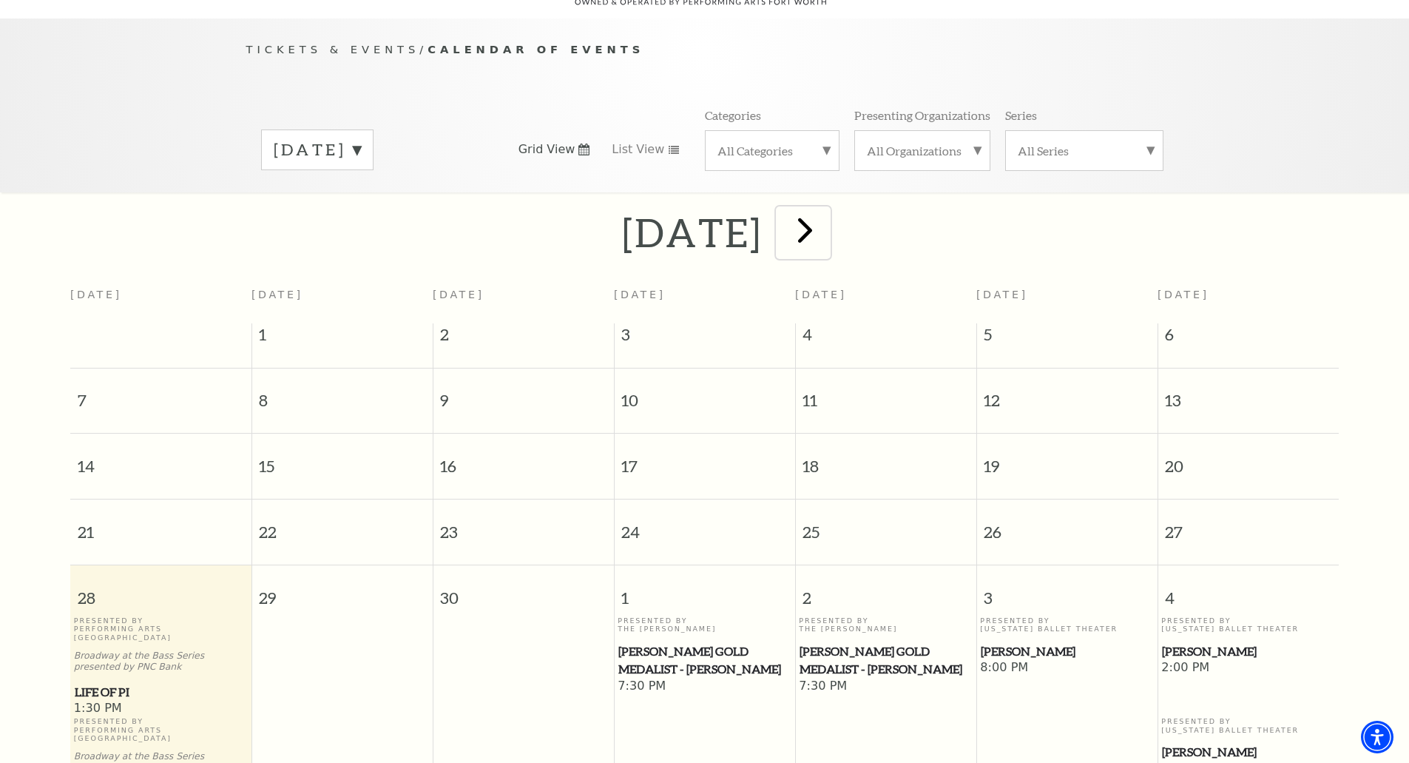
click at [826, 209] on span "next" at bounding box center [805, 230] width 42 height 42
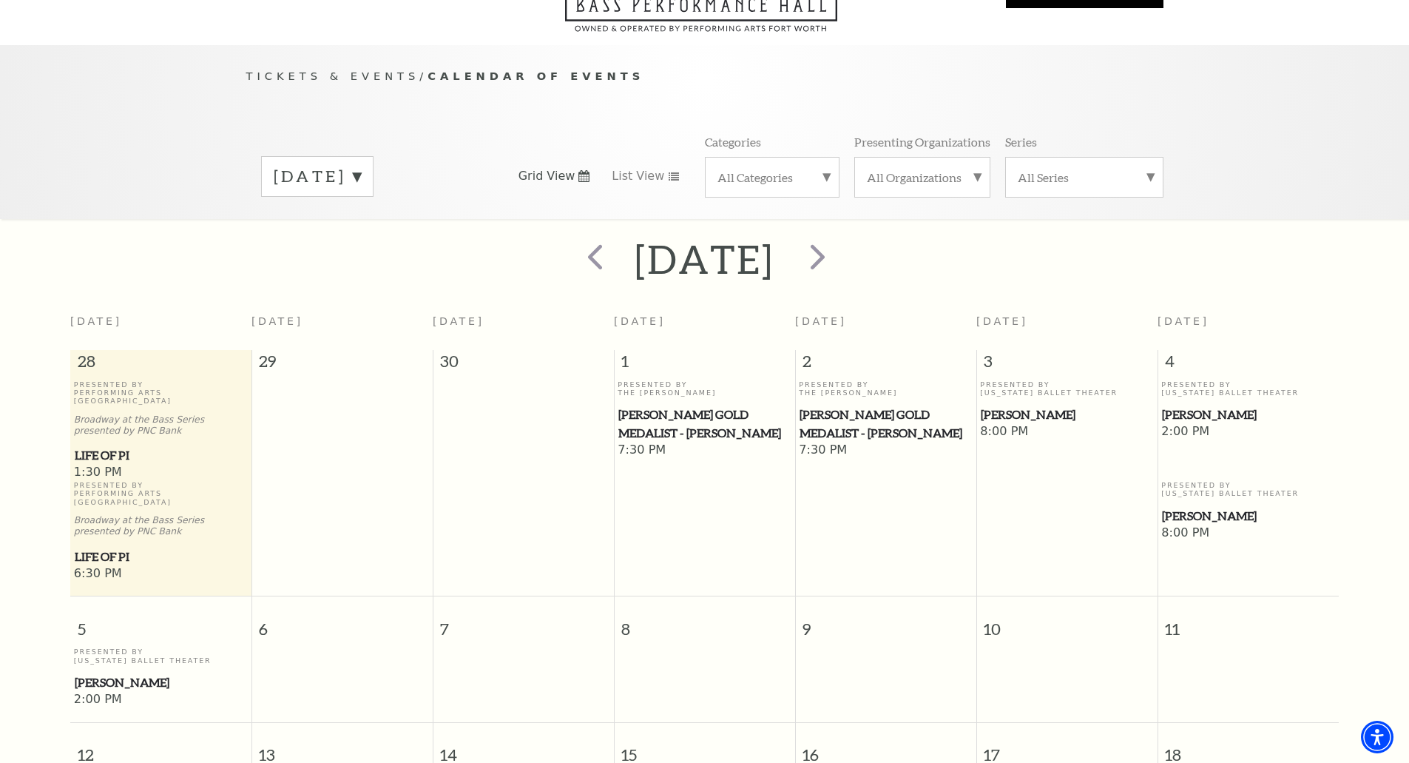
scroll to position [0, 0]
